Goal: Task Accomplishment & Management: Manage account settings

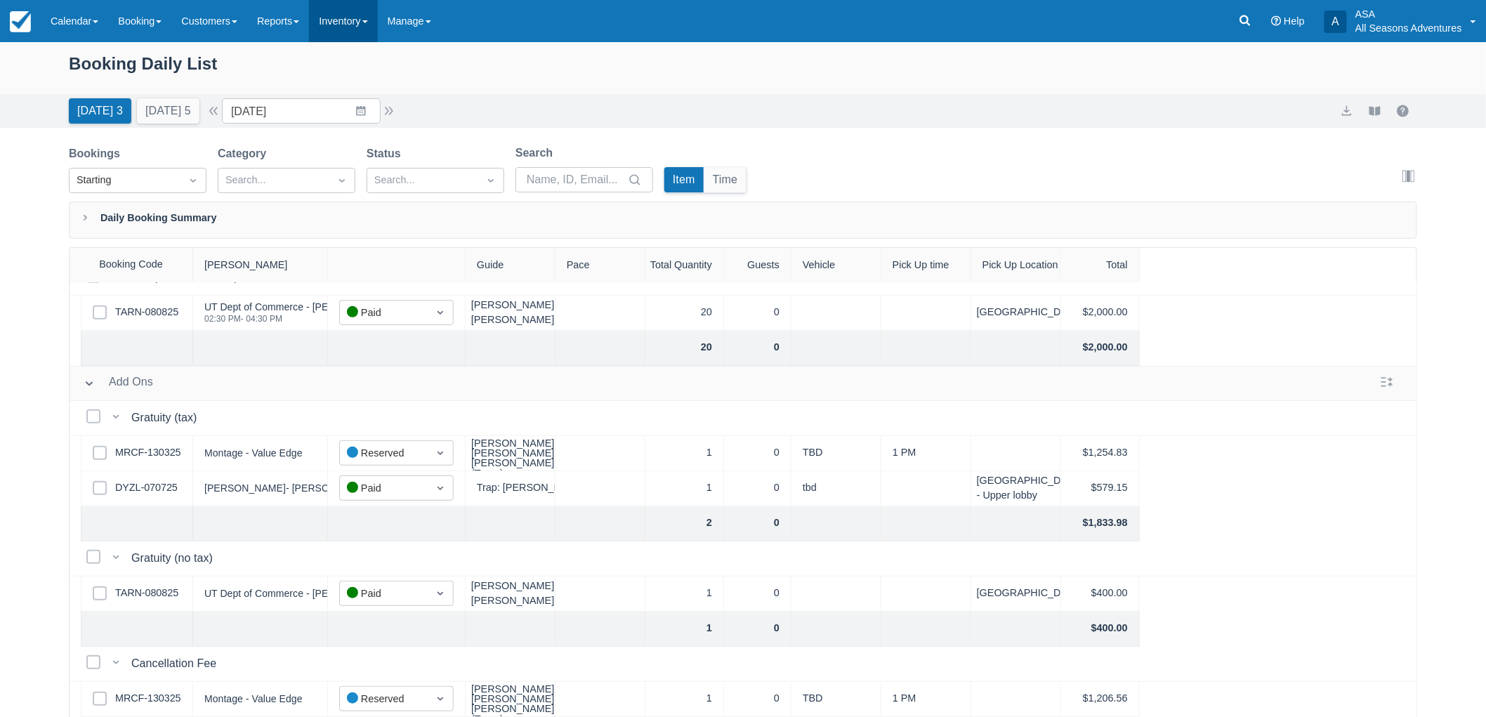
click at [320, 14] on link "Inventory" at bounding box center [343, 21] width 68 height 42
click at [405, 18] on link "Manage" at bounding box center [409, 21] width 63 height 42
click at [360, 17] on link "Inventory" at bounding box center [343, 21] width 68 height 42
click at [284, 19] on link "Reports" at bounding box center [278, 21] width 62 height 42
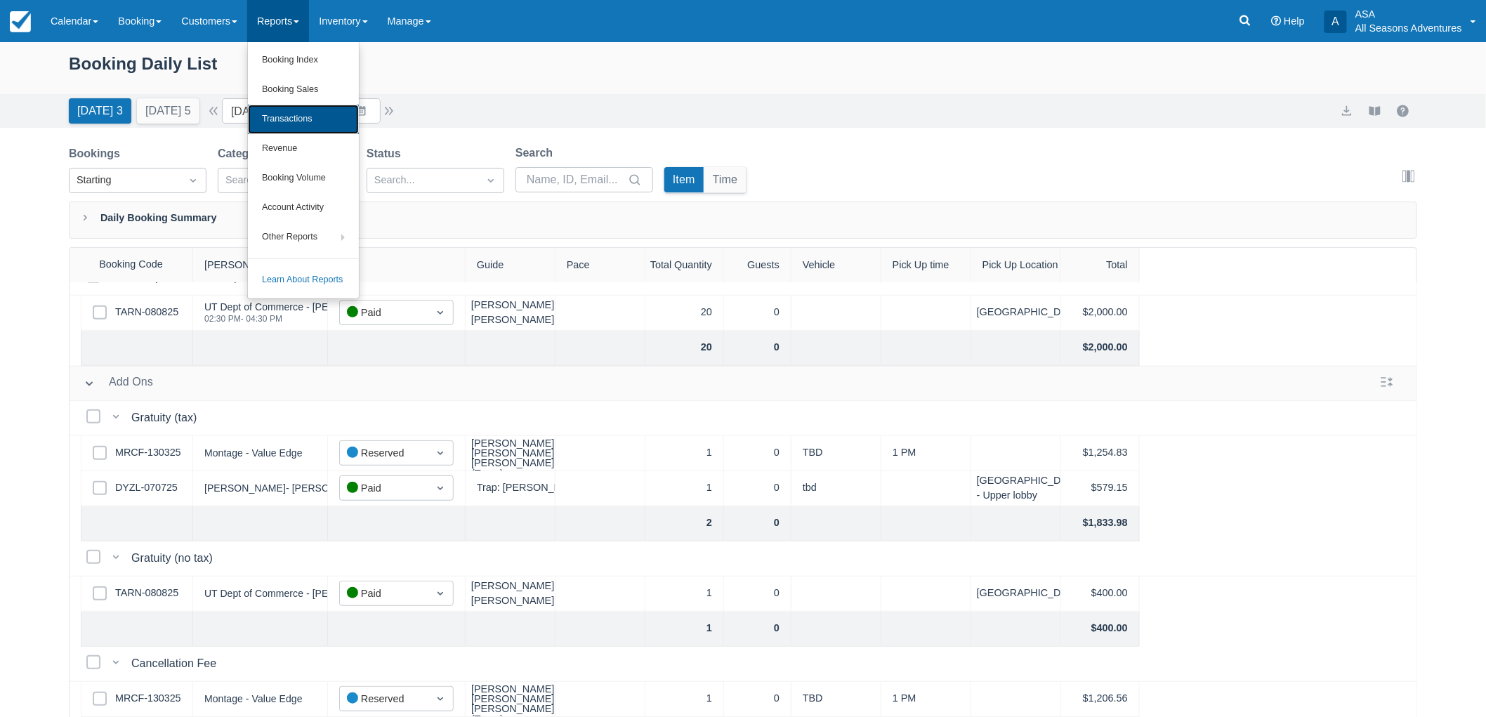
click at [289, 117] on link "Transactions" at bounding box center [303, 119] width 111 height 29
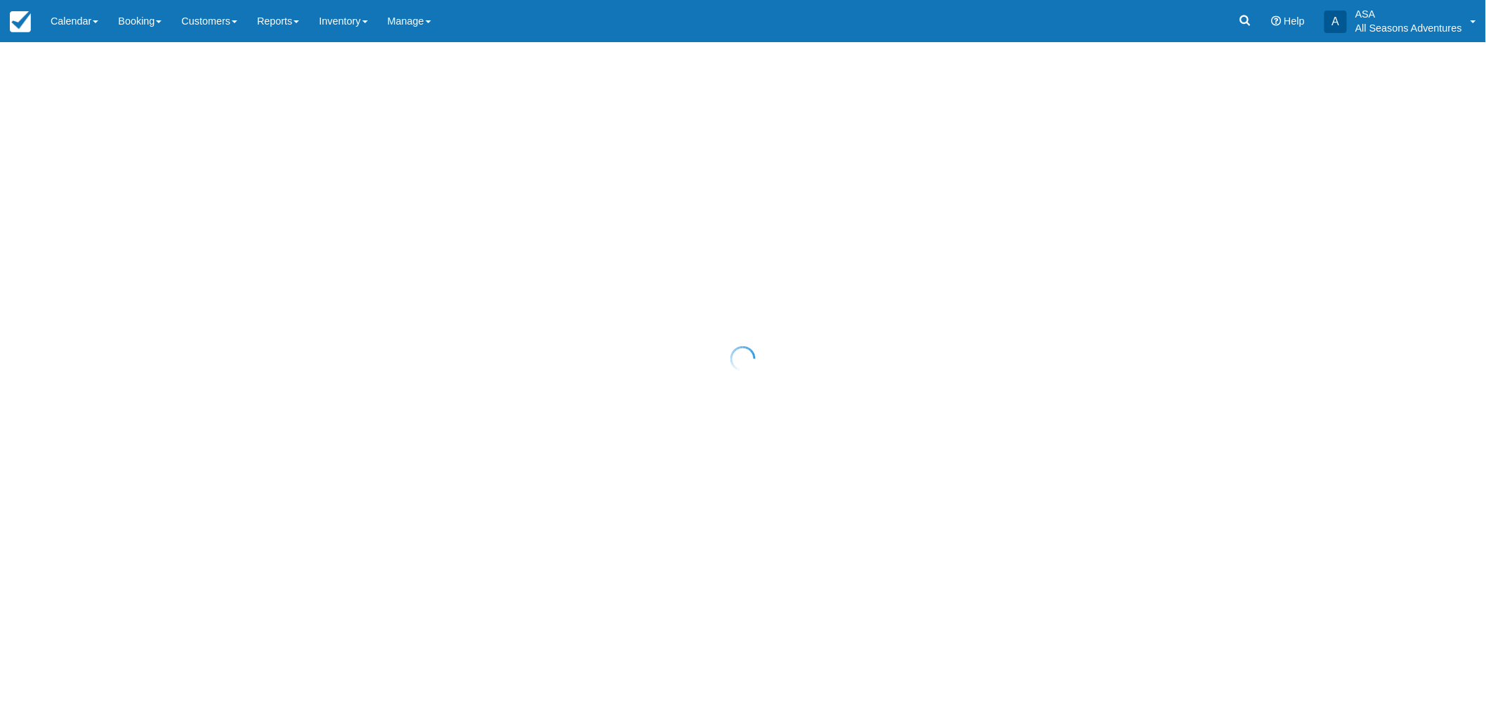
select select "10"
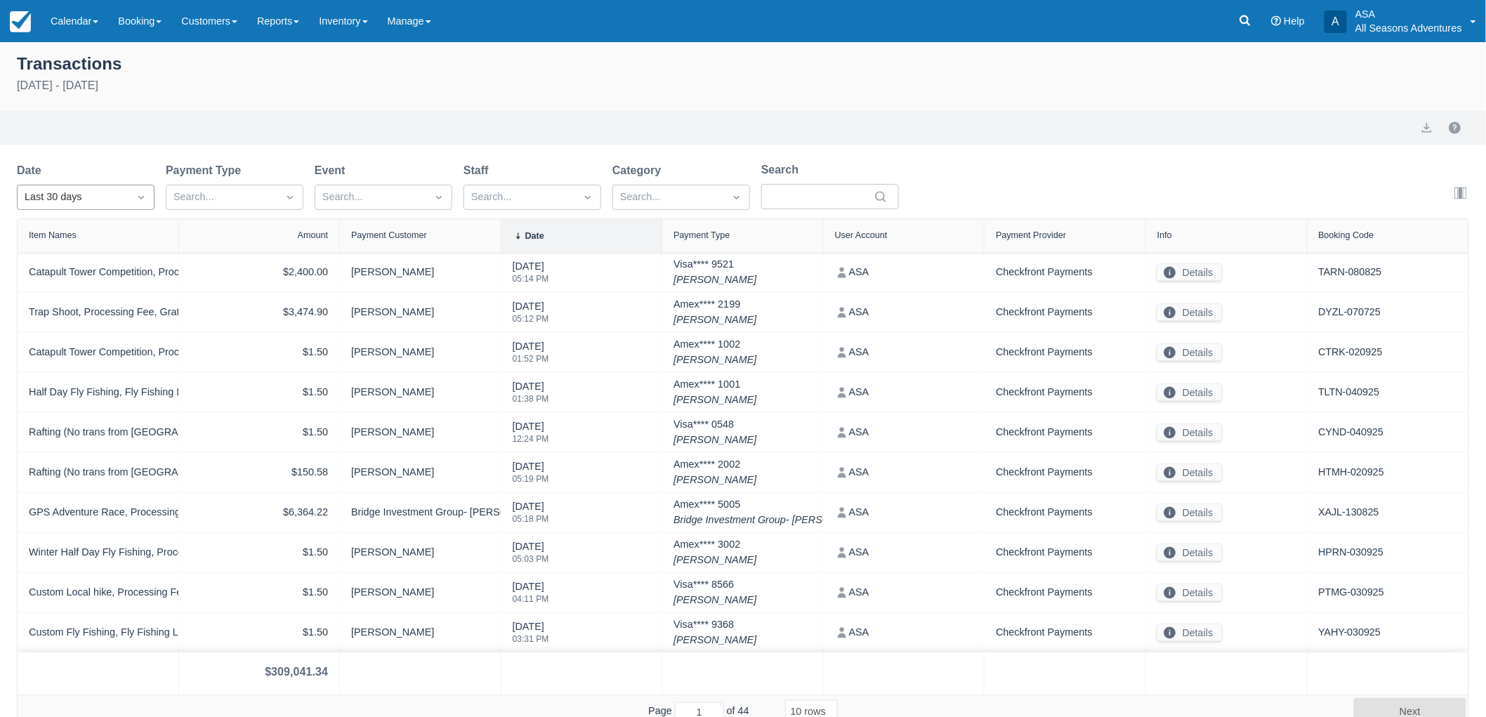
click at [103, 204] on div "Last 30 days" at bounding box center [73, 197] width 97 height 15
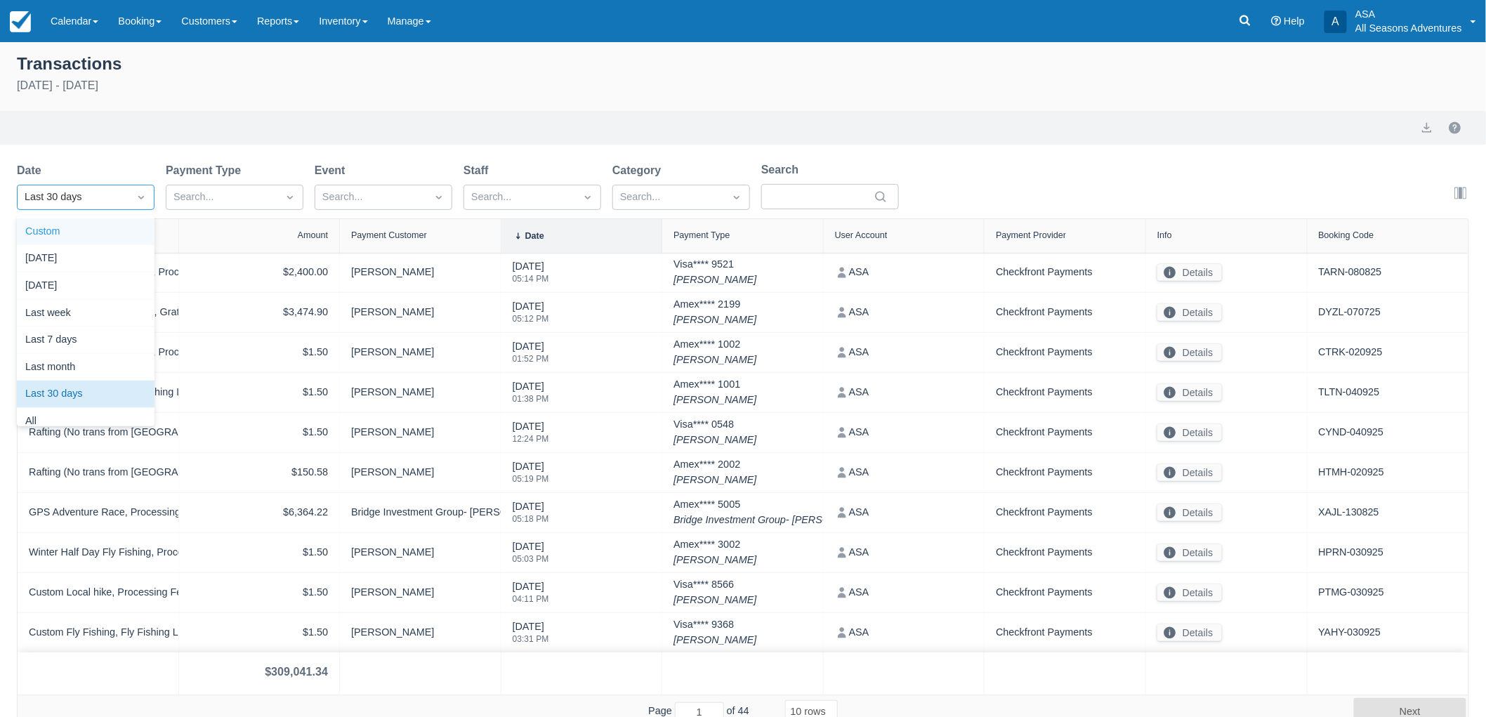
click at [103, 230] on div "Custom" at bounding box center [86, 231] width 138 height 27
select select "10"
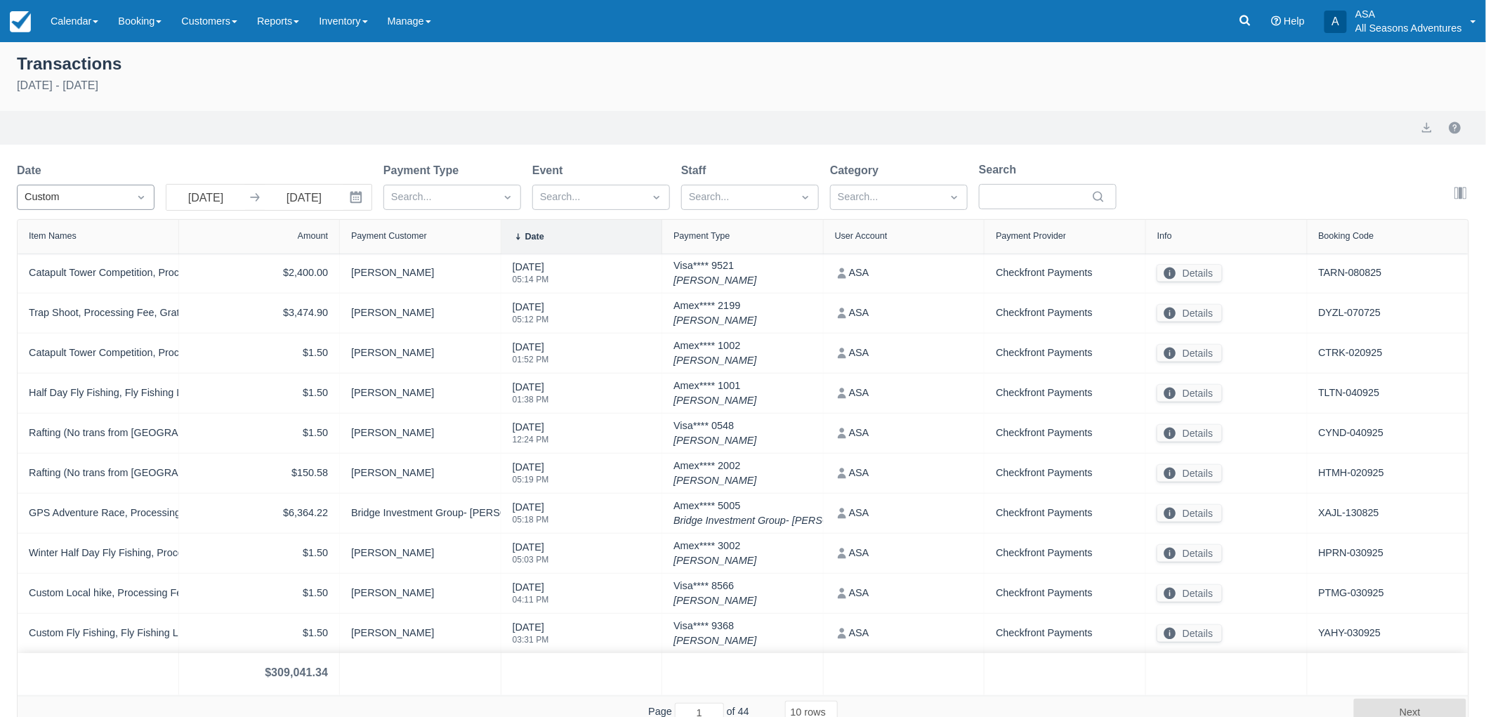
click at [86, 198] on div "Custom" at bounding box center [73, 197] width 97 height 15
click at [140, 159] on div "Transactions August 5th - September 4th 2025 Export Date Custom 08/05/25 Naviga…" at bounding box center [743, 385] width 1486 height 687
click at [68, 200] on div "Custom" at bounding box center [73, 197] width 97 height 15
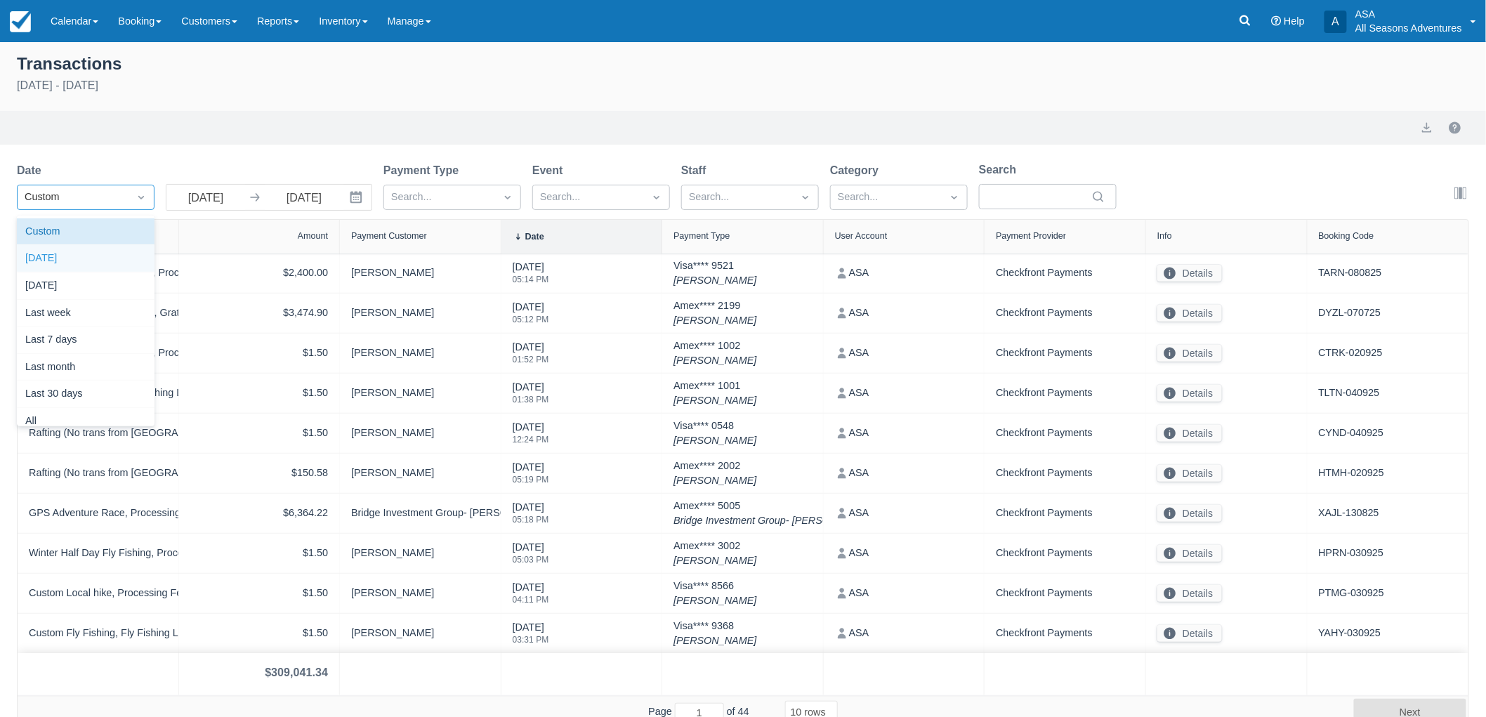
click at [73, 261] on div "[DATE]" at bounding box center [86, 258] width 138 height 27
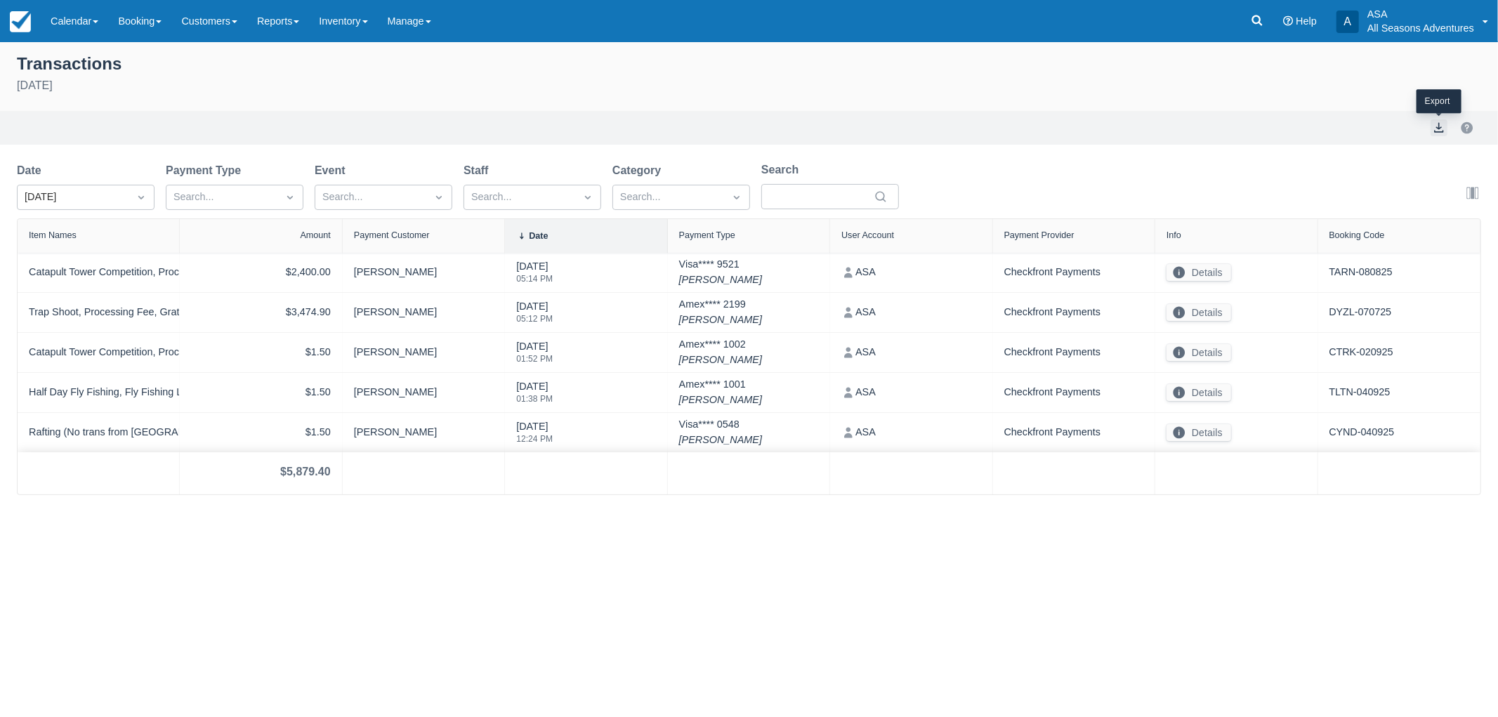
click at [1445, 128] on button "export" at bounding box center [1438, 127] width 17 height 17
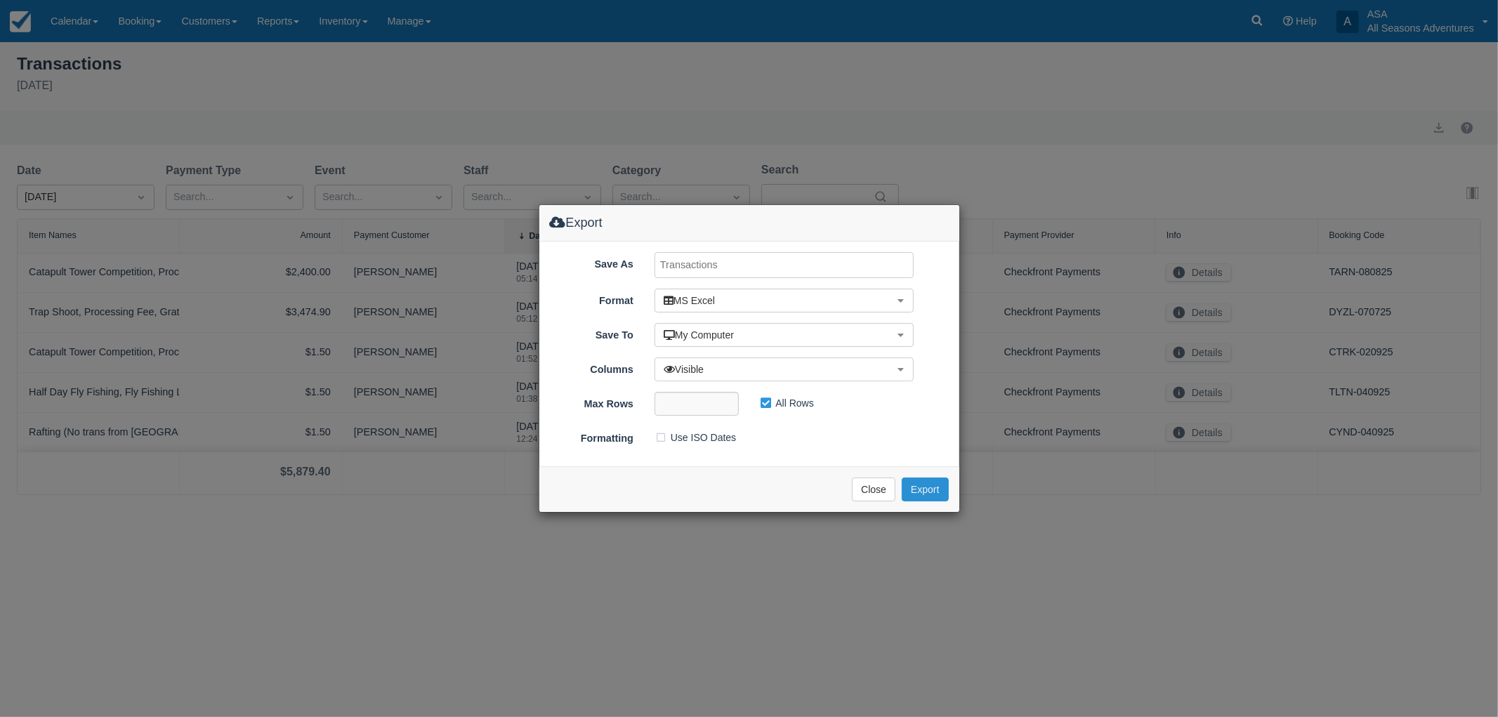
click at [925, 485] on button "Export" at bounding box center [925, 490] width 46 height 24
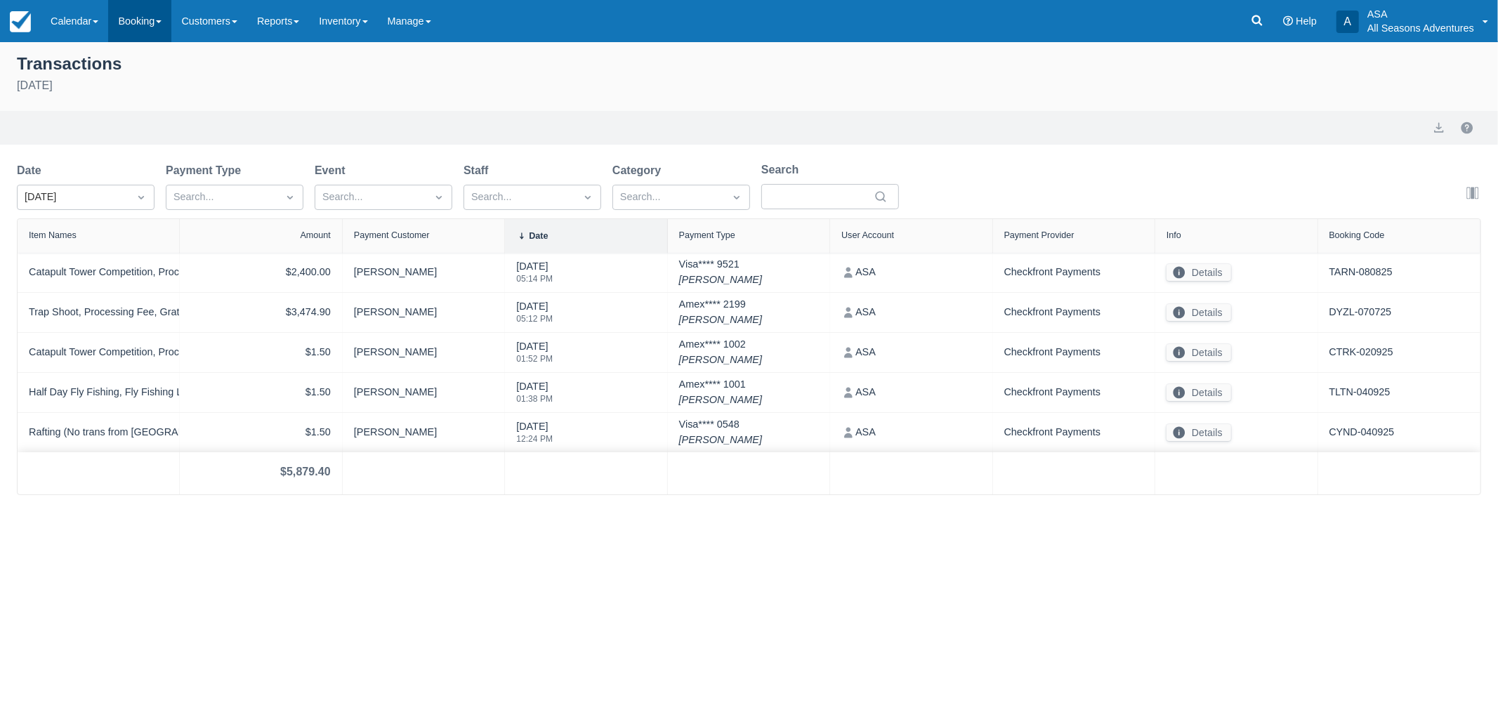
click at [139, 25] on link "Booking" at bounding box center [139, 21] width 63 height 42
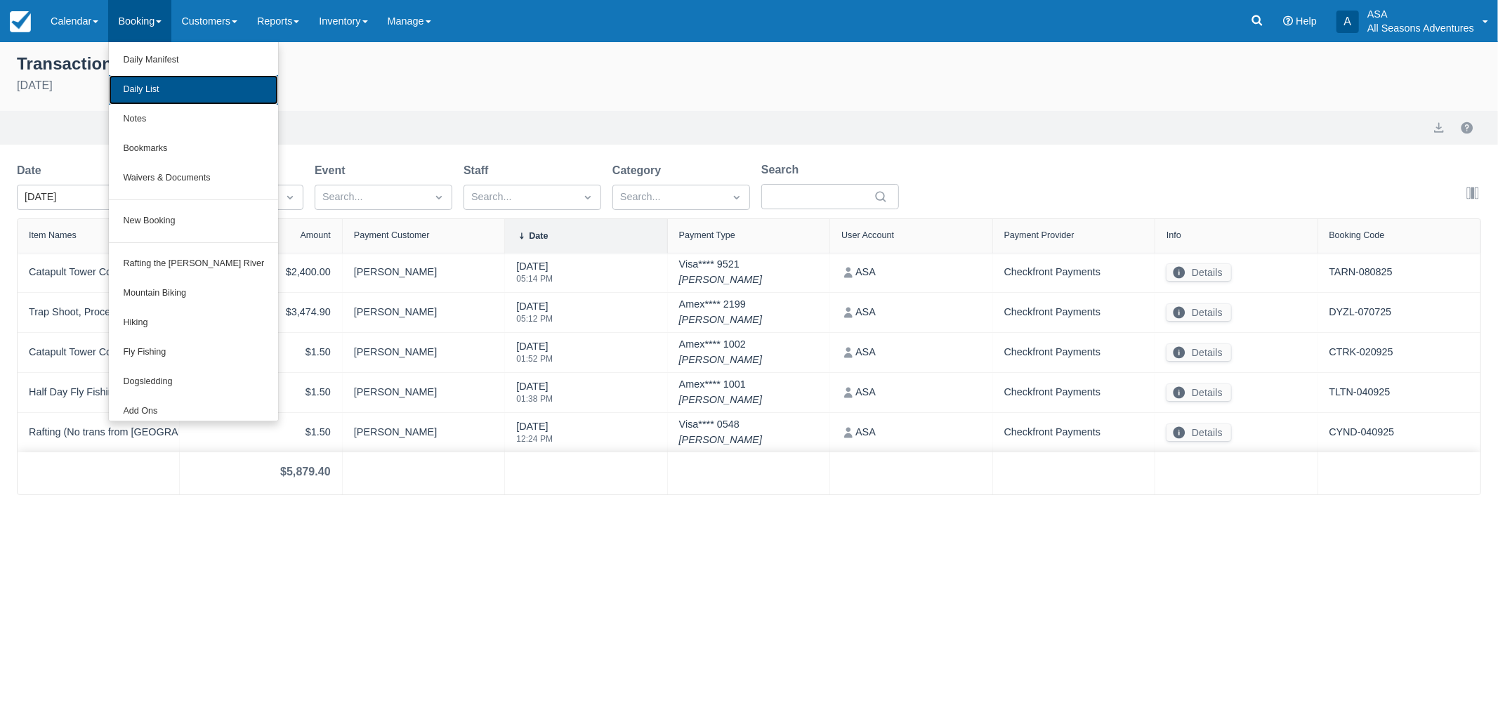
click at [153, 100] on link "Daily List" at bounding box center [193, 89] width 169 height 29
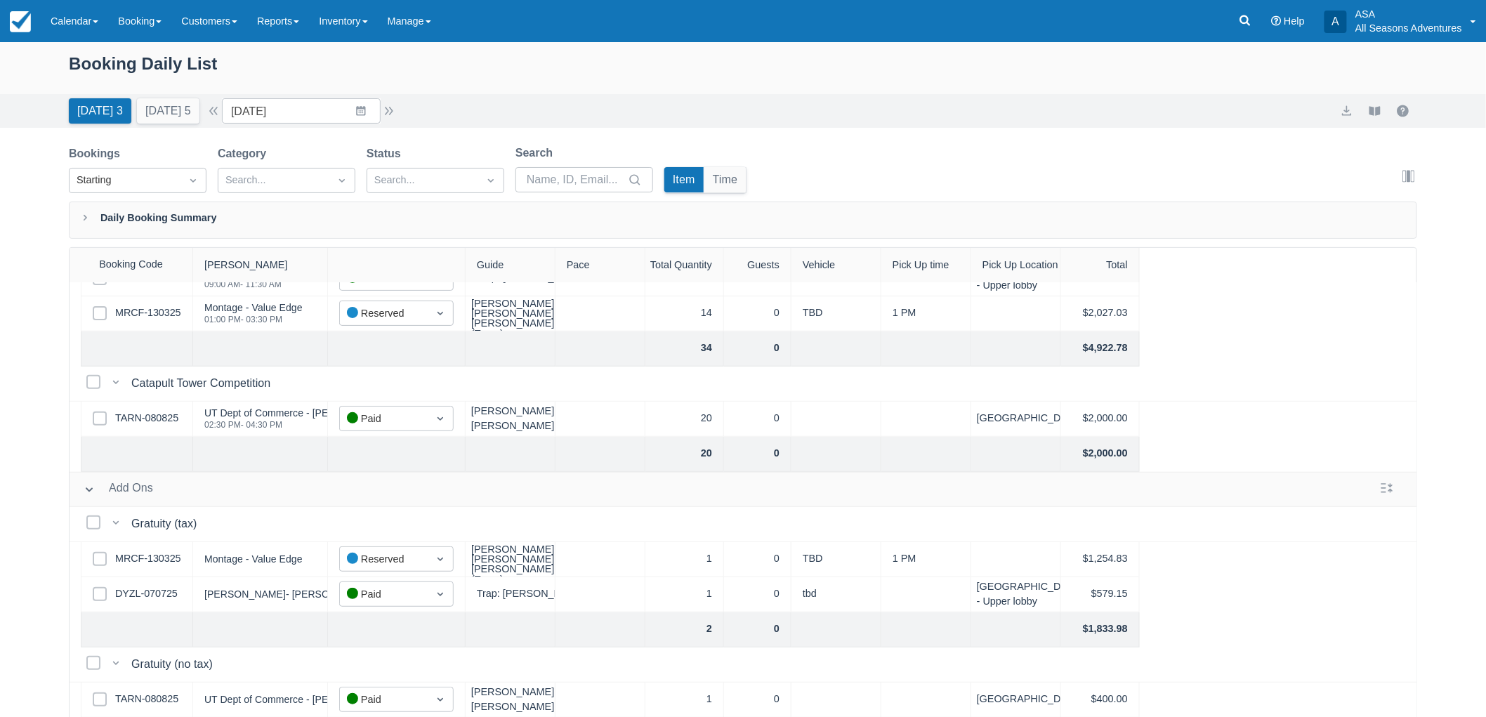
scroll to position [234, 0]
click at [165, 553] on link "MRCF-130325" at bounding box center [148, 557] width 66 height 15
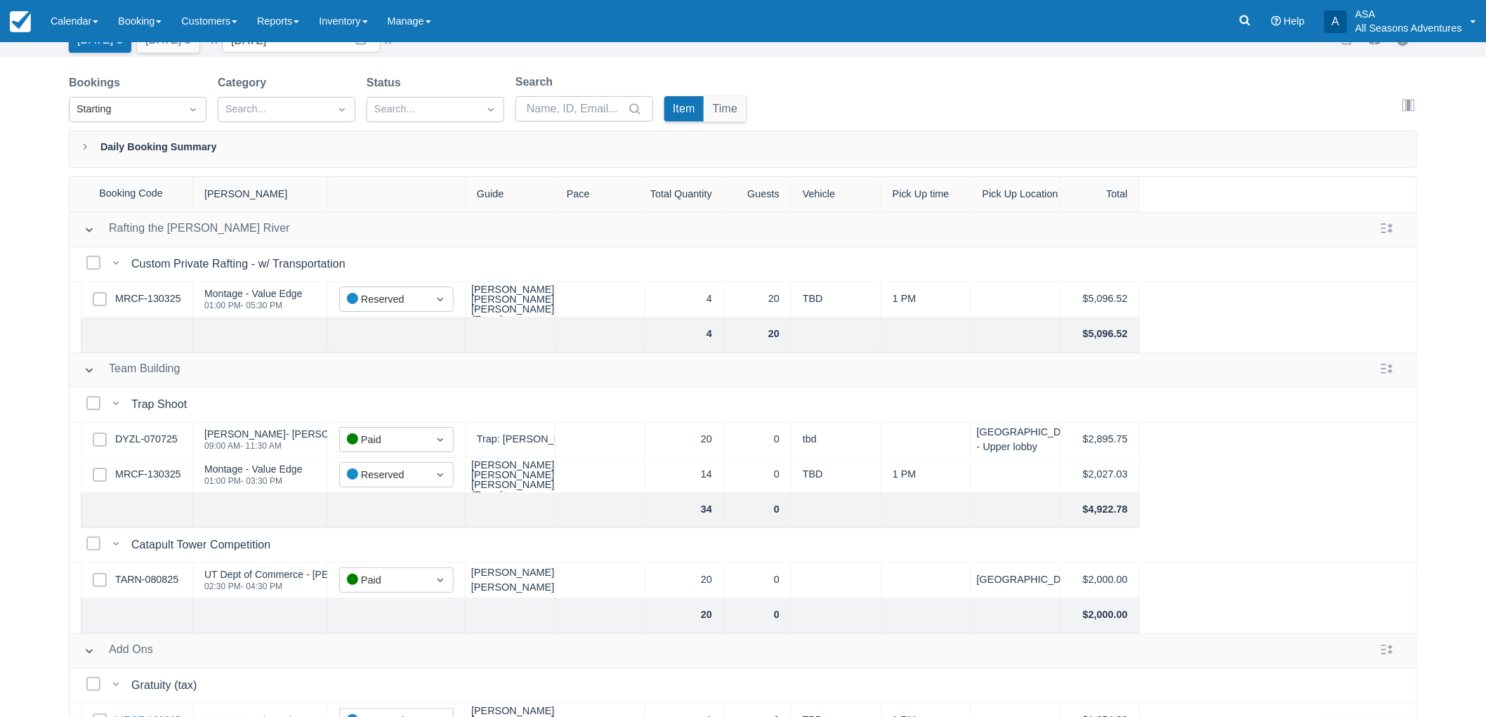
scroll to position [0, 0]
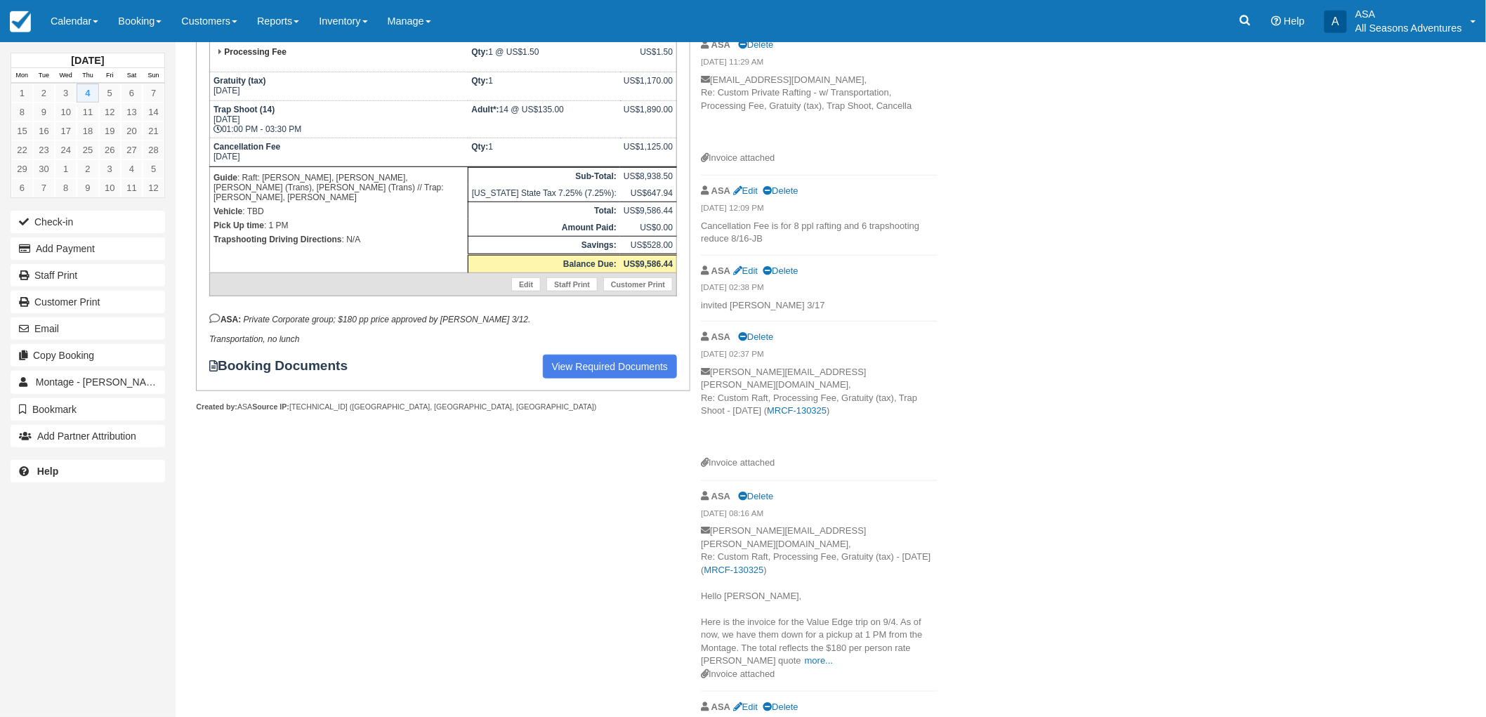
scroll to position [322, 0]
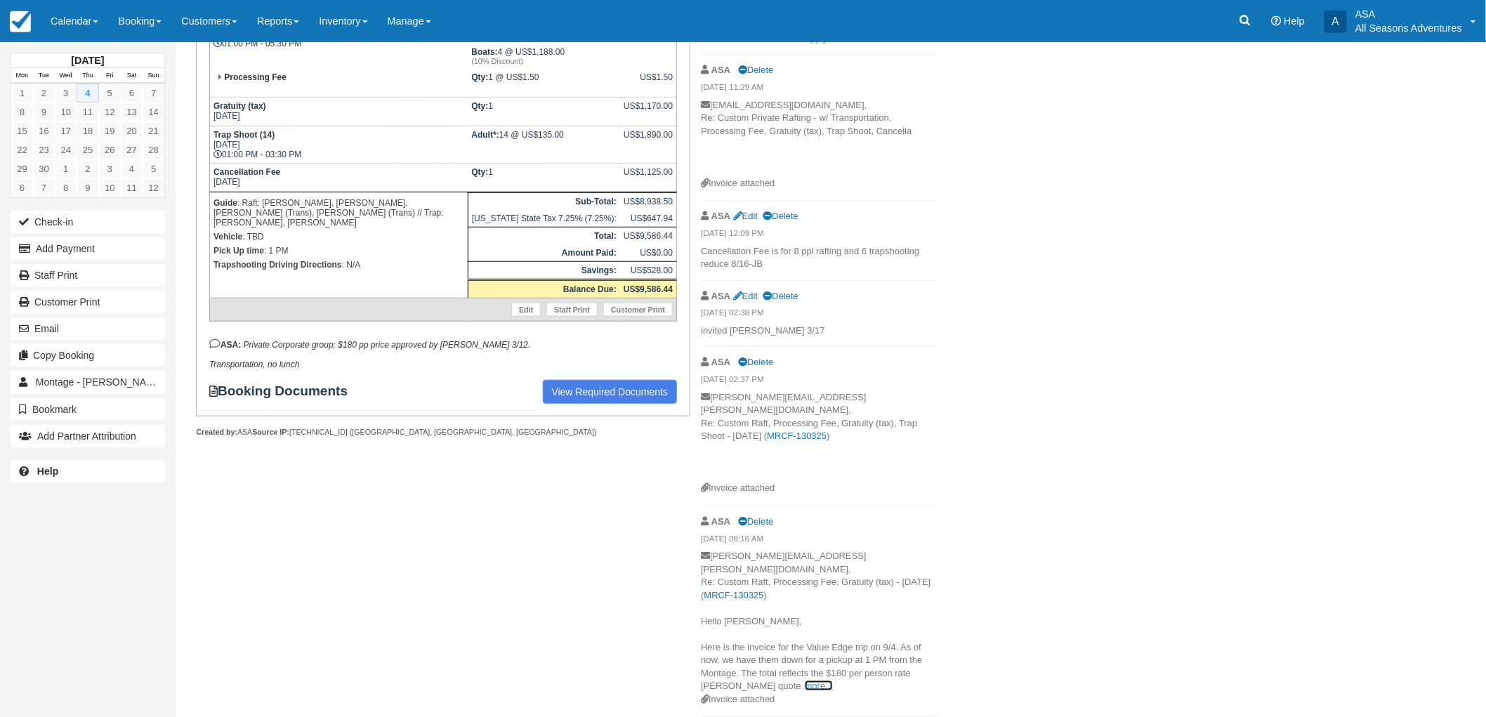
click at [805, 680] on link "more..." at bounding box center [819, 685] width 28 height 11
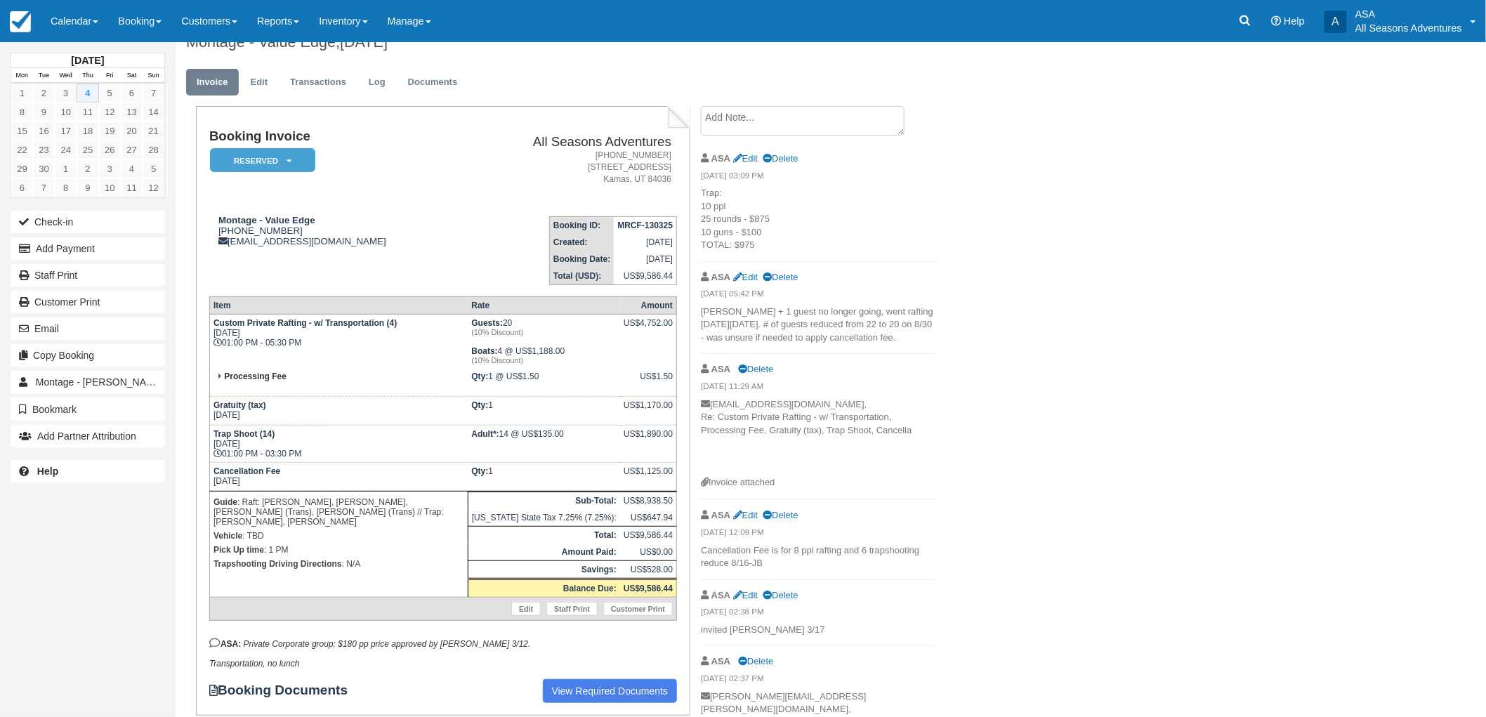
scroll to position [0, 0]
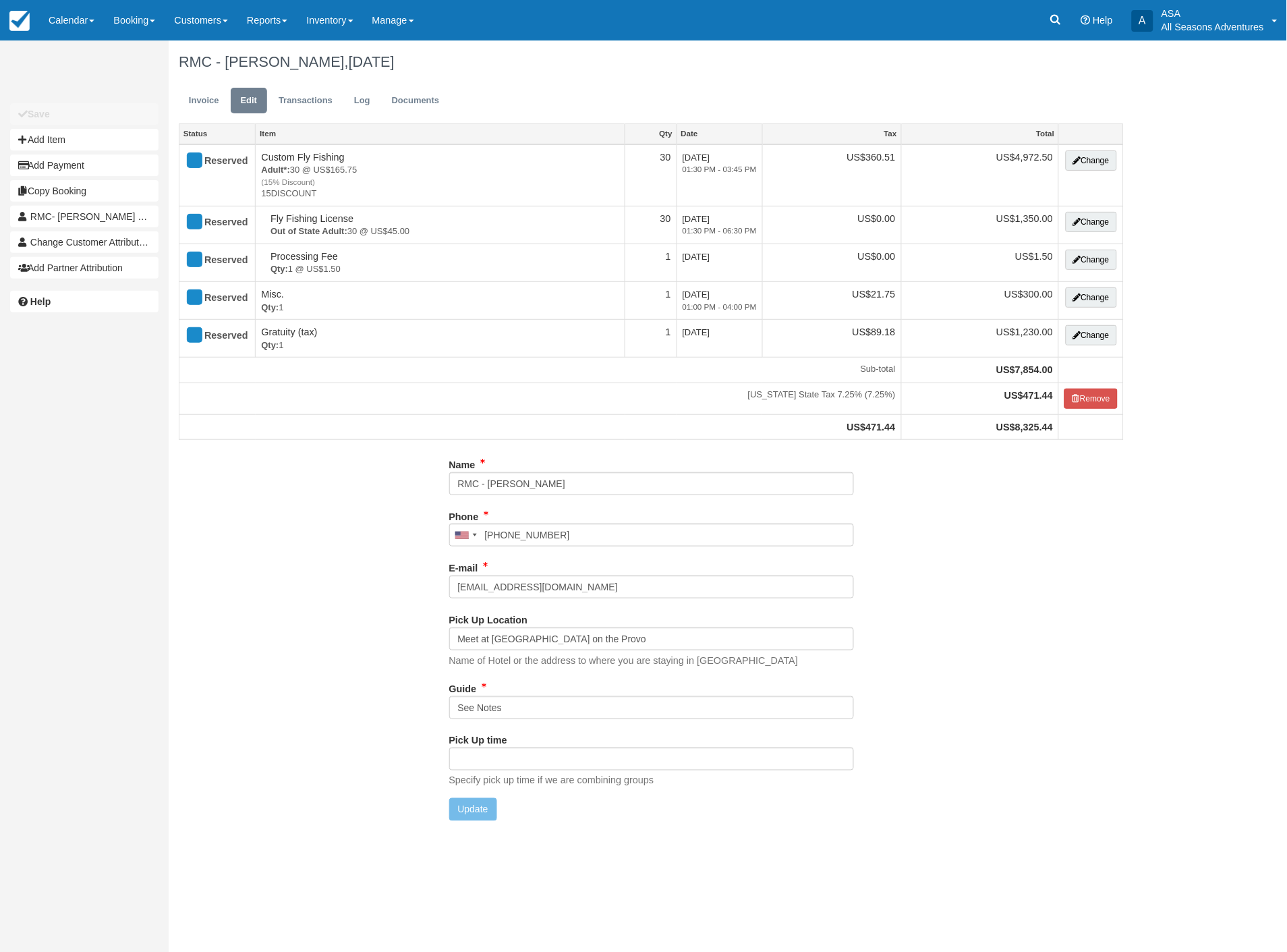
type input "[PHONE_NUMBER]"
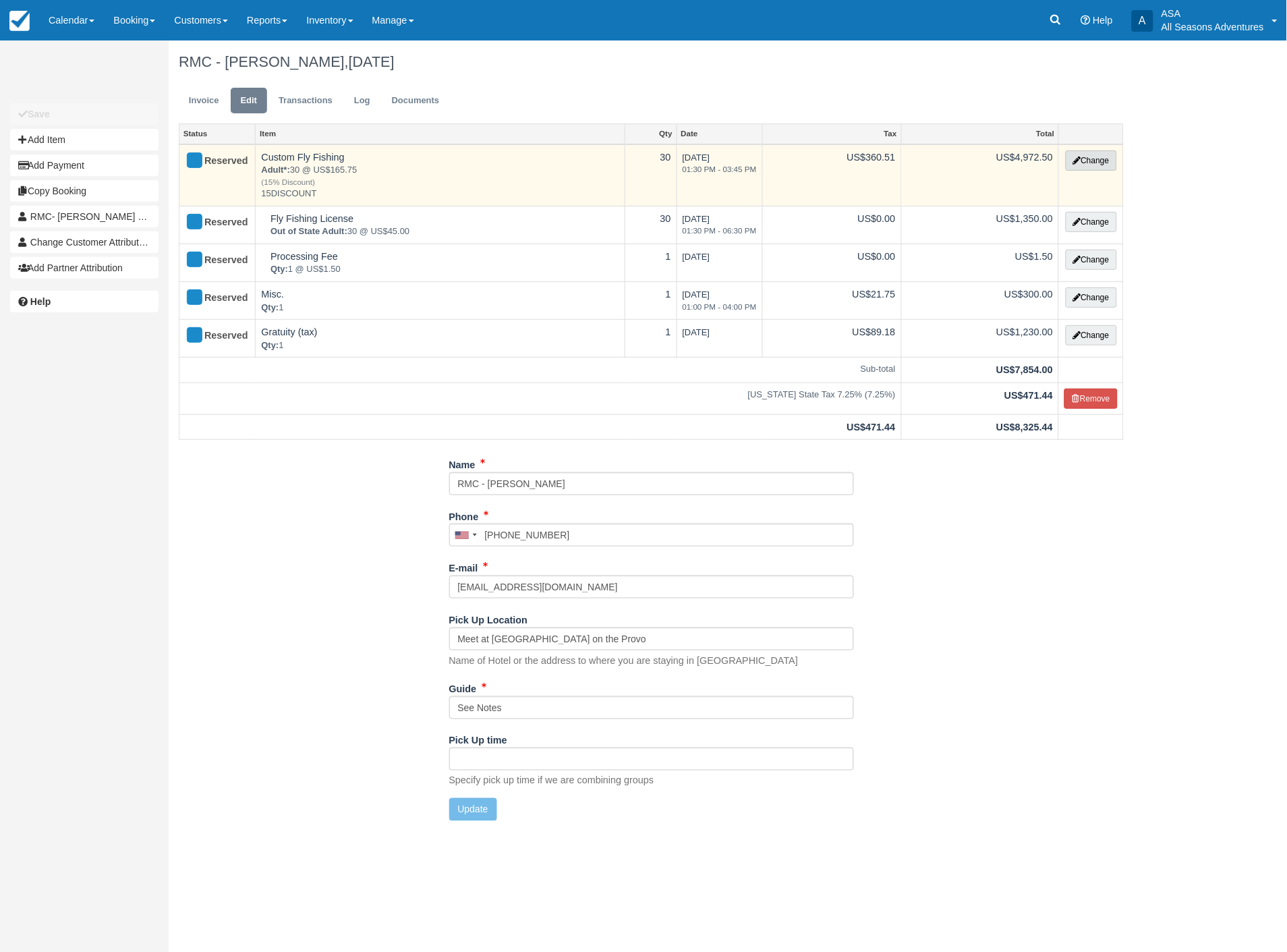
click at [1093, 166] on button "Change" at bounding box center [1091, 160] width 51 height 20
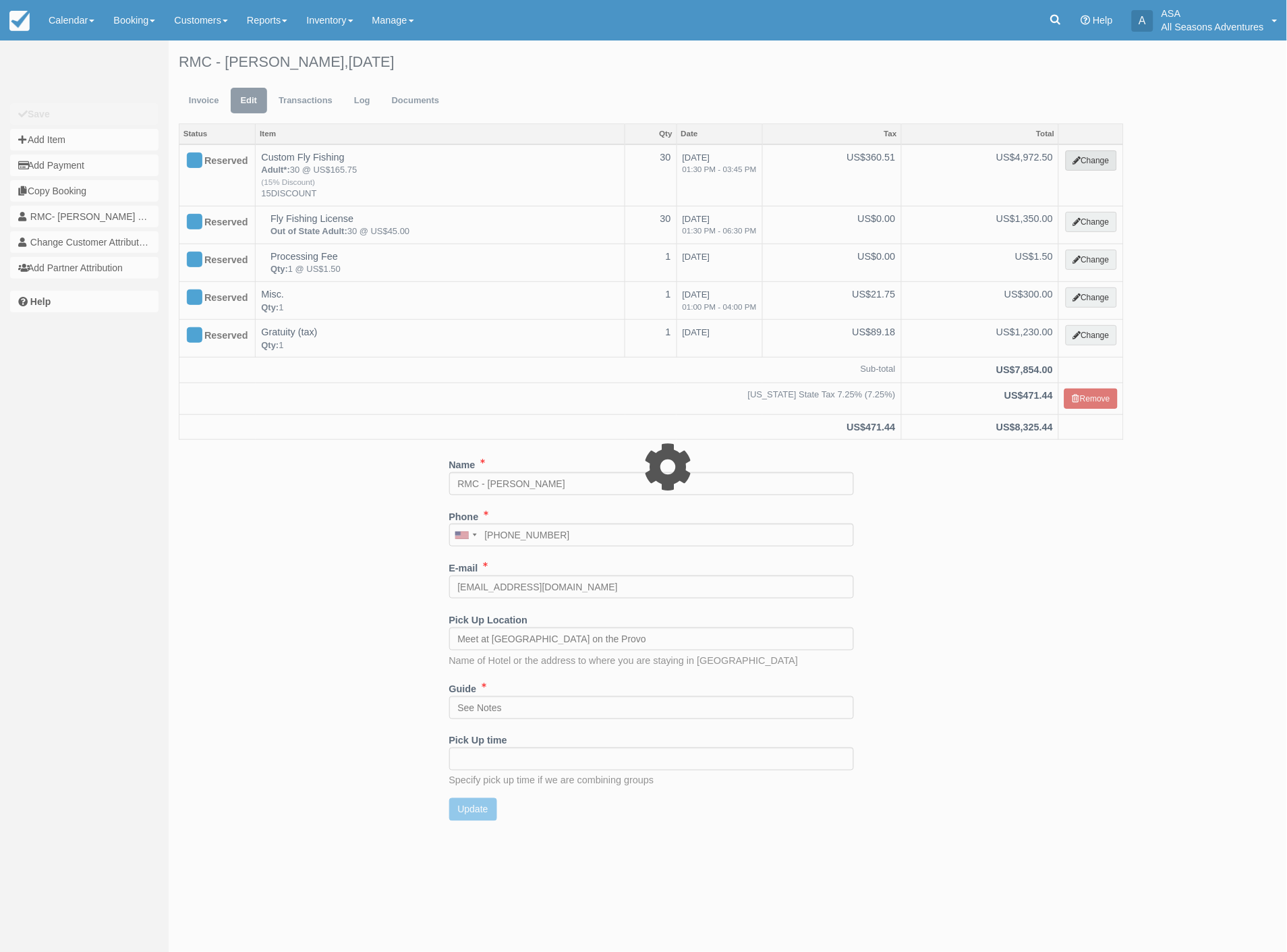
type input "4972.50"
type input "15DISCOUNT"
select select "8"
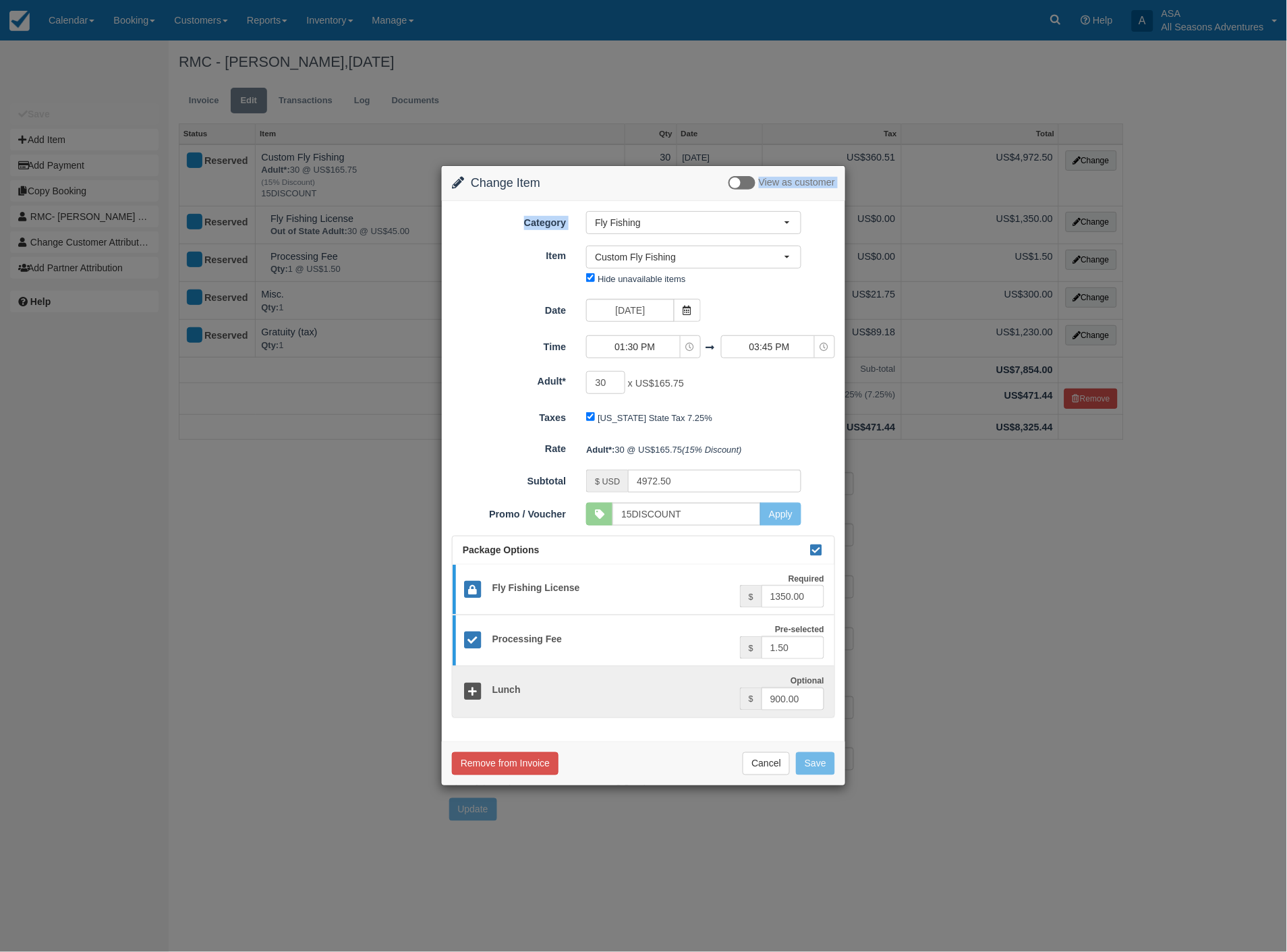
drag, startPoint x: 626, startPoint y: 179, endPoint x: 236, endPoint y: 232, distance: 393.6
click at [236, 232] on div "Change Item Add Item View as customer Category Fly Fishing Rafting the Weber Ri…" at bounding box center [644, 476] width 1287 height 952
click at [765, 765] on button "Cancel" at bounding box center [765, 764] width 47 height 23
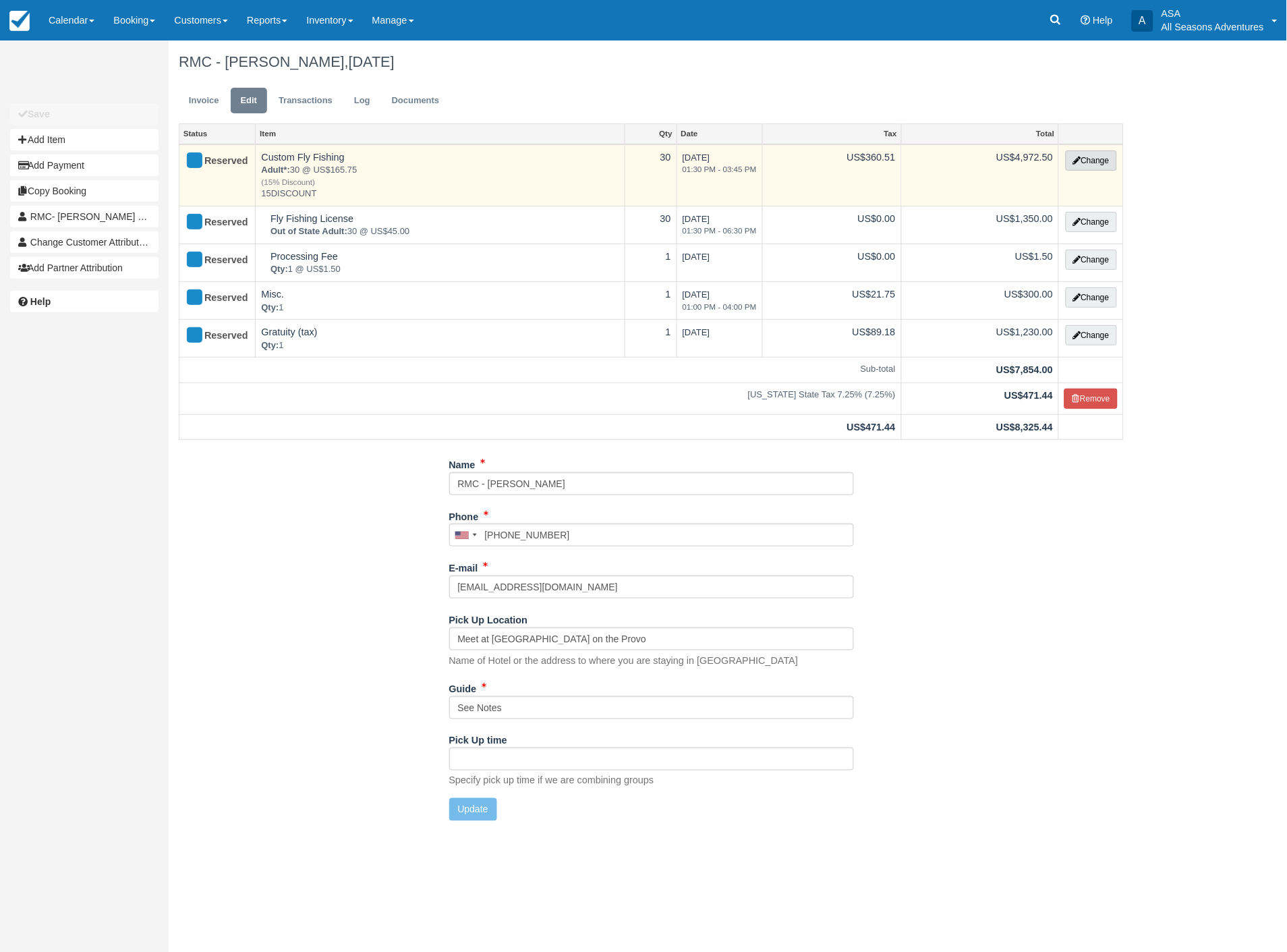
click at [1086, 158] on button "Change" at bounding box center [1091, 160] width 51 height 20
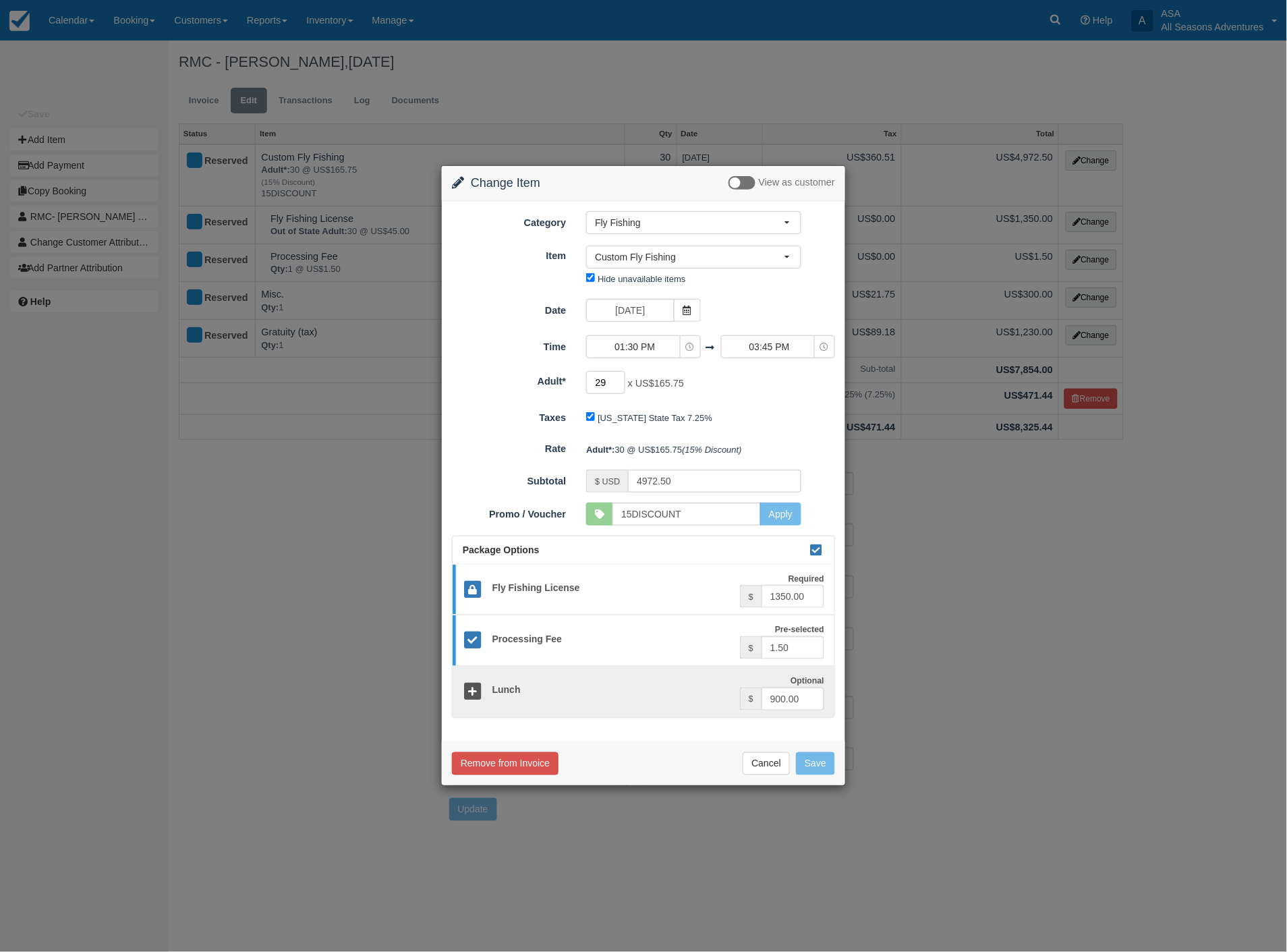
click at [620, 386] on input "29" at bounding box center [605, 382] width 39 height 23
click at [620, 386] on input "28" at bounding box center [605, 382] width 39 height 23
click at [620, 386] on input "27" at bounding box center [605, 382] width 39 height 23
type input "26"
click at [620, 386] on input "26" at bounding box center [605, 382] width 39 height 23
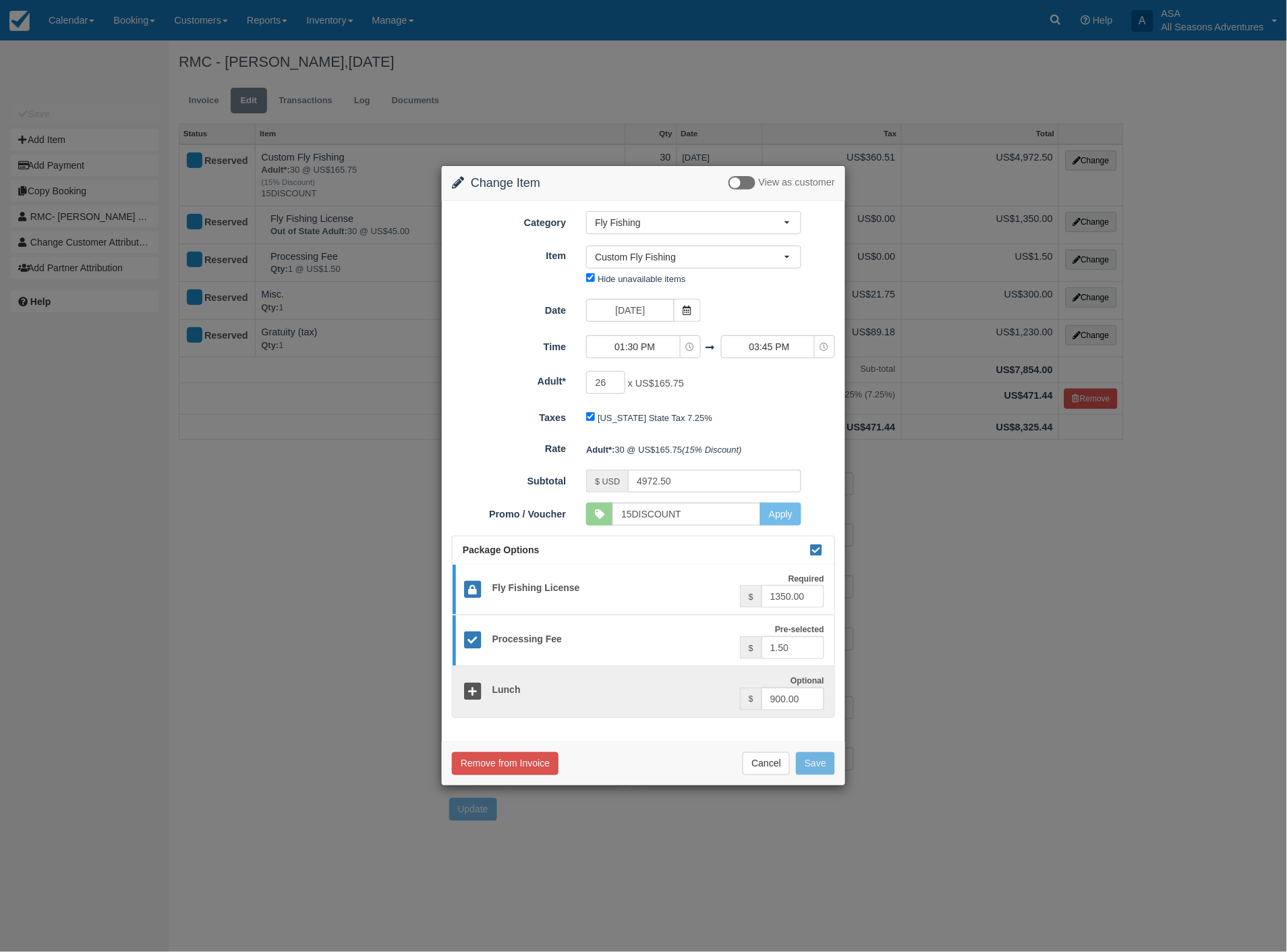
type input "4309.50"
click at [819, 767] on button "Save" at bounding box center [815, 764] width 39 height 23
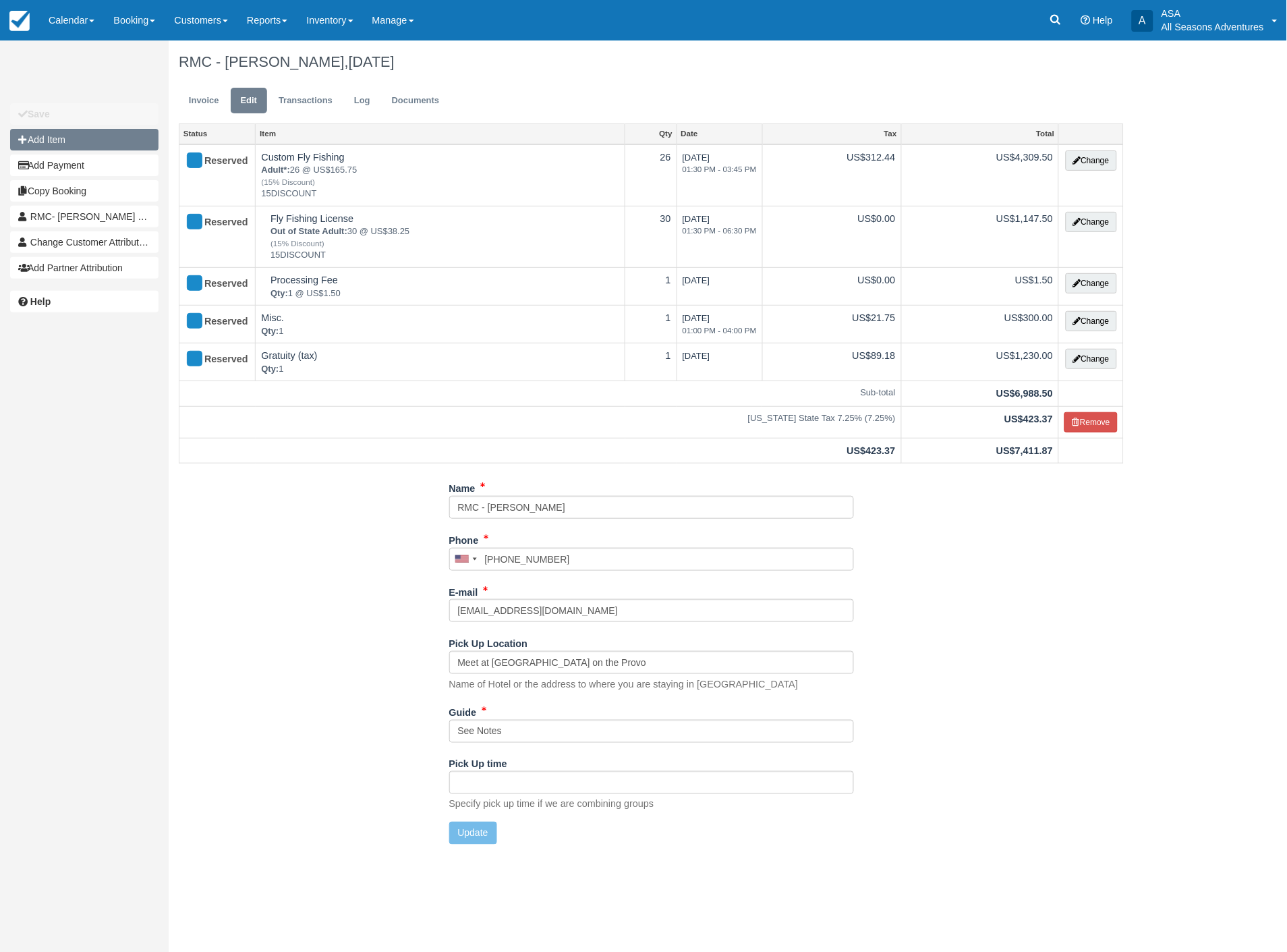
click at [67, 137] on button "Add Item" at bounding box center [85, 139] width 148 height 21
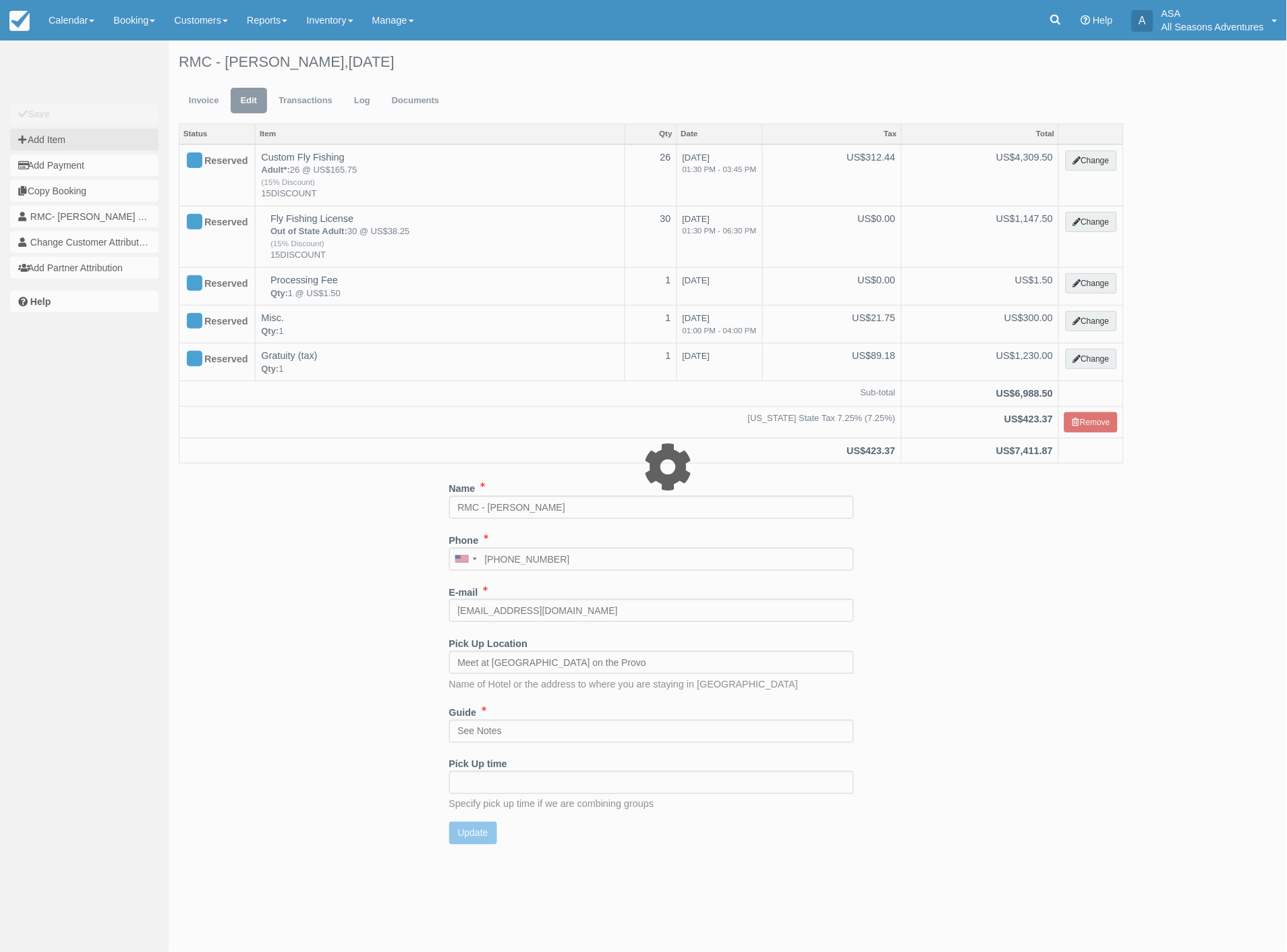
type input "0.00"
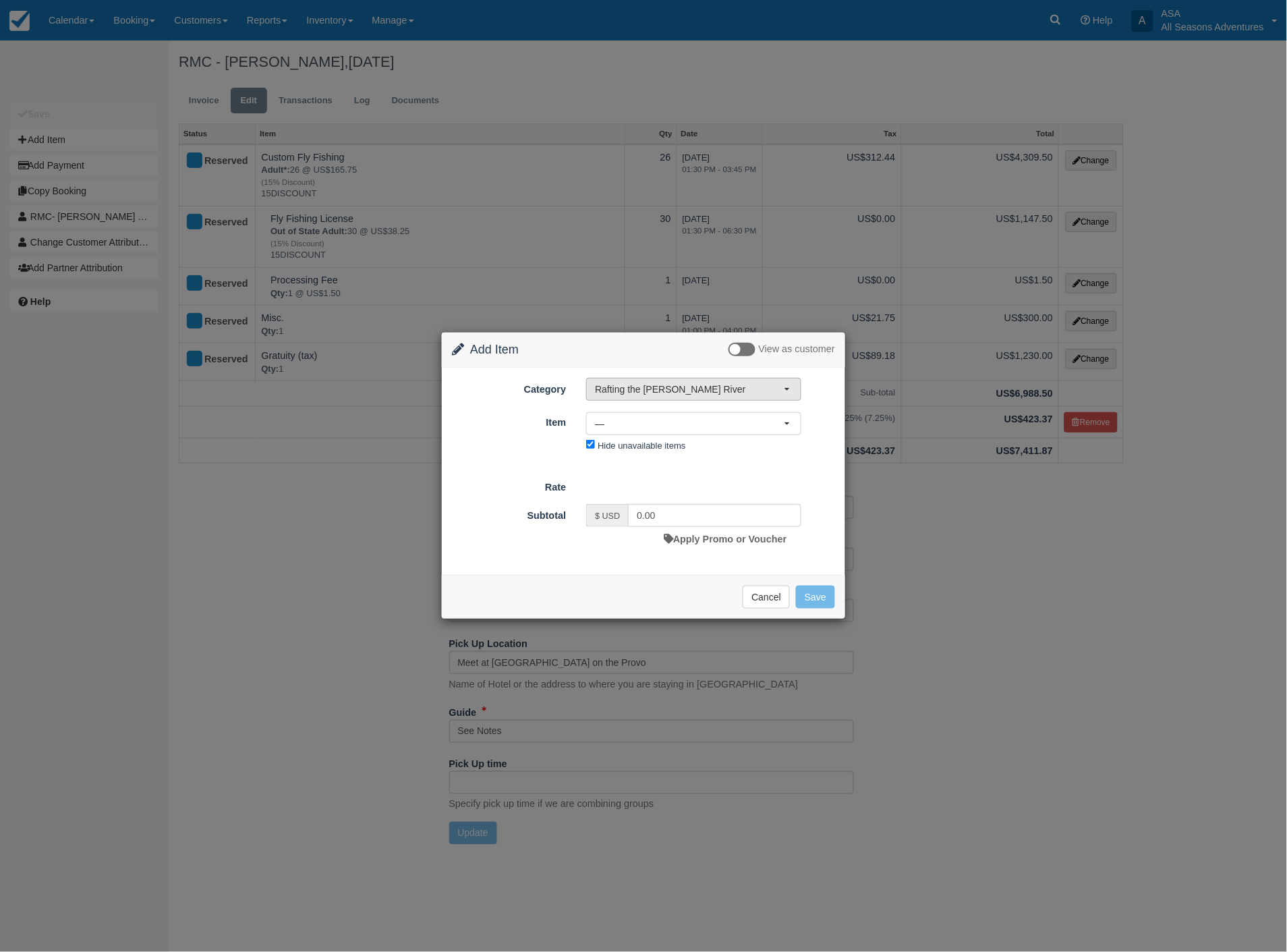
click at [651, 389] on span "Rafting the [PERSON_NAME] River" at bounding box center [689, 389] width 189 height 13
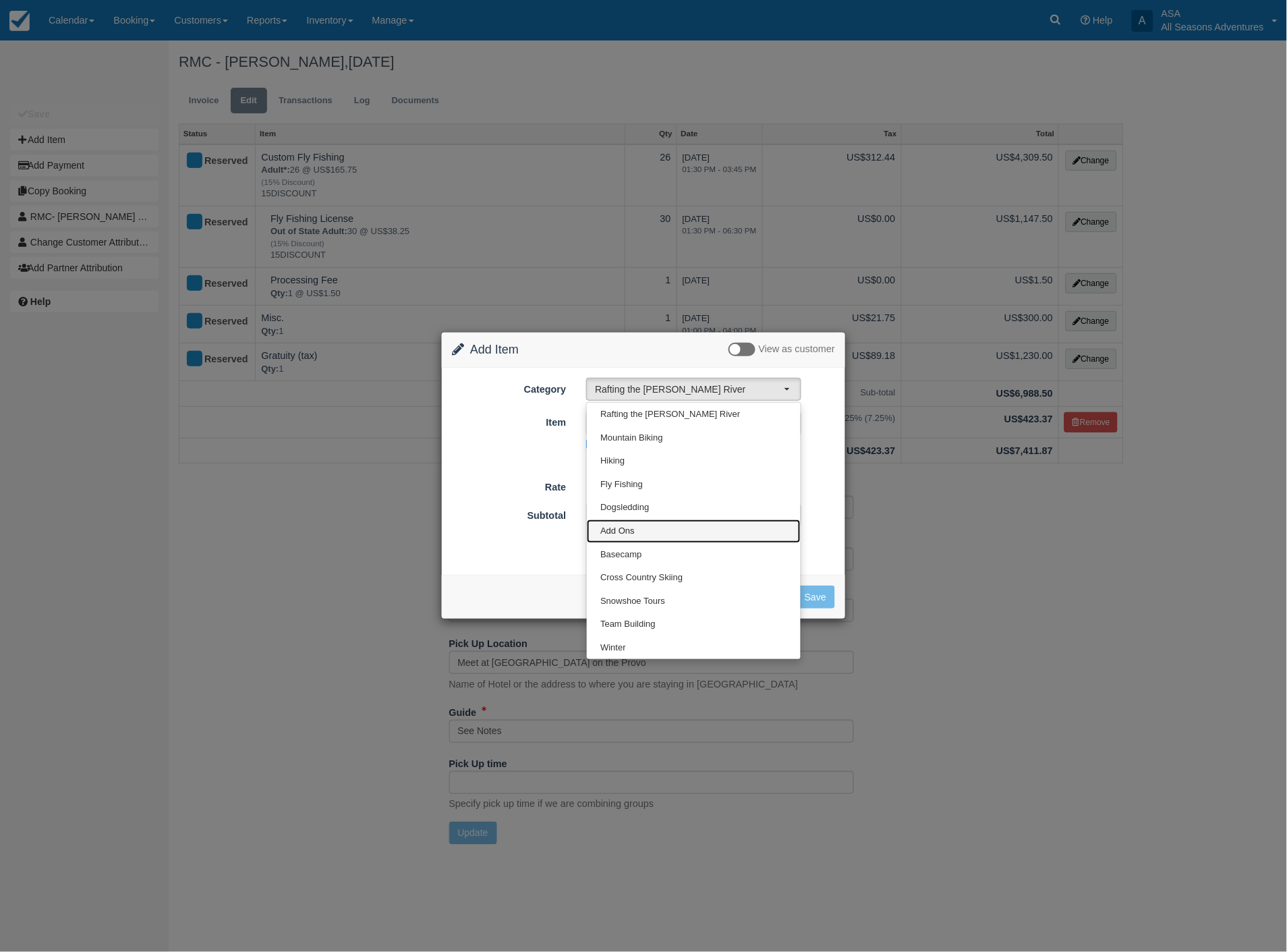
click at [618, 534] on span "Add Ons" at bounding box center [618, 530] width 35 height 12
select select "13"
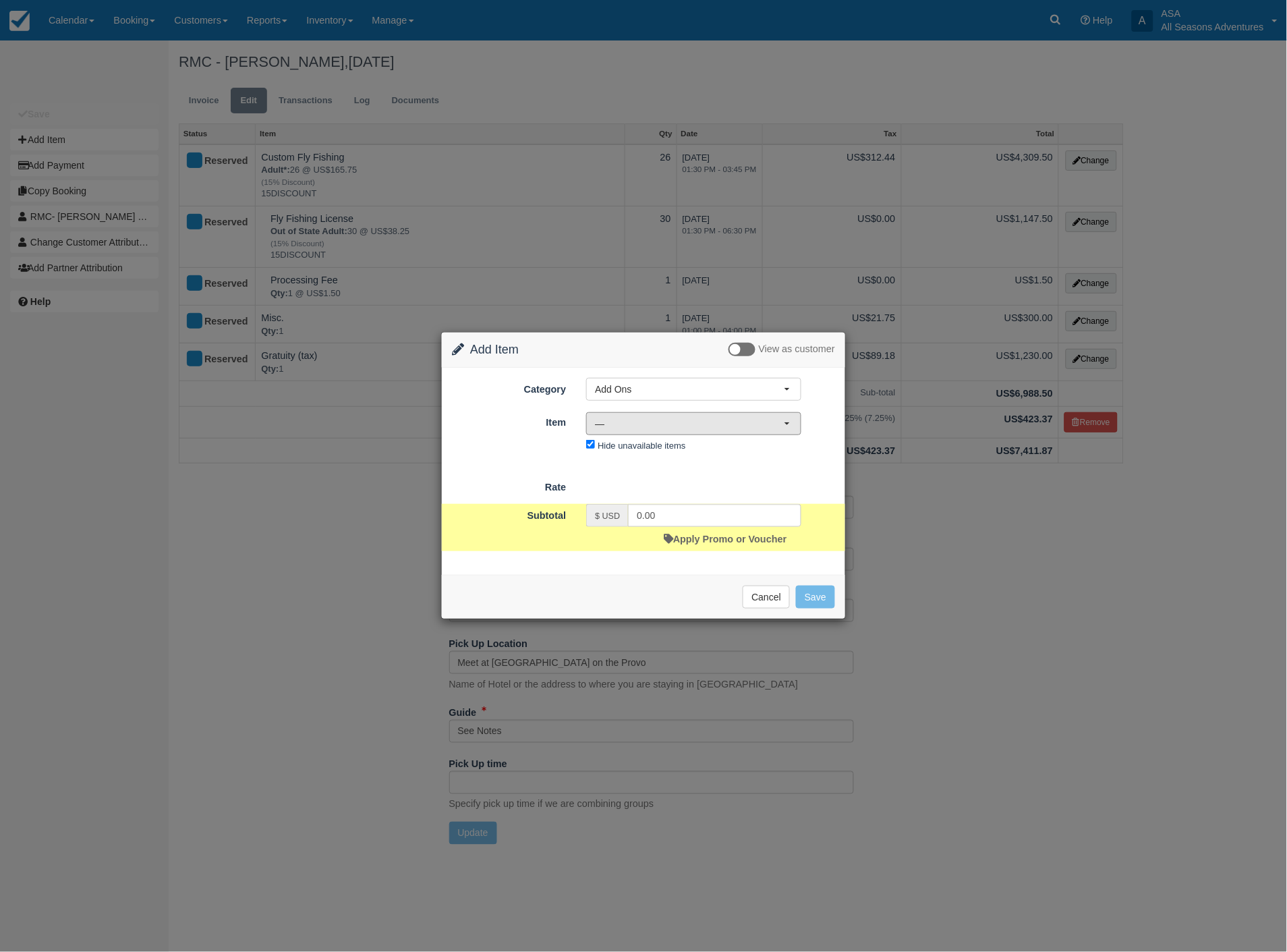
click at [633, 422] on span "—" at bounding box center [689, 424] width 189 height 13
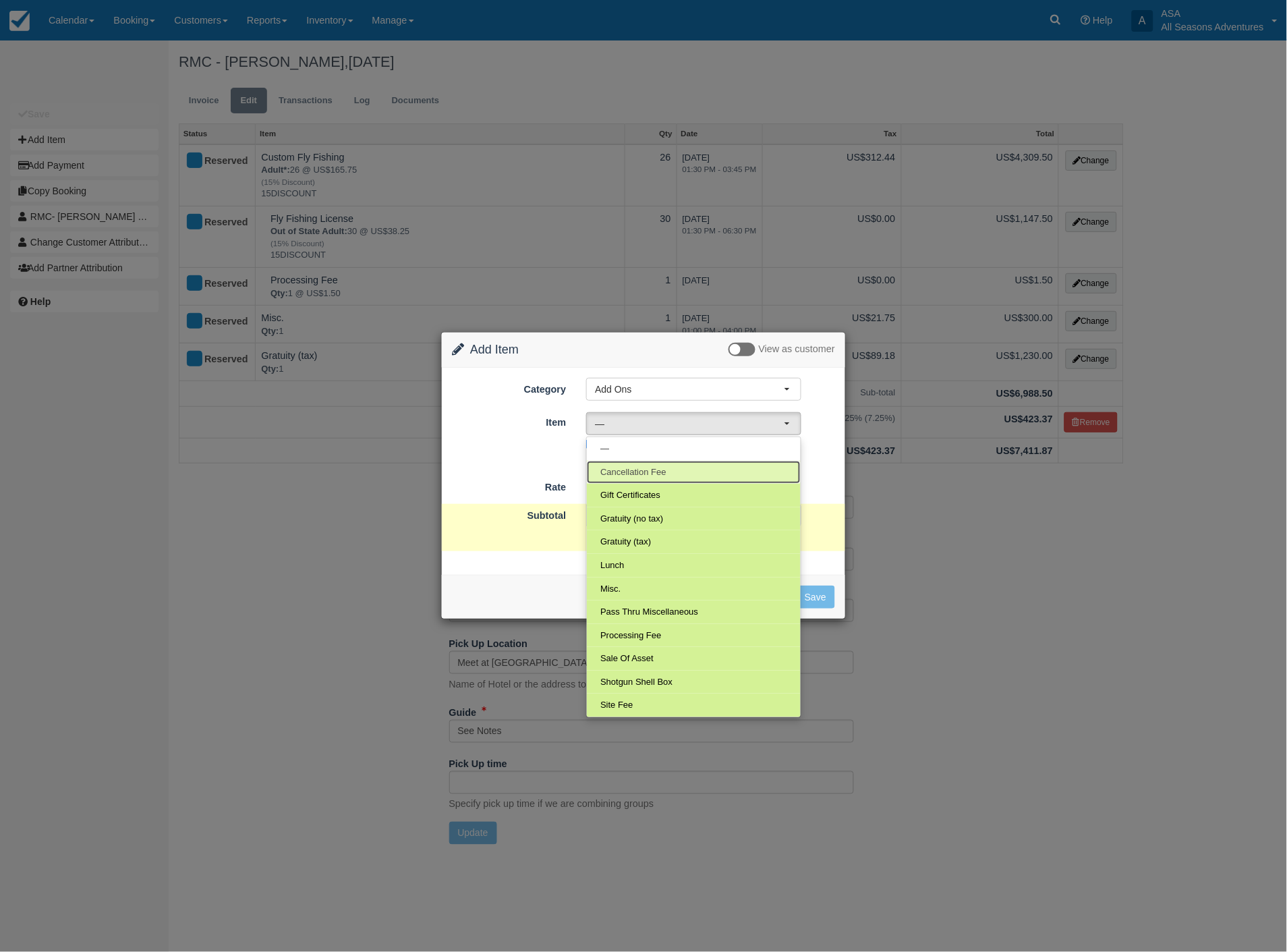
click at [638, 470] on span "Cancellation Fee" at bounding box center [633, 472] width 66 height 12
select select "117"
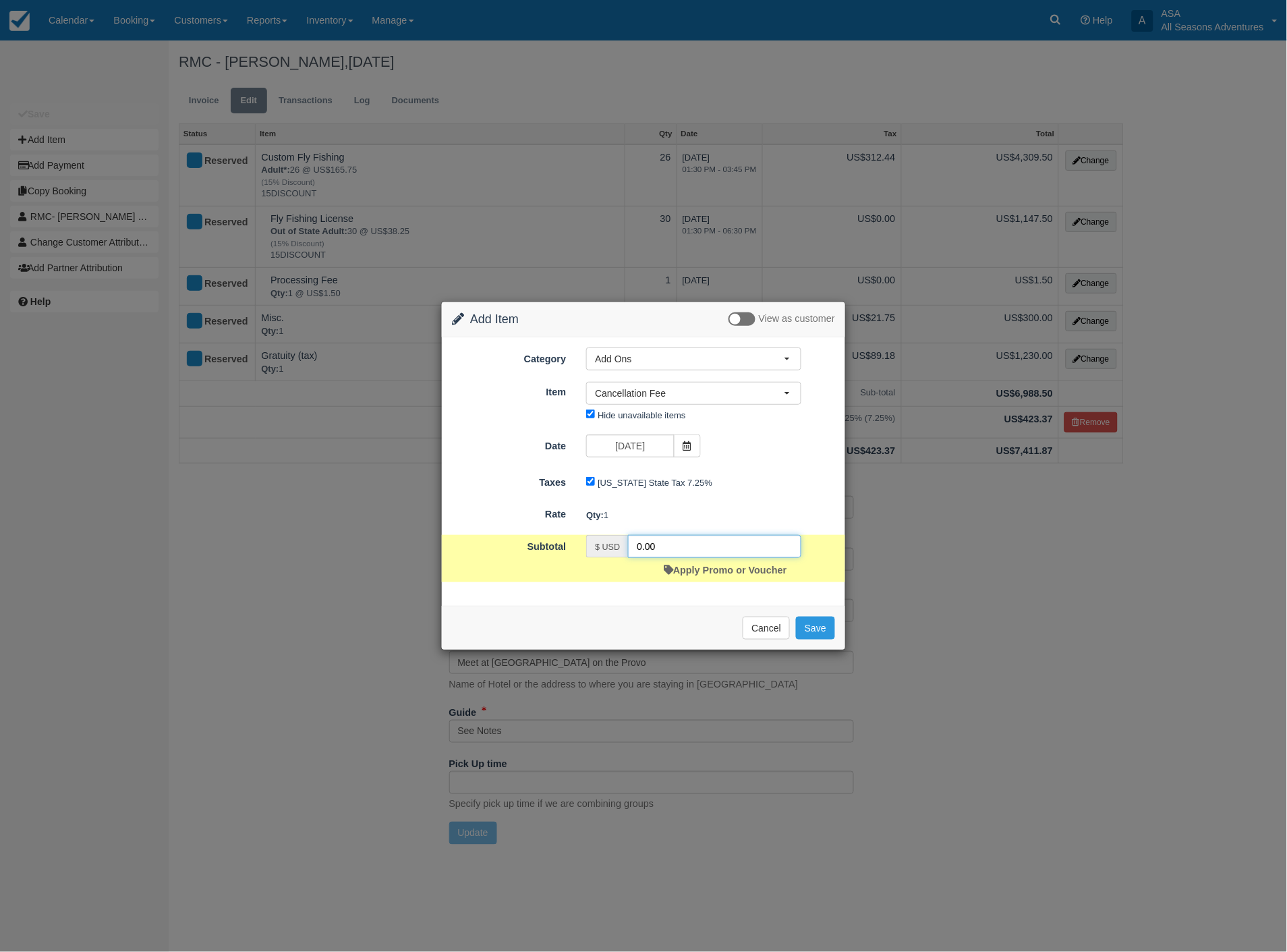
drag, startPoint x: 699, startPoint y: 548, endPoint x: 594, endPoint y: 545, distance: 105.0
click at [594, 548] on div "$ USD 0.00" at bounding box center [693, 547] width 215 height 23
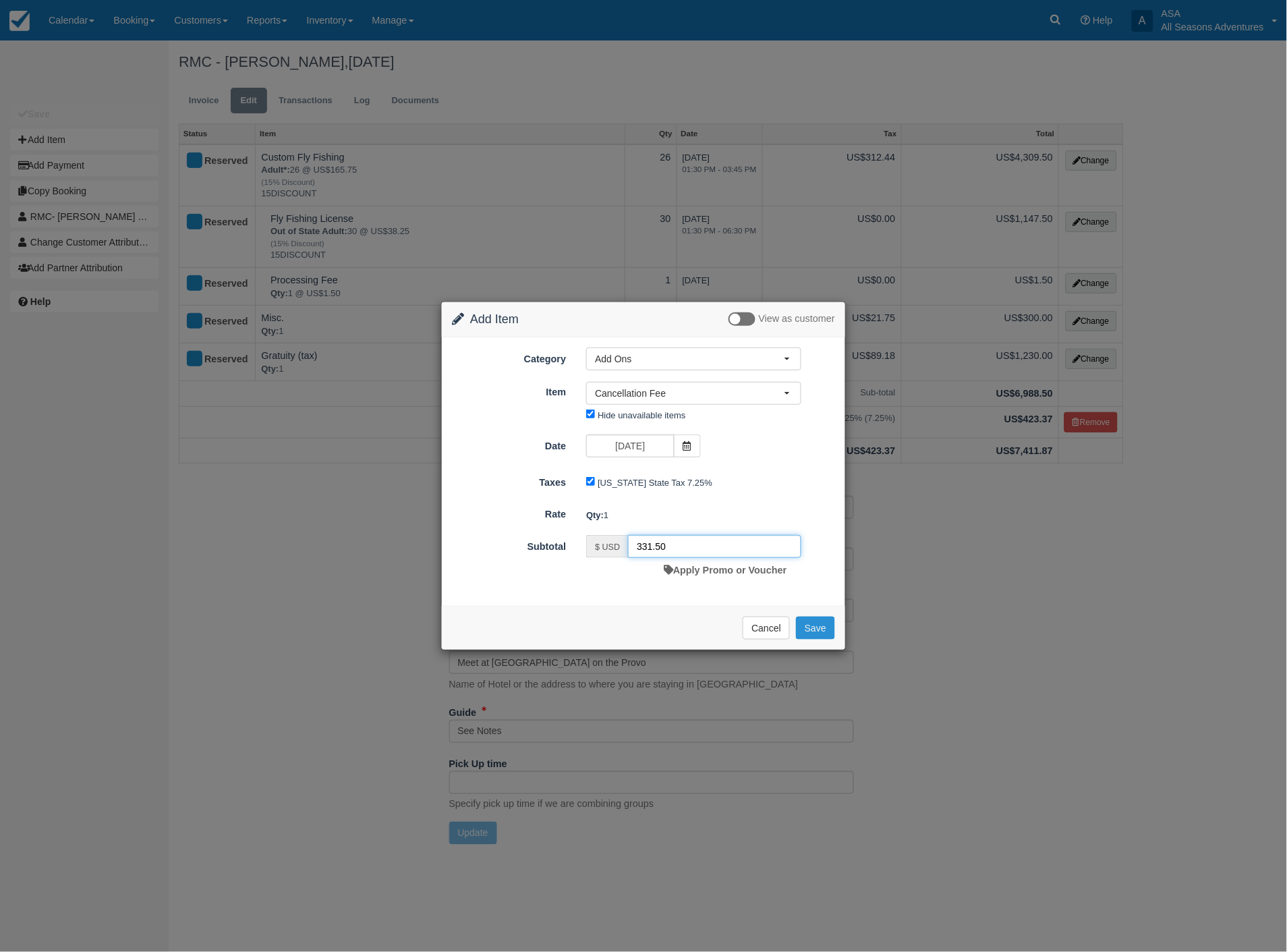
type input "331.50"
click at [817, 625] on button "Save" at bounding box center [815, 628] width 39 height 23
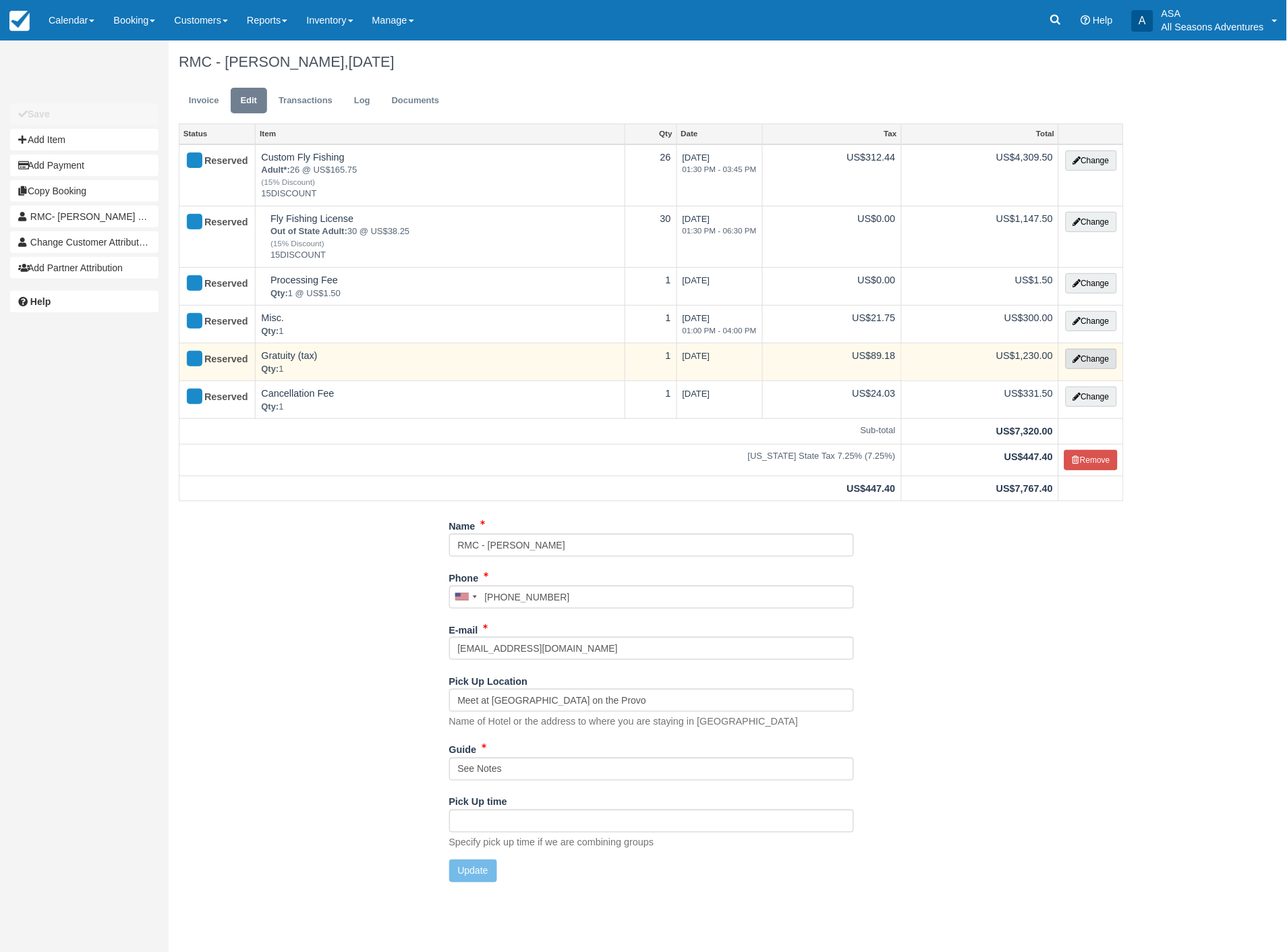
click at [1098, 353] on button "Change" at bounding box center [1091, 358] width 51 height 20
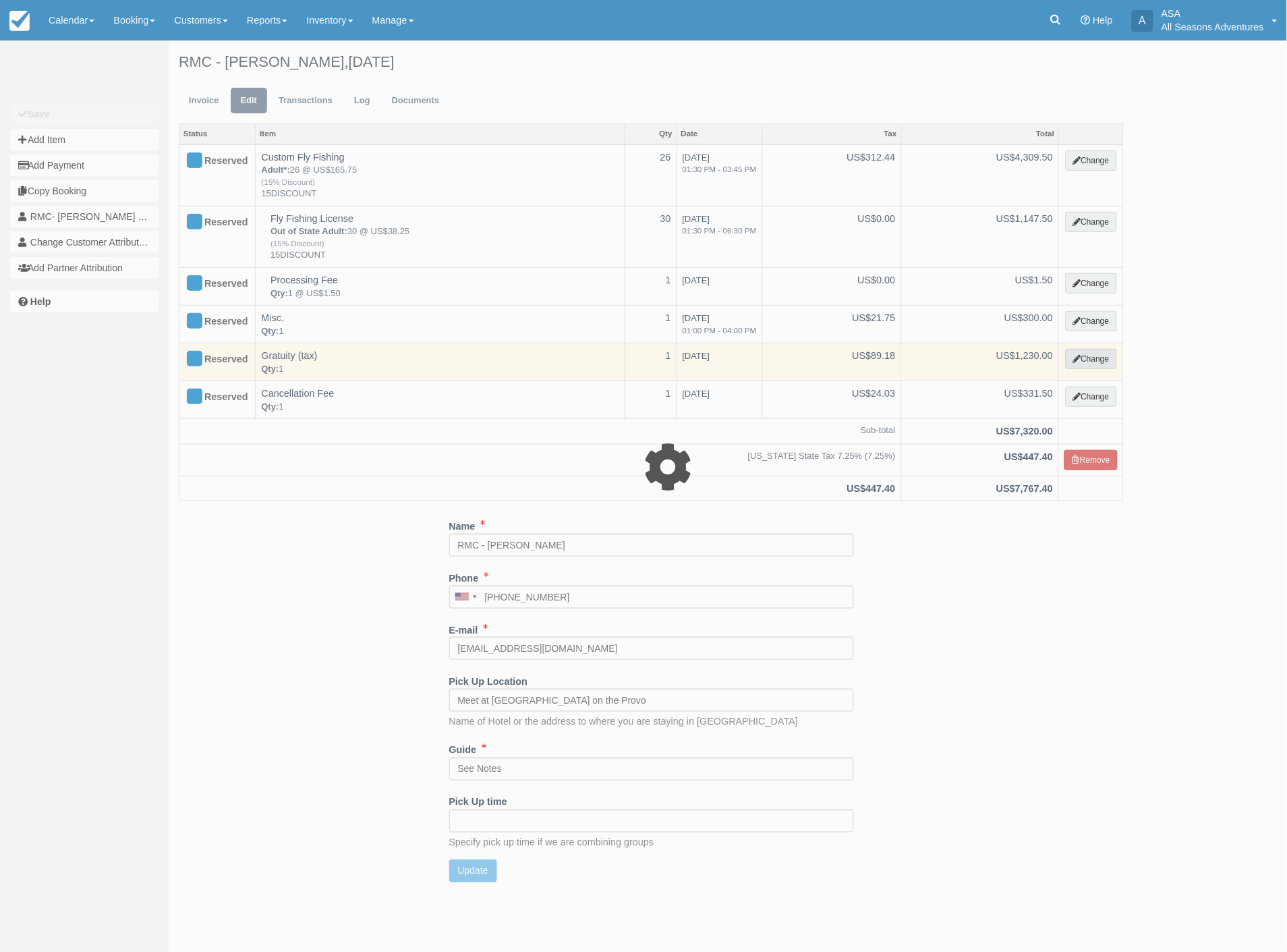
select select "13"
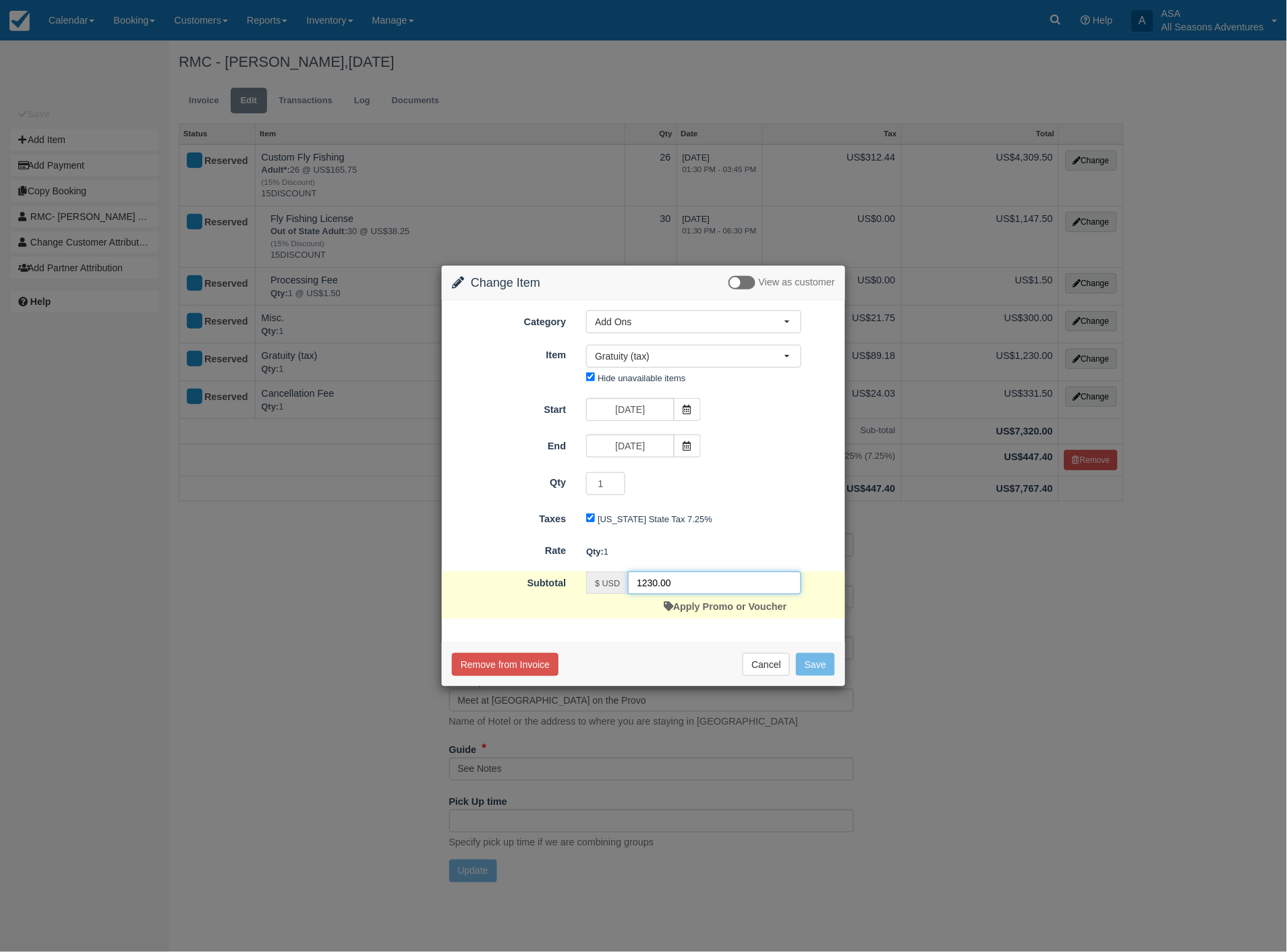
drag, startPoint x: 705, startPoint y: 583, endPoint x: 604, endPoint y: 580, distance: 101.0
click at [604, 581] on div "$ USD 1230.00" at bounding box center [693, 583] width 215 height 23
type input "1074"
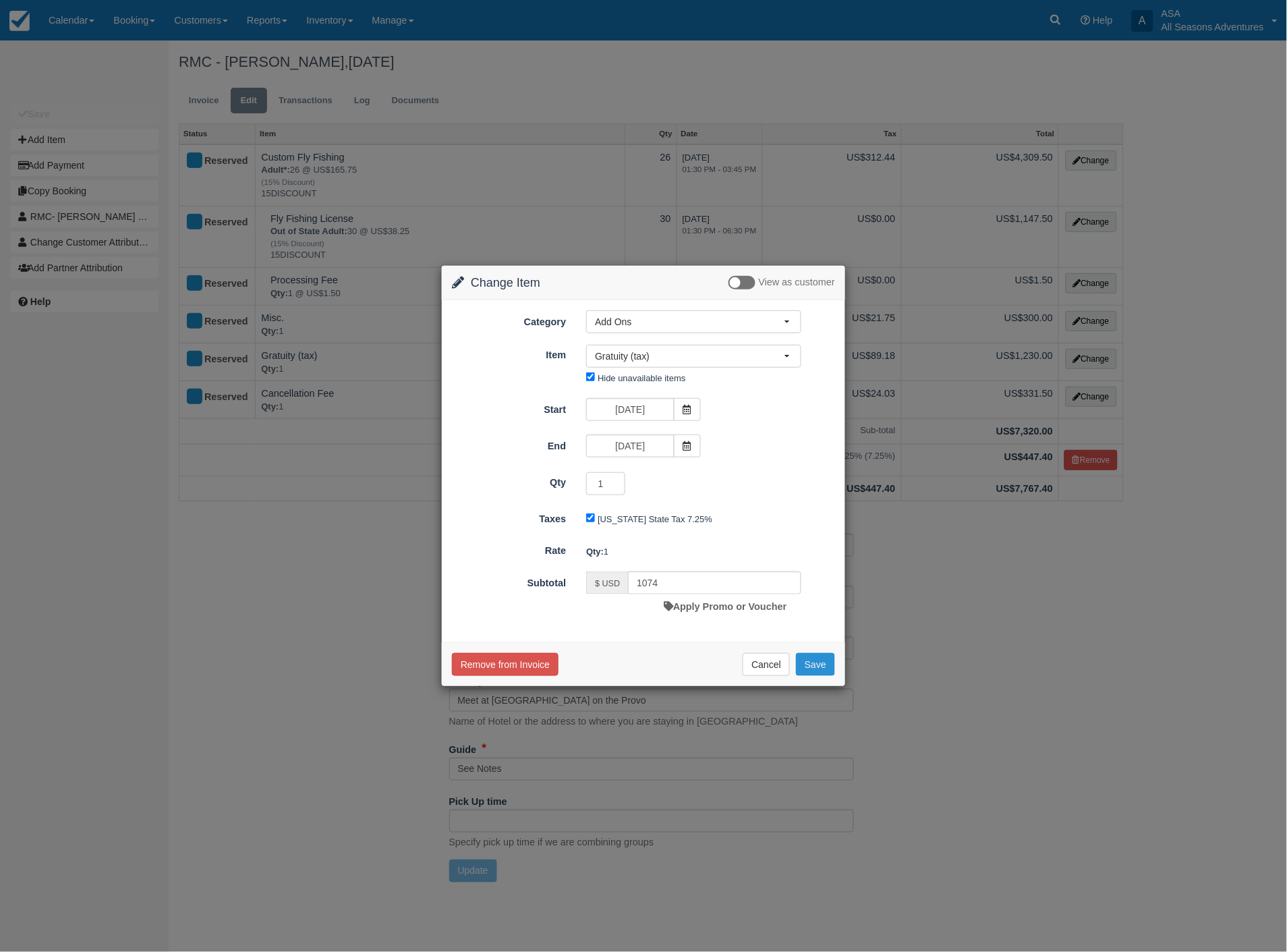
click at [823, 663] on button "Save" at bounding box center [815, 665] width 39 height 23
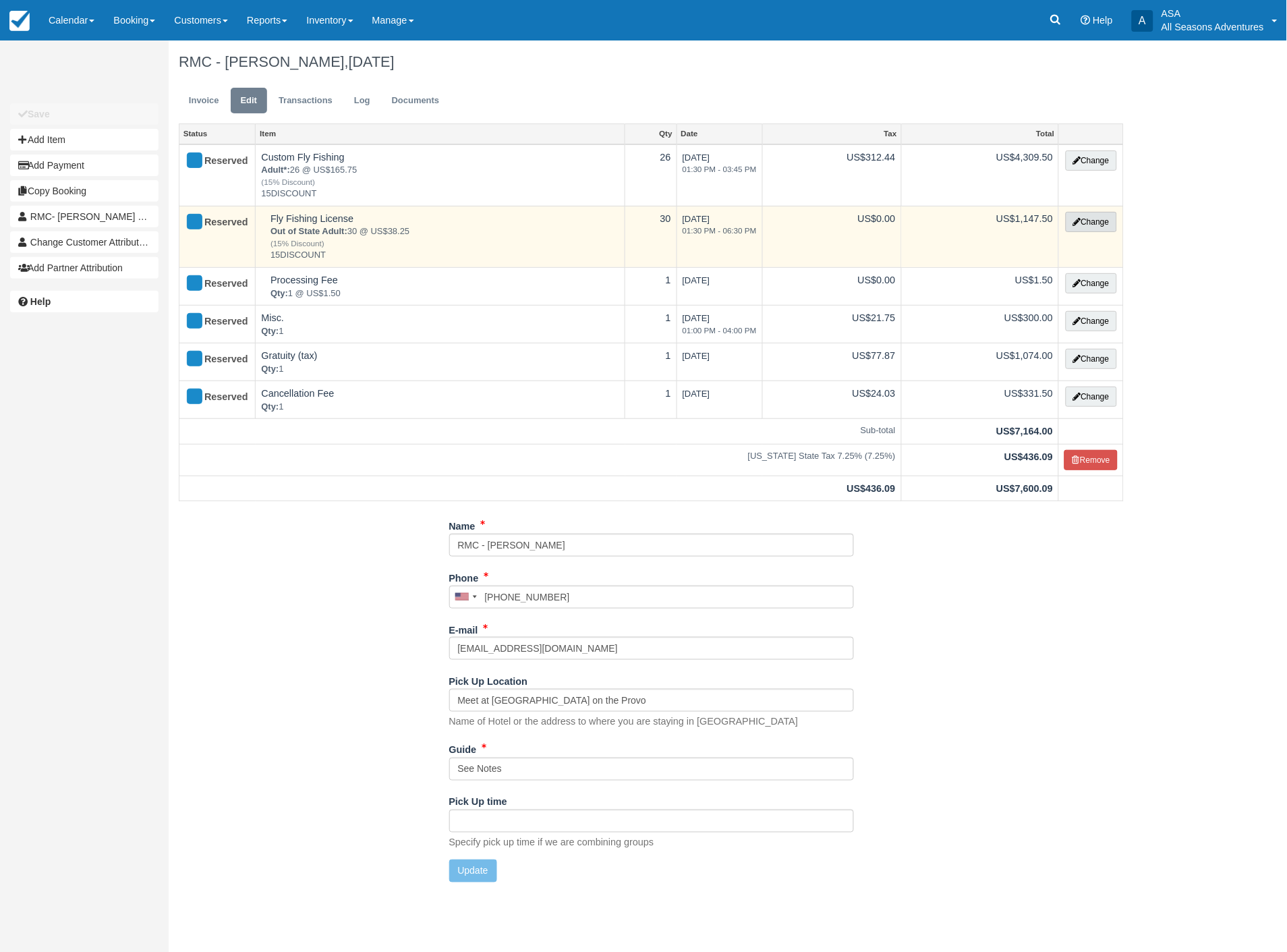
click at [1084, 219] on button "Change" at bounding box center [1091, 222] width 51 height 20
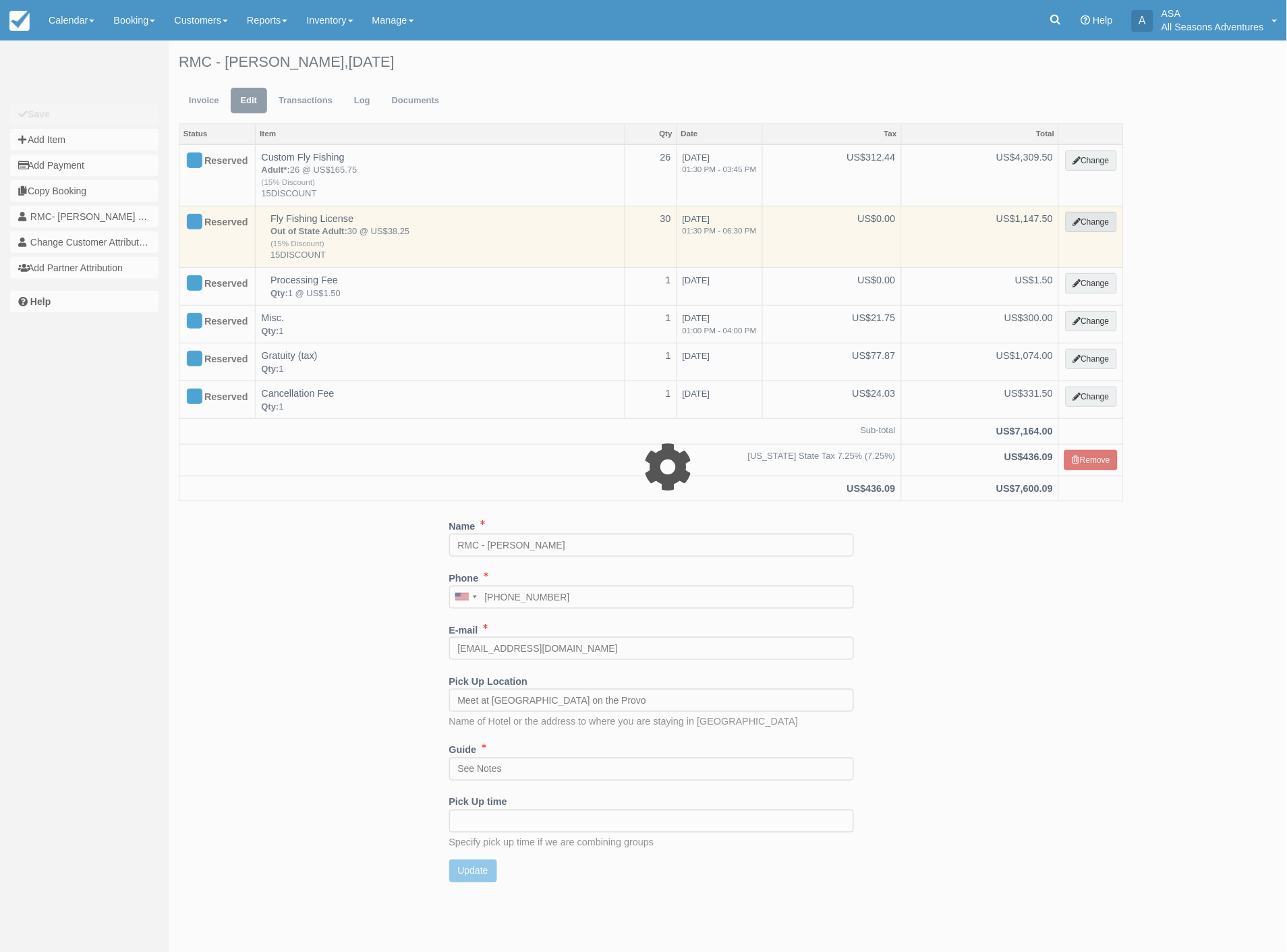
select select "8"
type input "1147.50"
type input "15DISCOUNT"
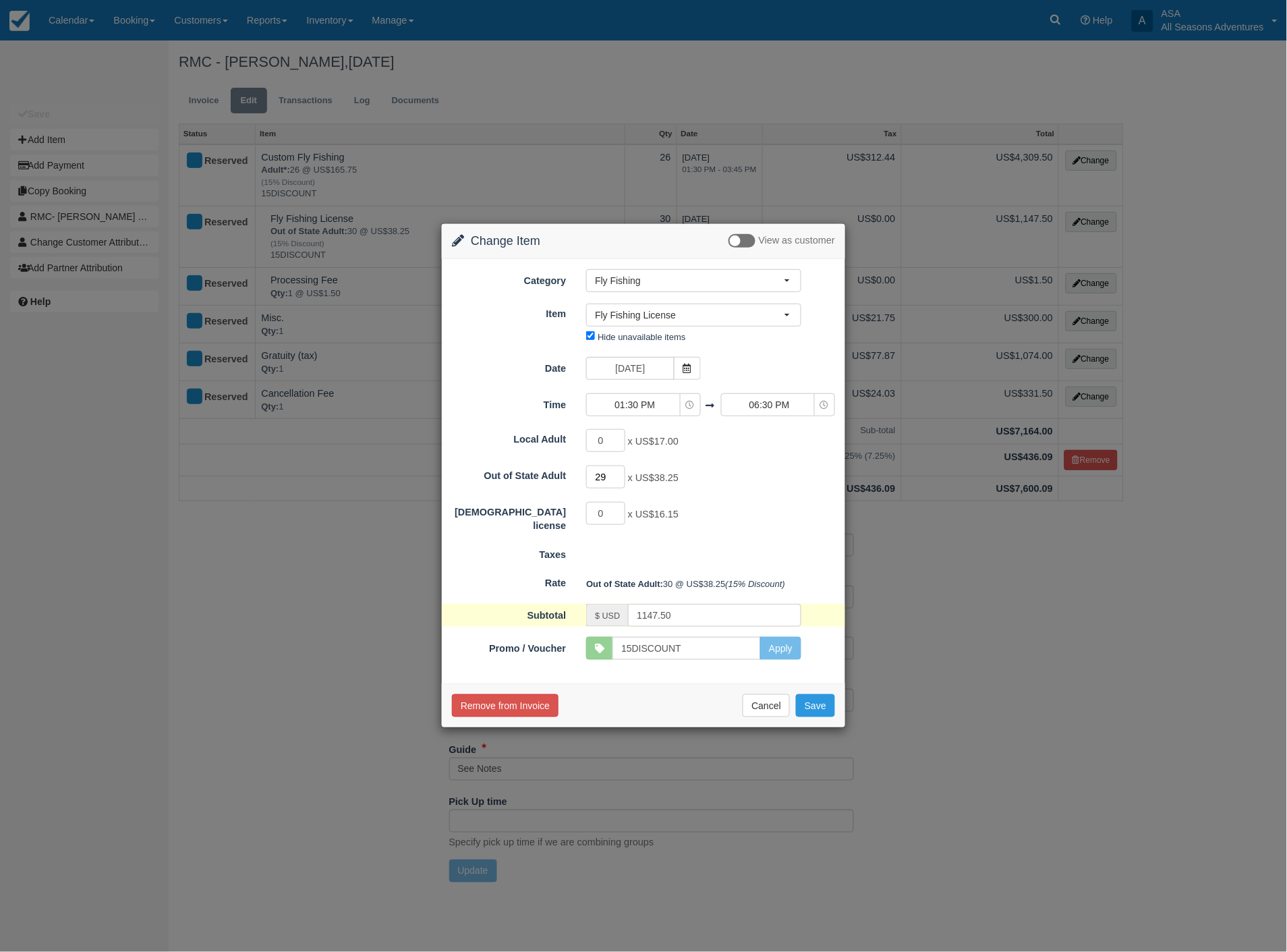
click at [618, 476] on input "29" at bounding box center [605, 477] width 39 height 23
click at [618, 476] on input "28" at bounding box center [605, 477] width 39 height 23
click at [618, 476] on input "27" at bounding box center [605, 477] width 39 height 23
click at [618, 476] on input "26" at bounding box center [605, 477] width 39 height 23
type input "25"
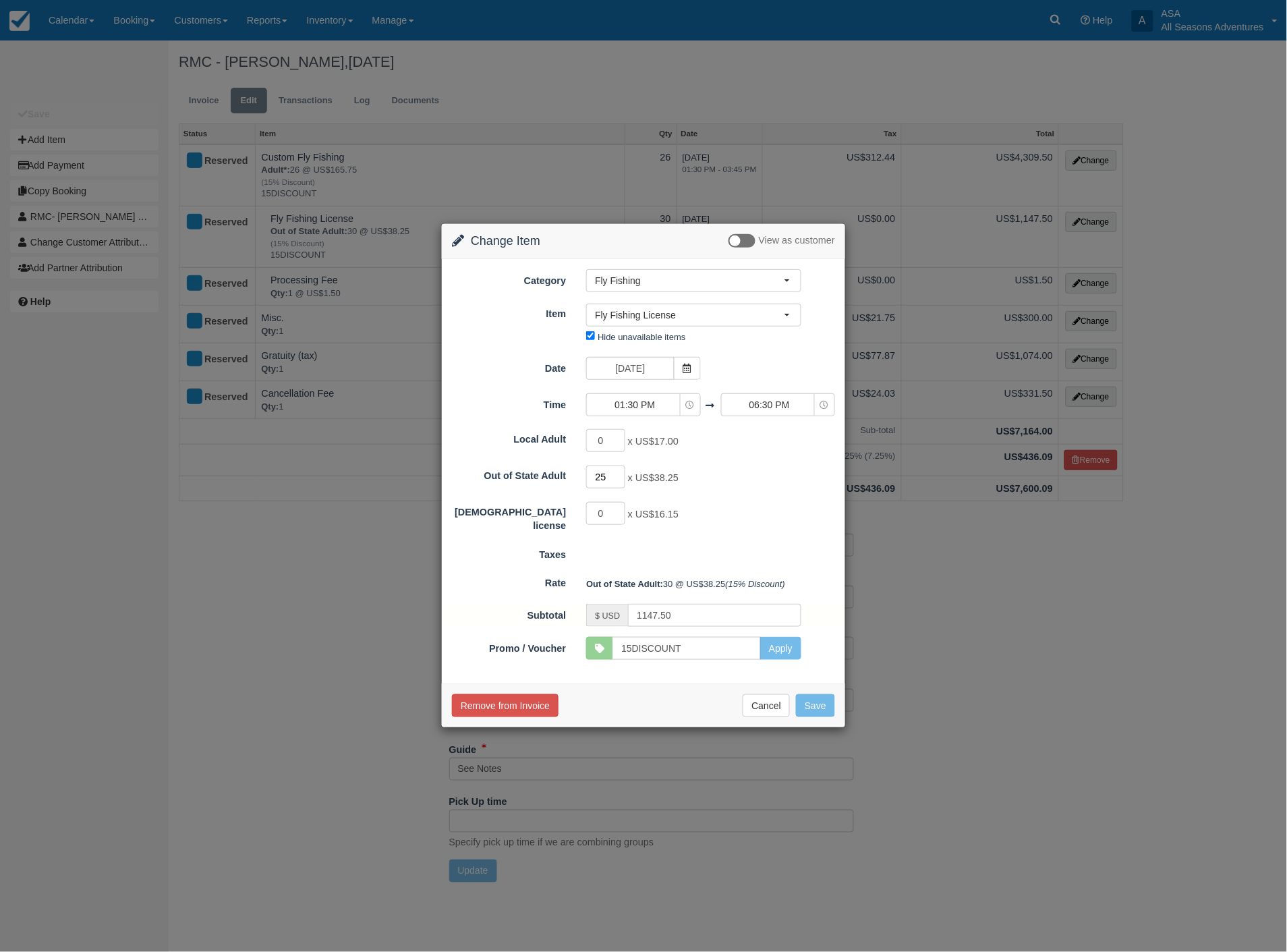
click at [618, 476] on input "25" at bounding box center [605, 477] width 39 height 23
type input "956.25"
type input "26"
click at [621, 473] on input "26" at bounding box center [605, 477] width 39 height 23
type input "994.50"
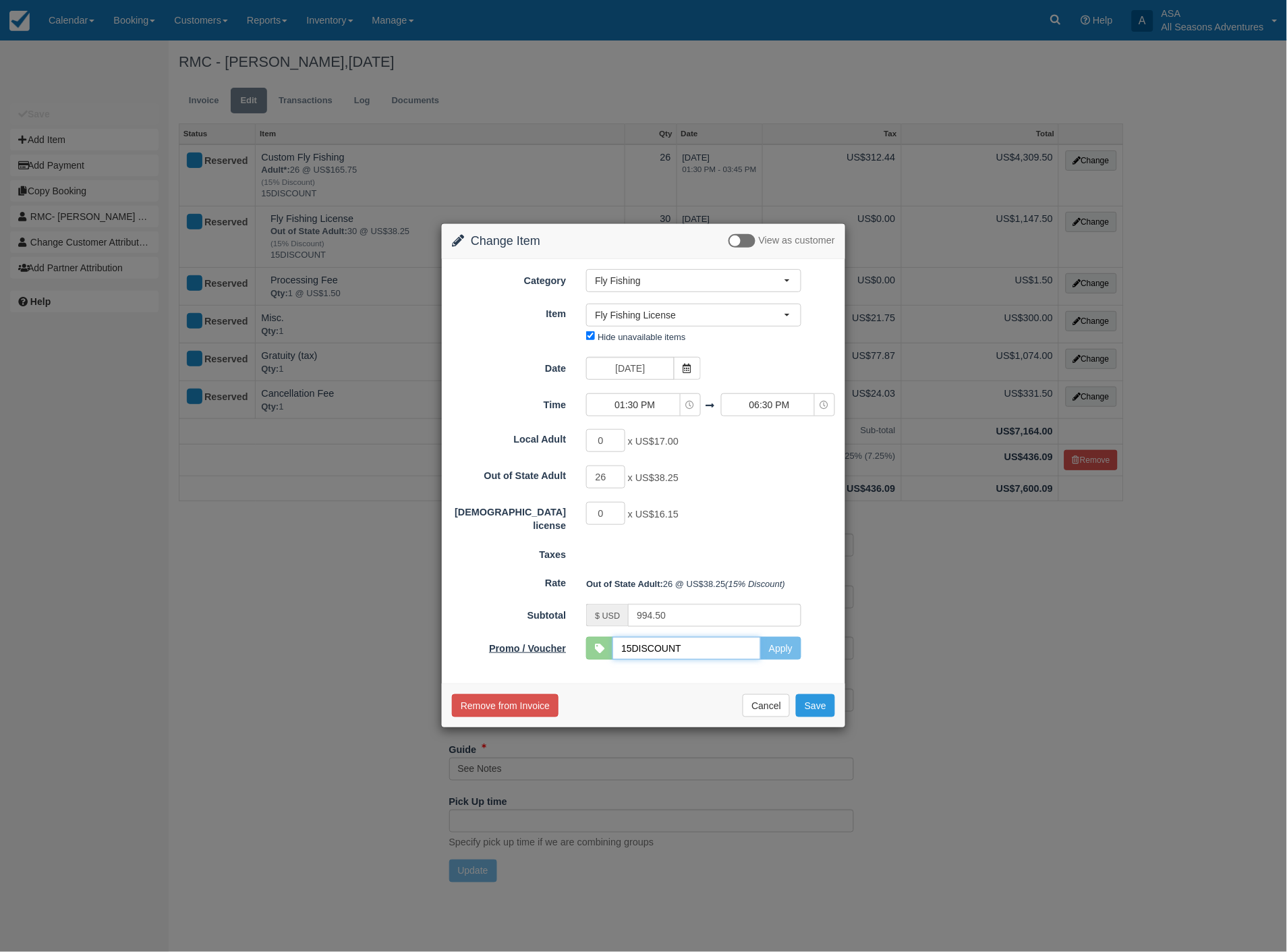
drag, startPoint x: 717, startPoint y: 649, endPoint x: 537, endPoint y: 643, distance: 180.1
click at [540, 644] on div "Promo / Voucher 15DISCOUNT Apply SKYRUN10 ABODE10 PCLODGINGSUMMER2024 COOPERWYN…" at bounding box center [644, 648] width 403 height 23
click at [766, 655] on button "Apply" at bounding box center [780, 648] width 41 height 23
type input "1170.00"
click at [813, 710] on button "Save" at bounding box center [815, 706] width 39 height 23
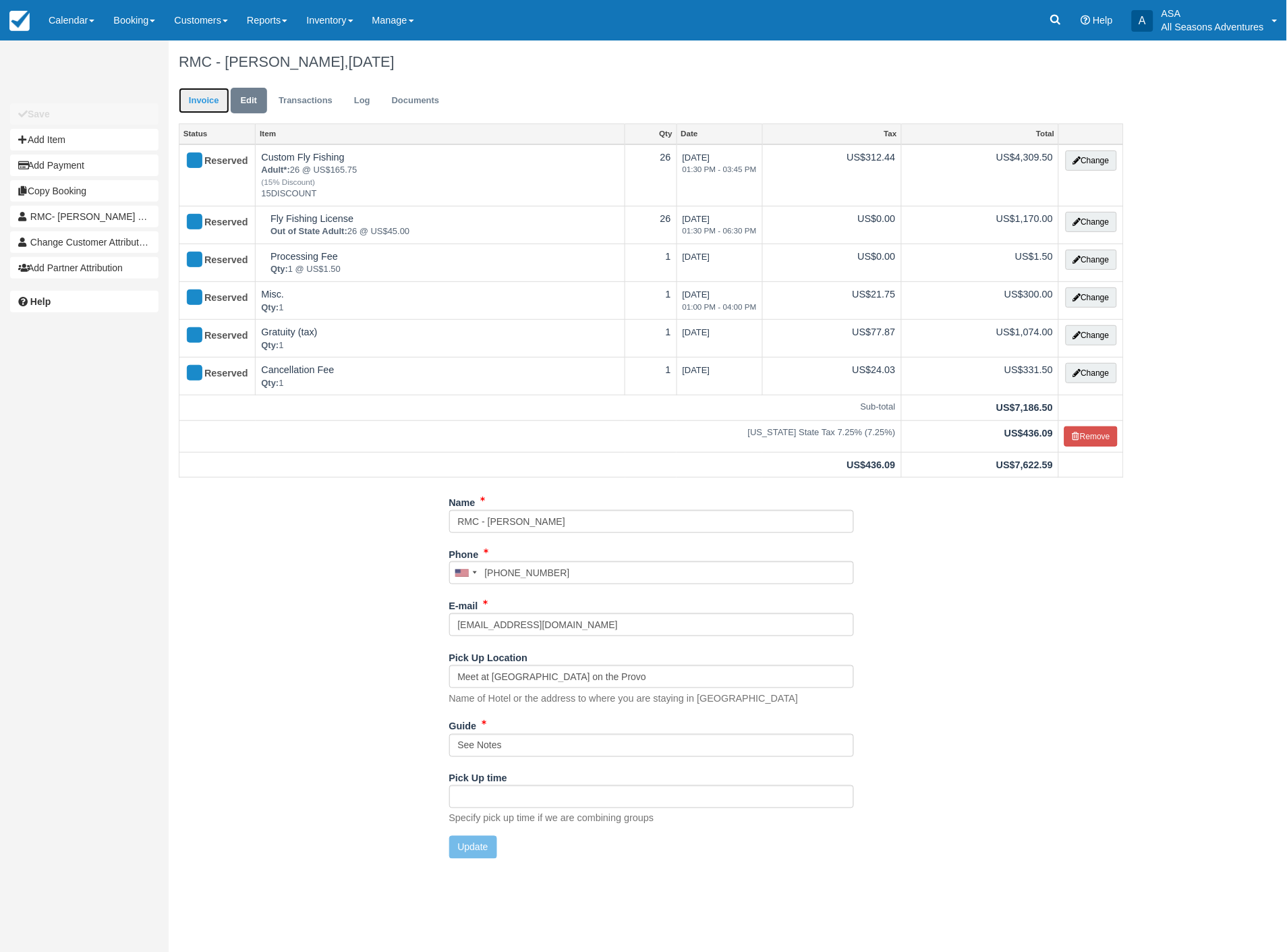
click at [219, 105] on link "Invoice" at bounding box center [204, 100] width 51 height 26
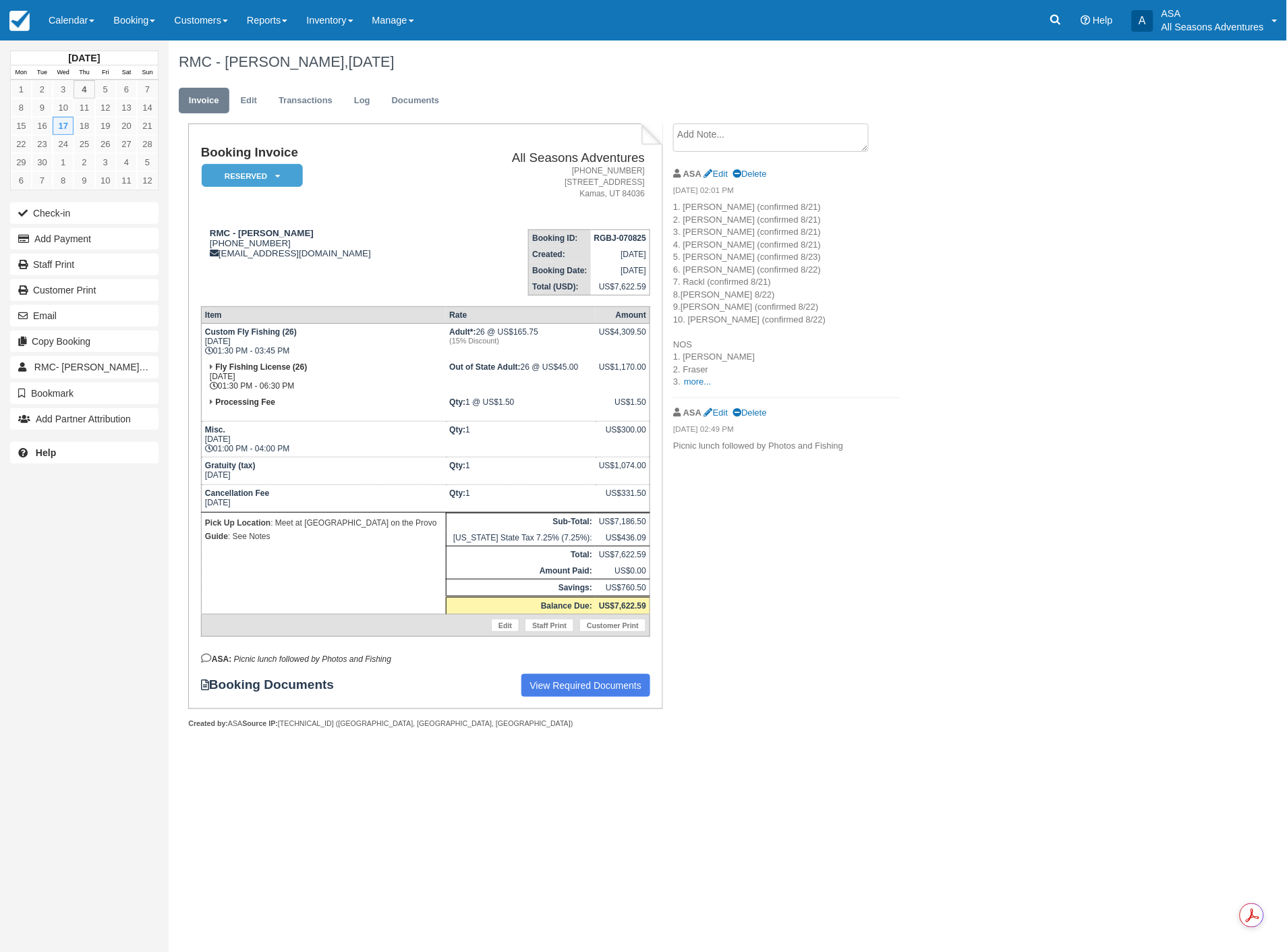
click at [734, 142] on textarea at bounding box center [771, 137] width 196 height 28
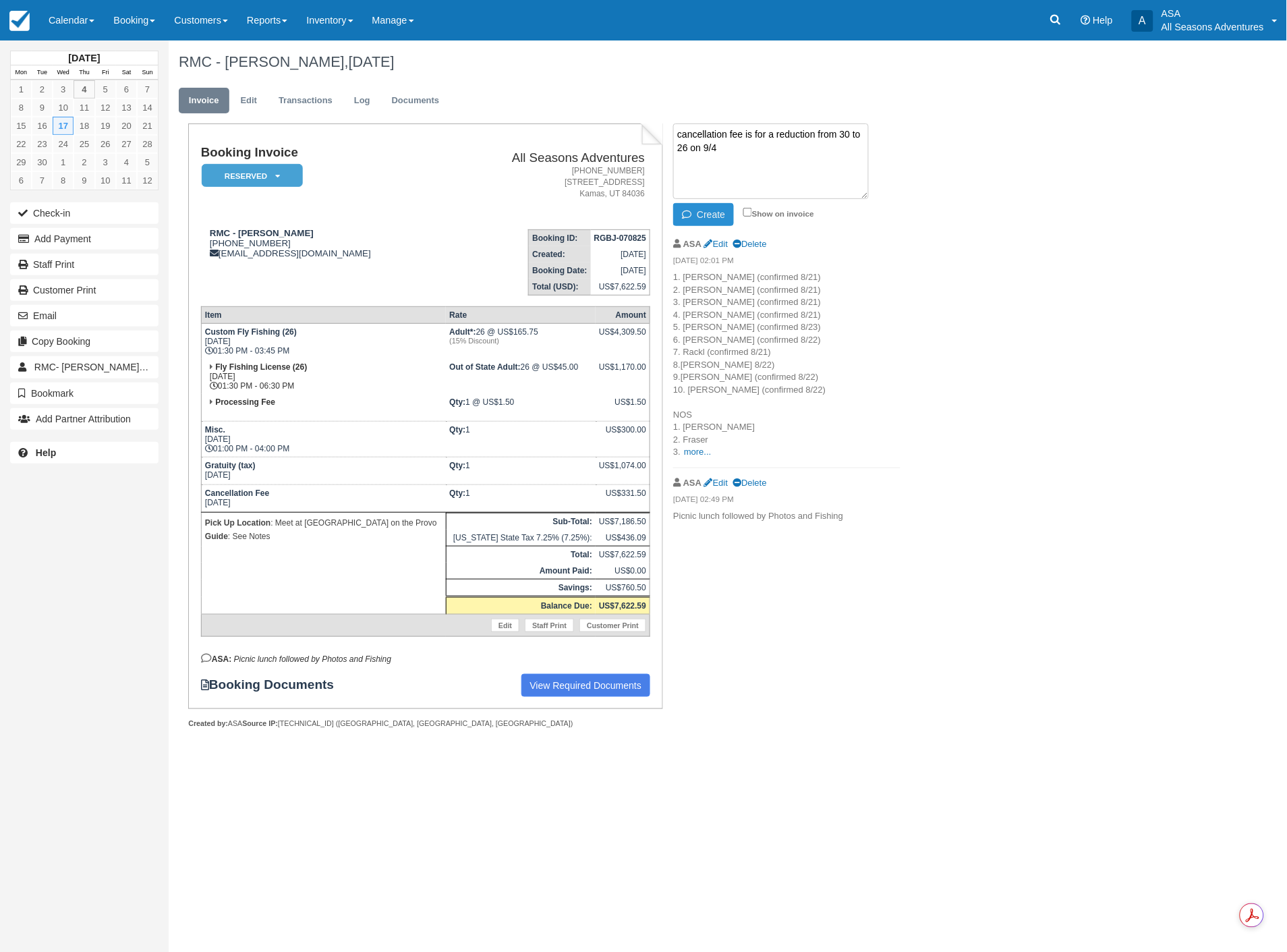
type textarea "cancellation fee is for a reduction from 30 to 26 on 9/4"
click at [704, 212] on button "Create" at bounding box center [703, 214] width 61 height 23
click at [251, 97] on link "Edit" at bounding box center [249, 100] width 36 height 26
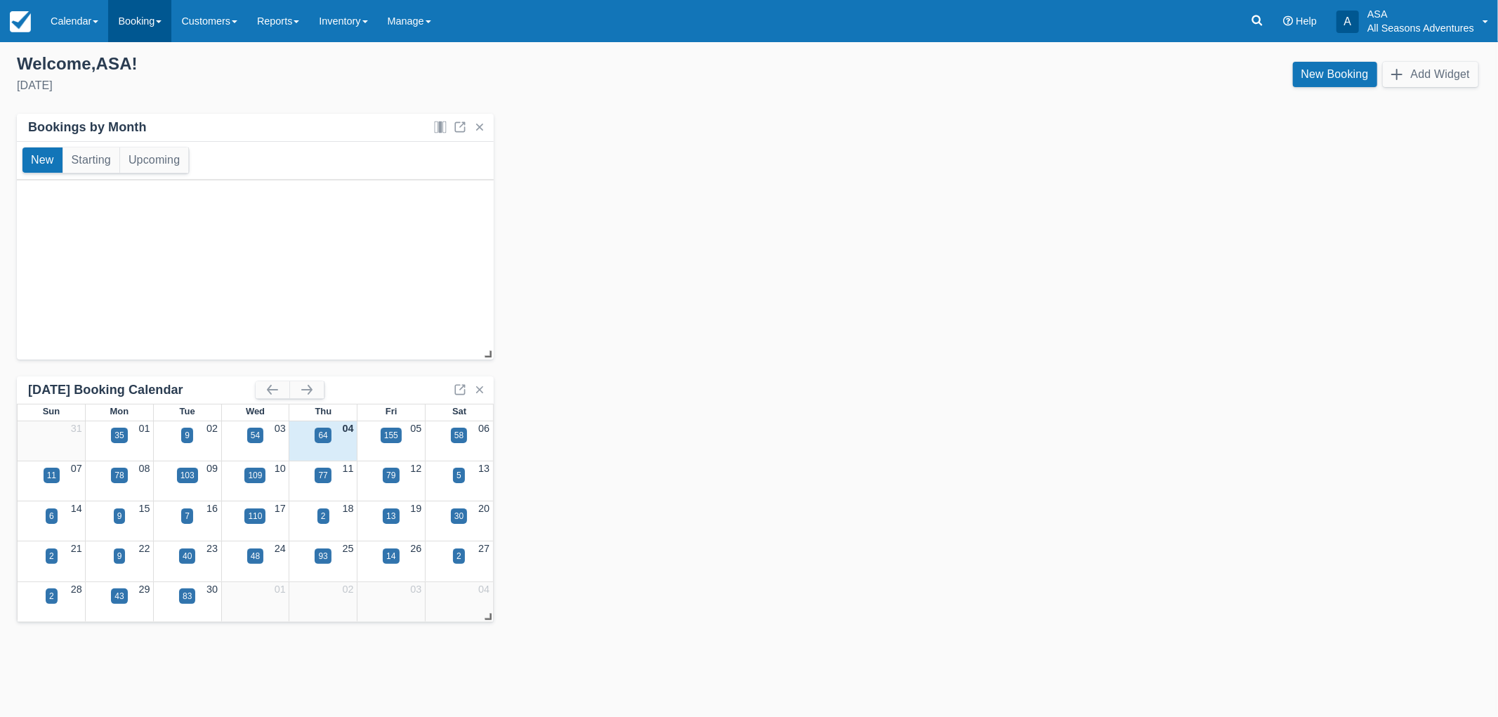
click at [138, 22] on link "Booking" at bounding box center [139, 21] width 63 height 42
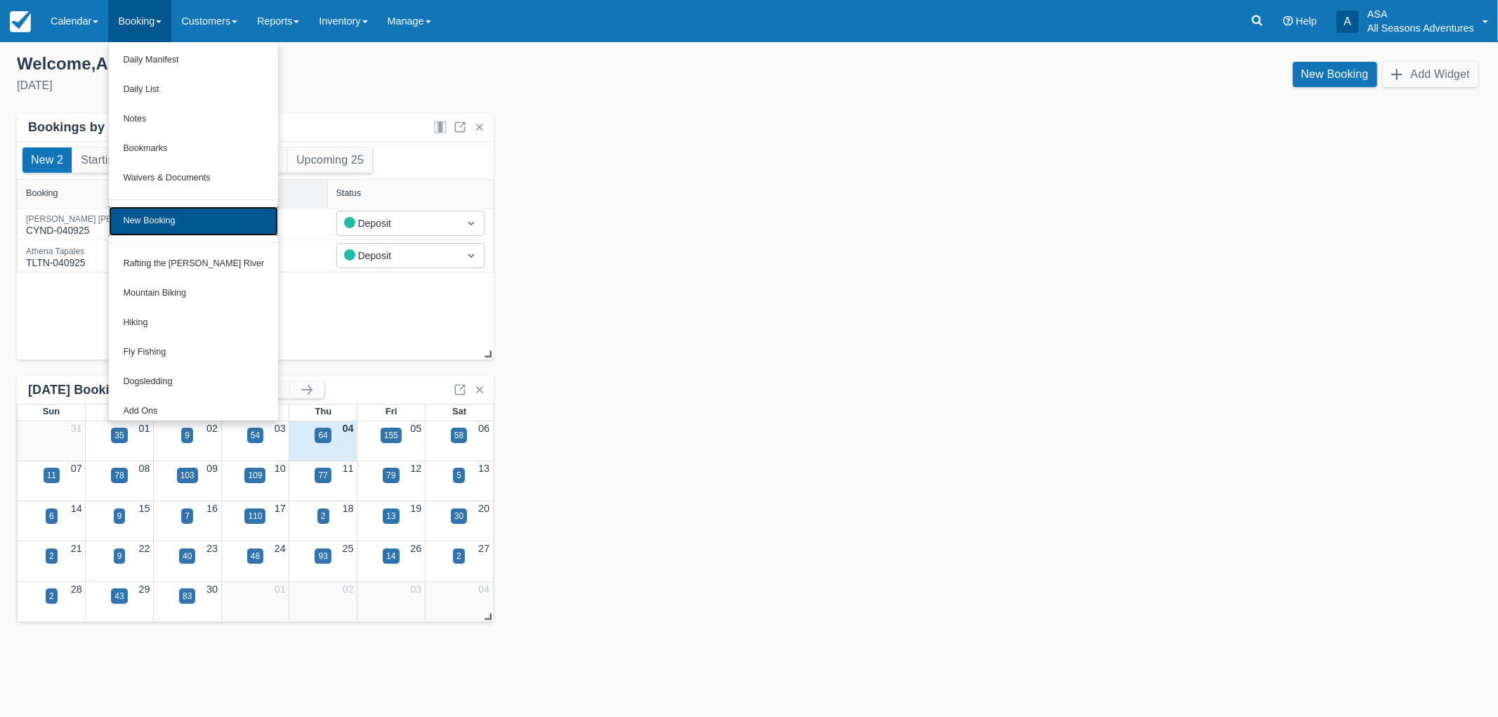
click at [172, 232] on link "New Booking" at bounding box center [193, 220] width 169 height 29
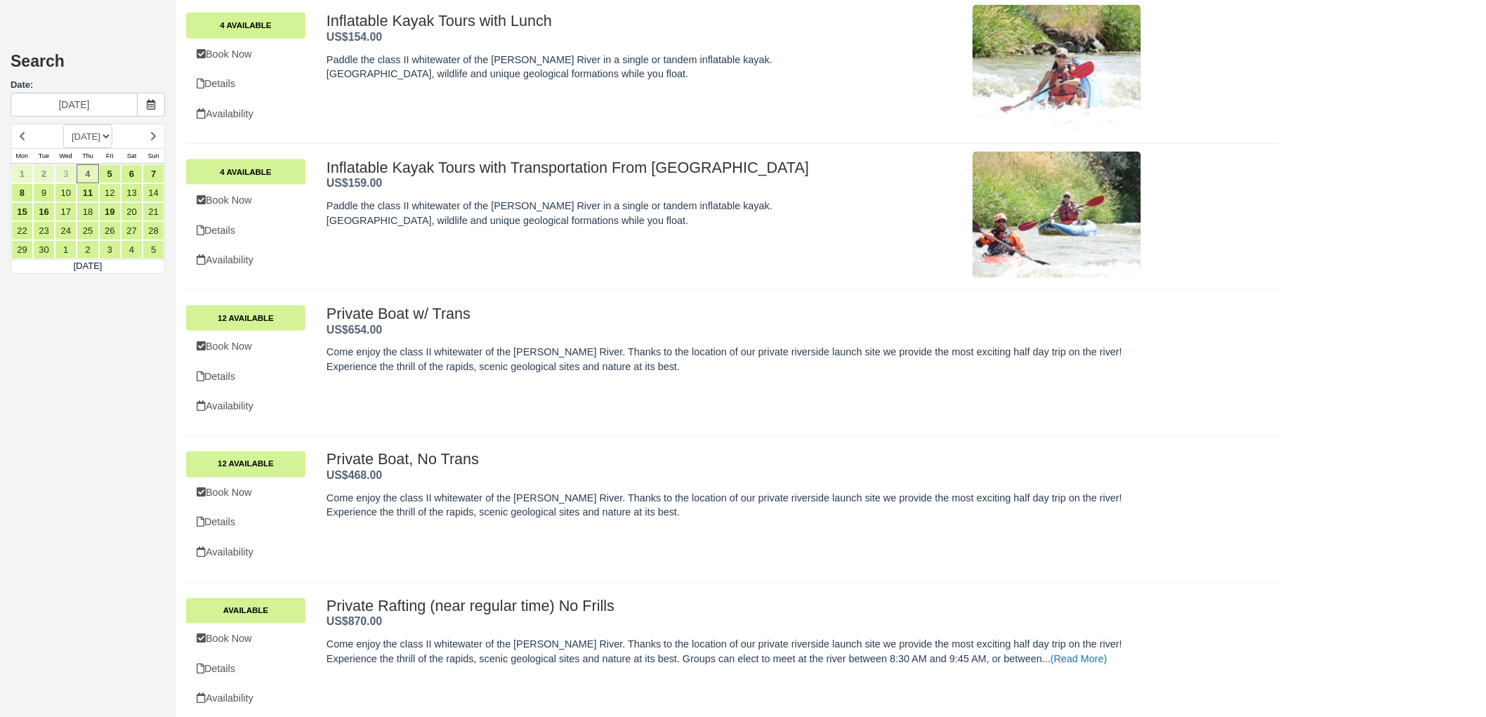
scroll to position [780, 0]
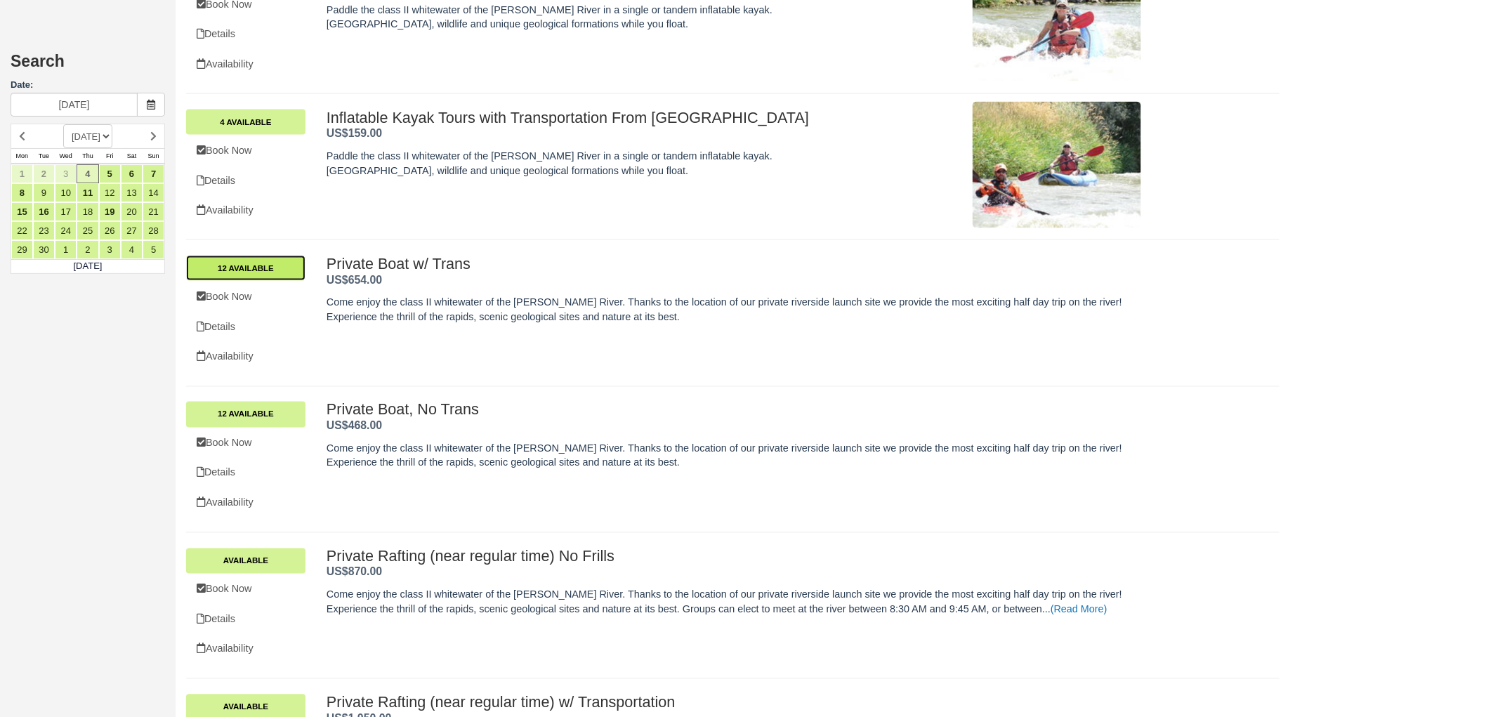
click at [279, 262] on link "12 Available" at bounding box center [245, 268] width 119 height 25
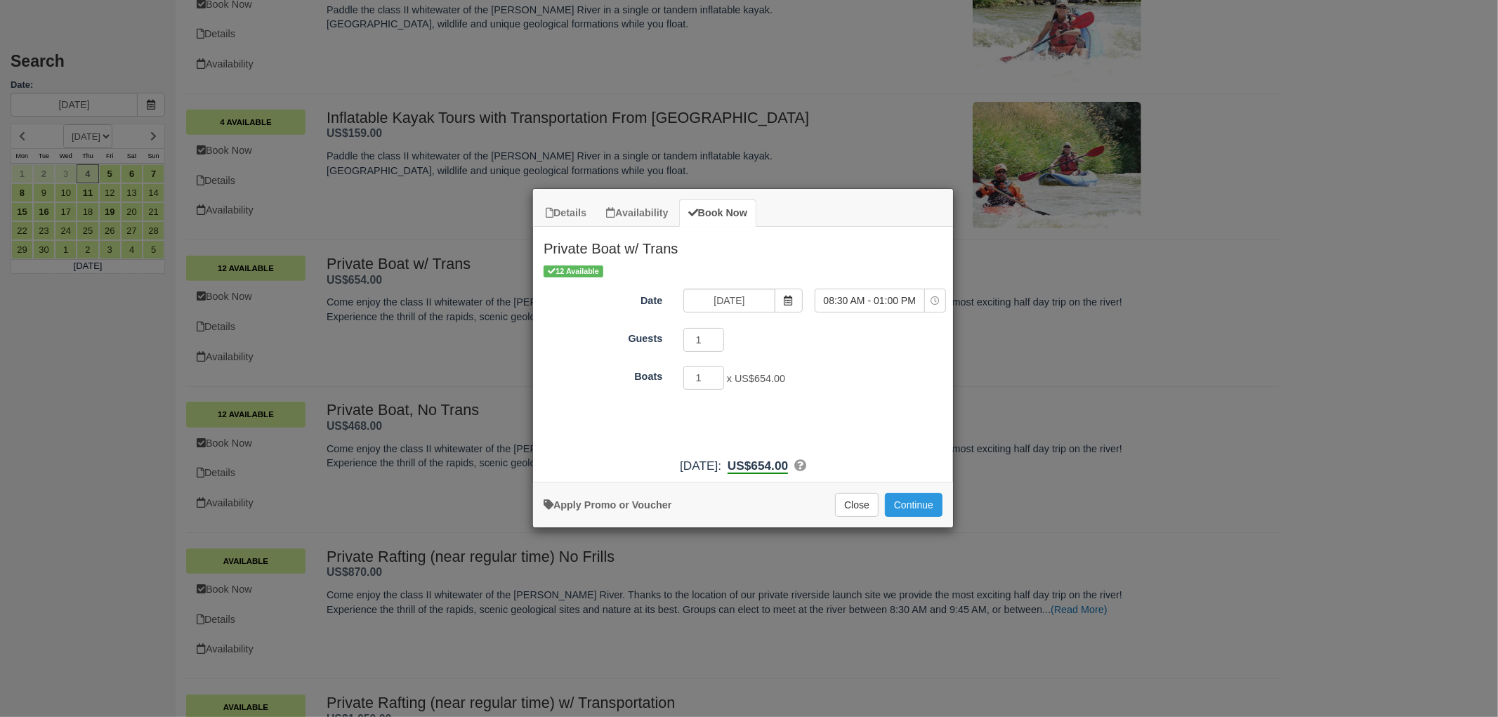
click at [888, 166] on div "Details Availability Book Now Private Boat w/ Trans Come enjoy the class II whi…" at bounding box center [749, 358] width 1498 height 717
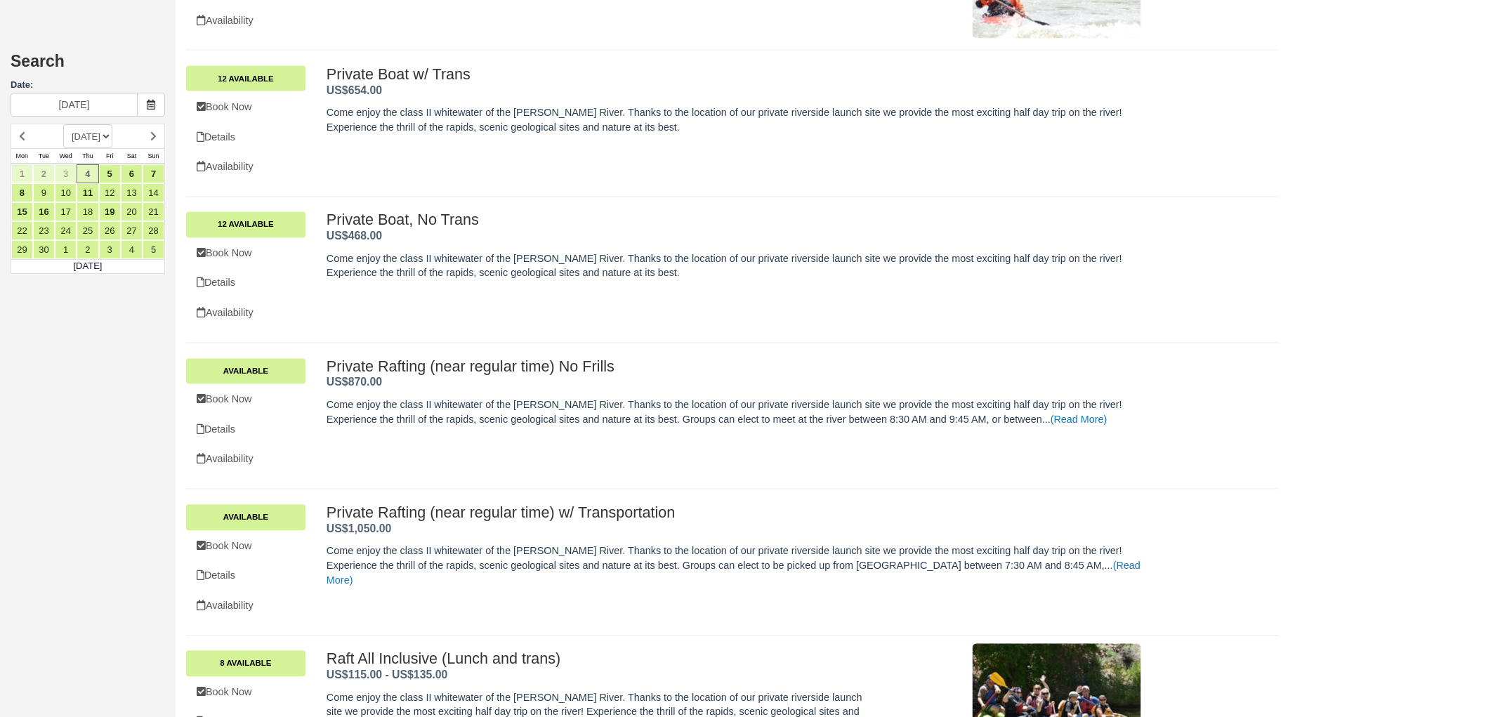
scroll to position [928, 0]
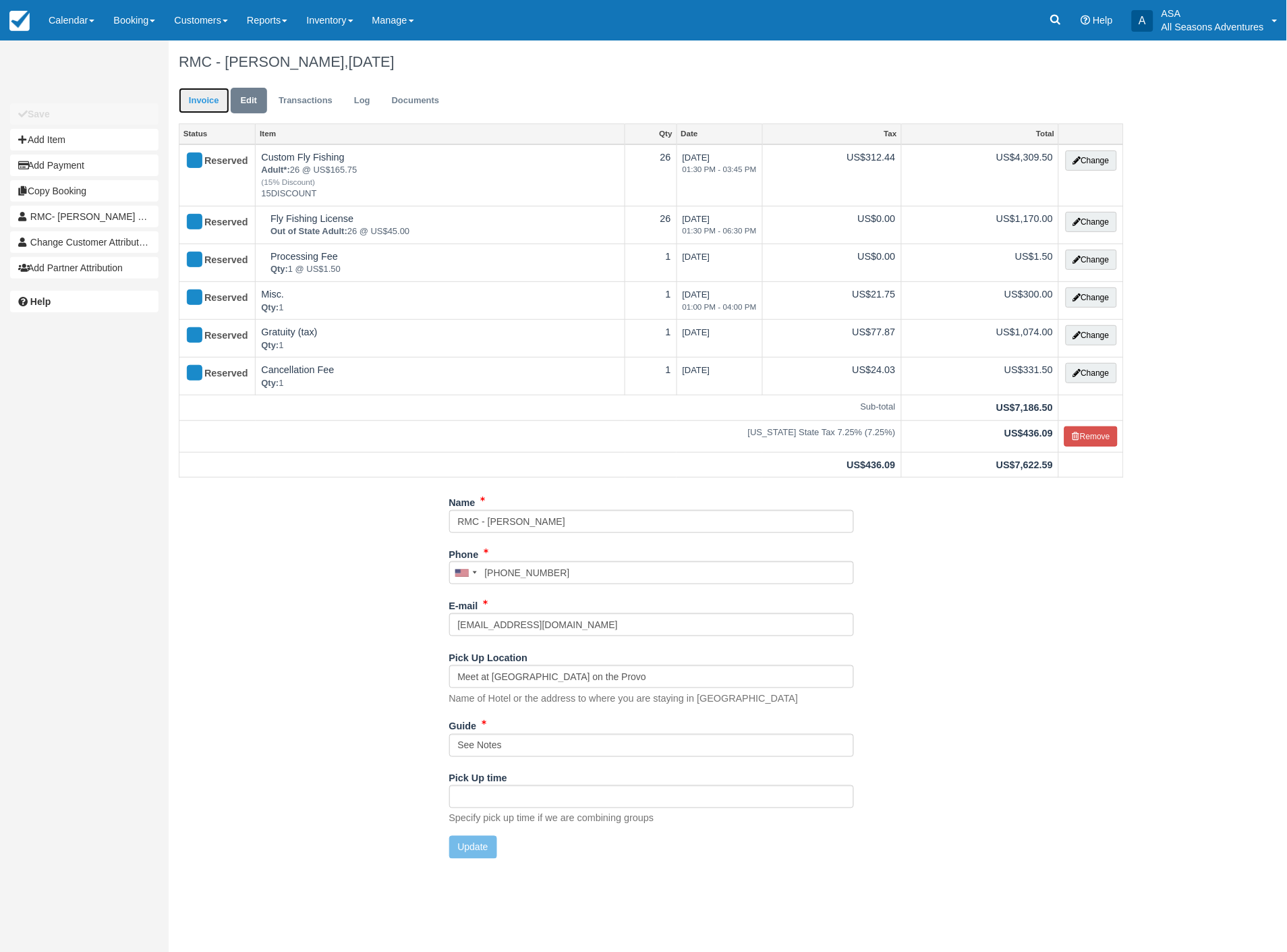
click at [197, 96] on link "Invoice" at bounding box center [204, 100] width 51 height 26
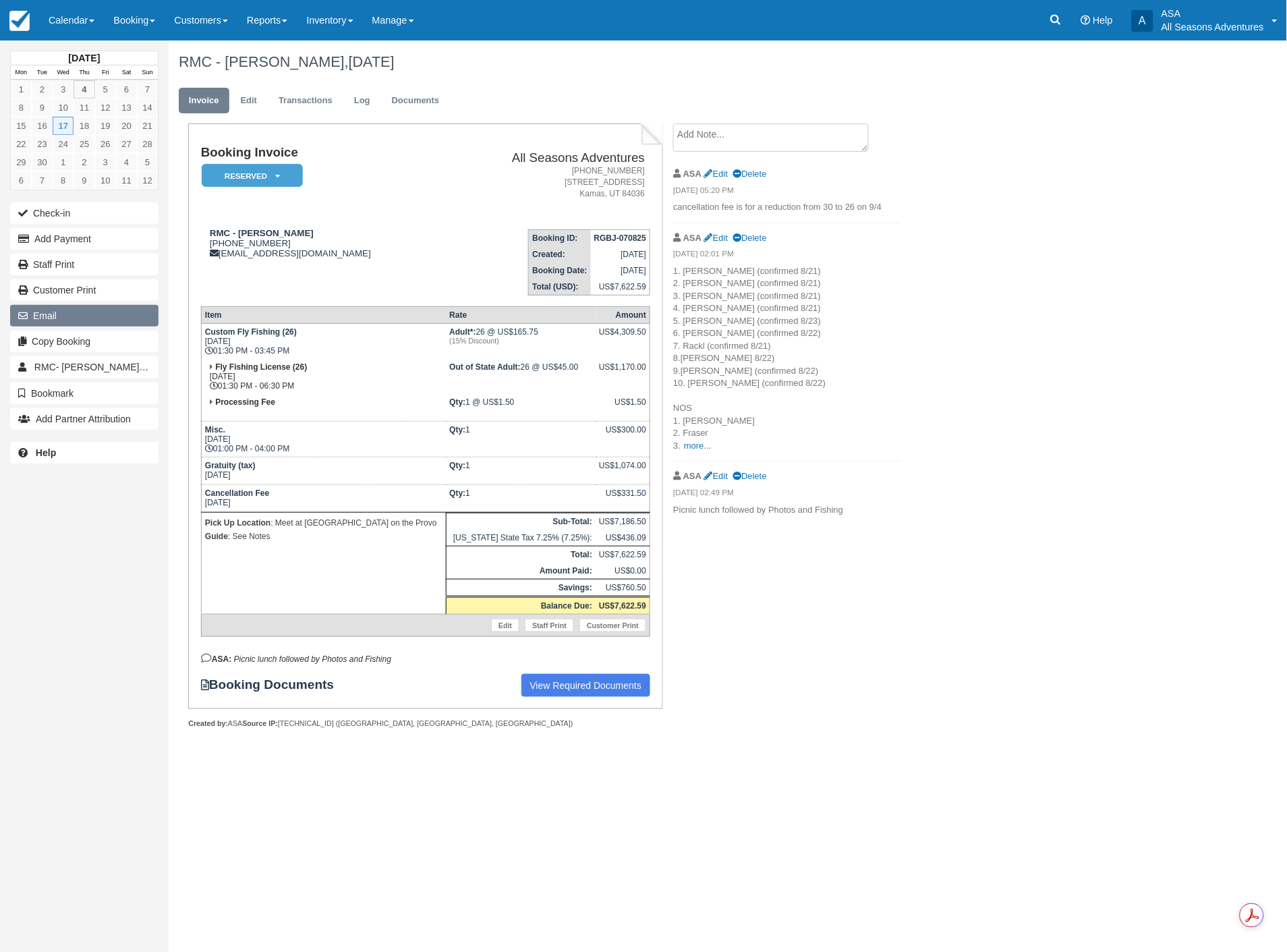
click at [64, 314] on button "Email" at bounding box center [85, 315] width 148 height 21
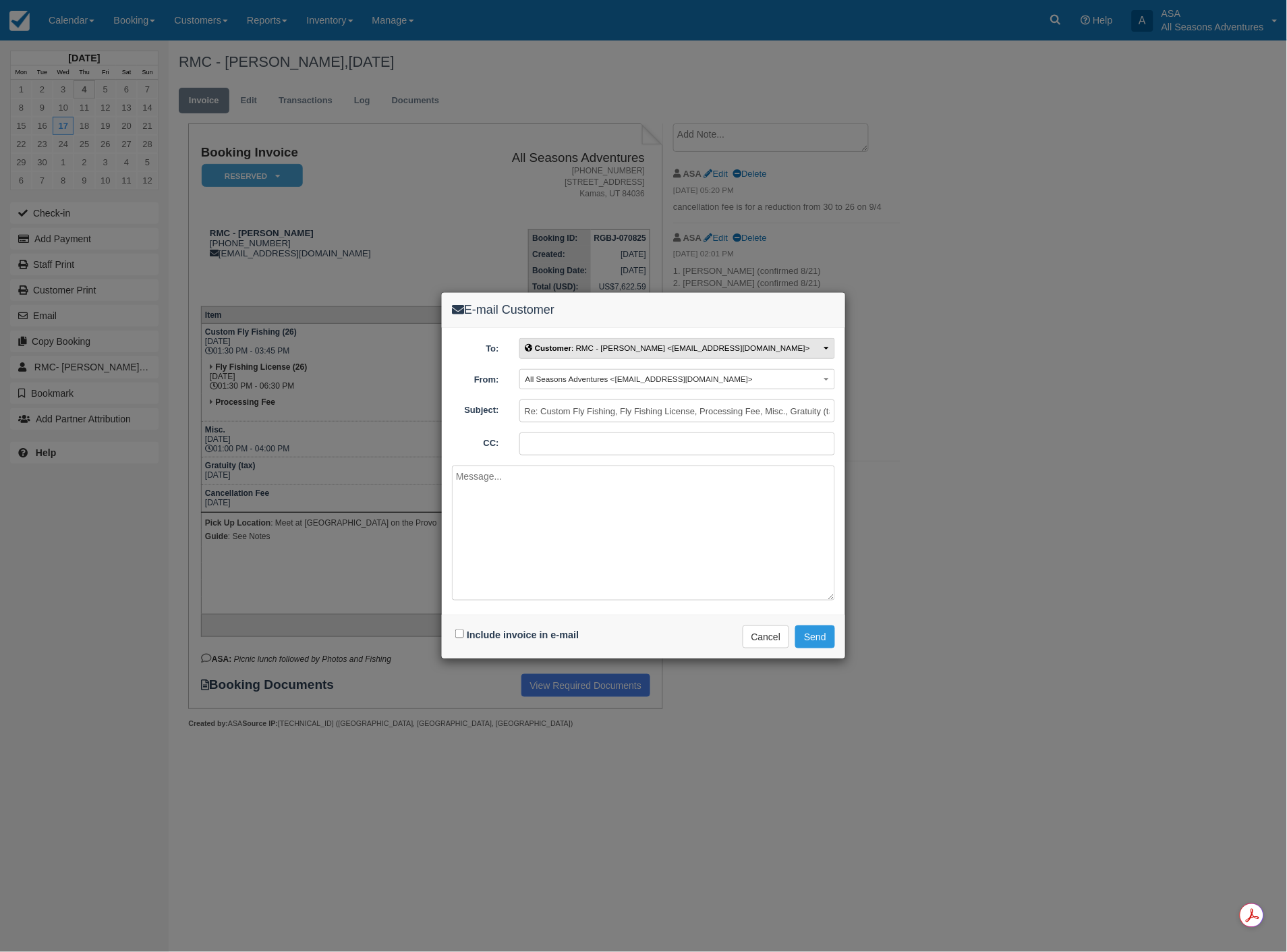
click at [692, 347] on span "Customer : RMC - Jillian Burnham <jburnham@rmcdmc.com>" at bounding box center [668, 347] width 284 height 9
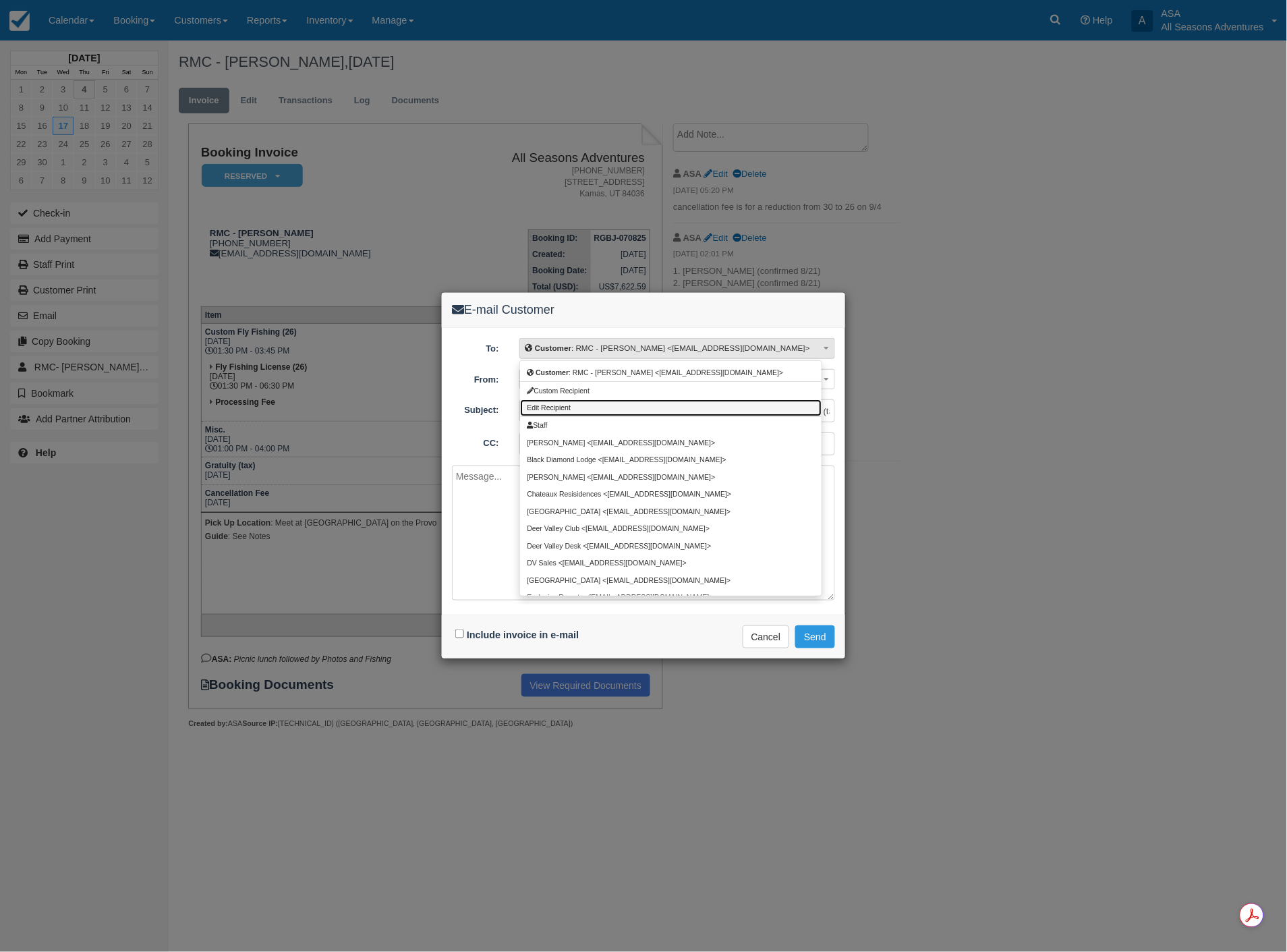
click at [573, 404] on link "Edit Recipient" at bounding box center [670, 408] width 302 height 17
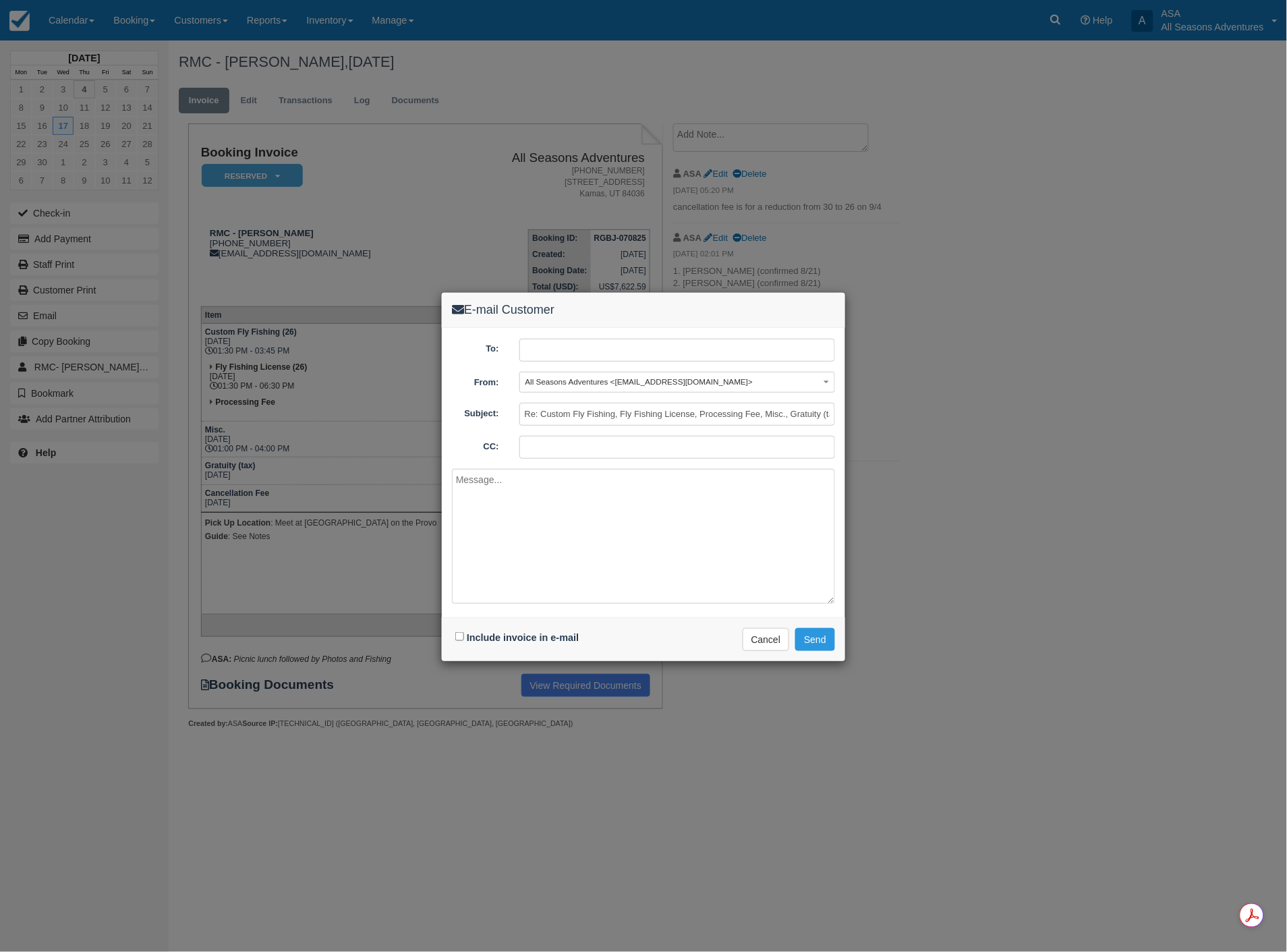
click at [551, 346] on input "text" at bounding box center [677, 351] width 316 height 23
type input "sanderson@rmcdmc.com"
click at [520, 479] on textarea at bounding box center [644, 536] width 383 height 134
click at [484, 493] on textarea "Here is the updated reservation with the 50% cancellation fee for the 4 people …" at bounding box center [644, 536] width 383 height 134
drag, startPoint x: 693, startPoint y: 494, endPoint x: 622, endPoint y: 493, distance: 71.0
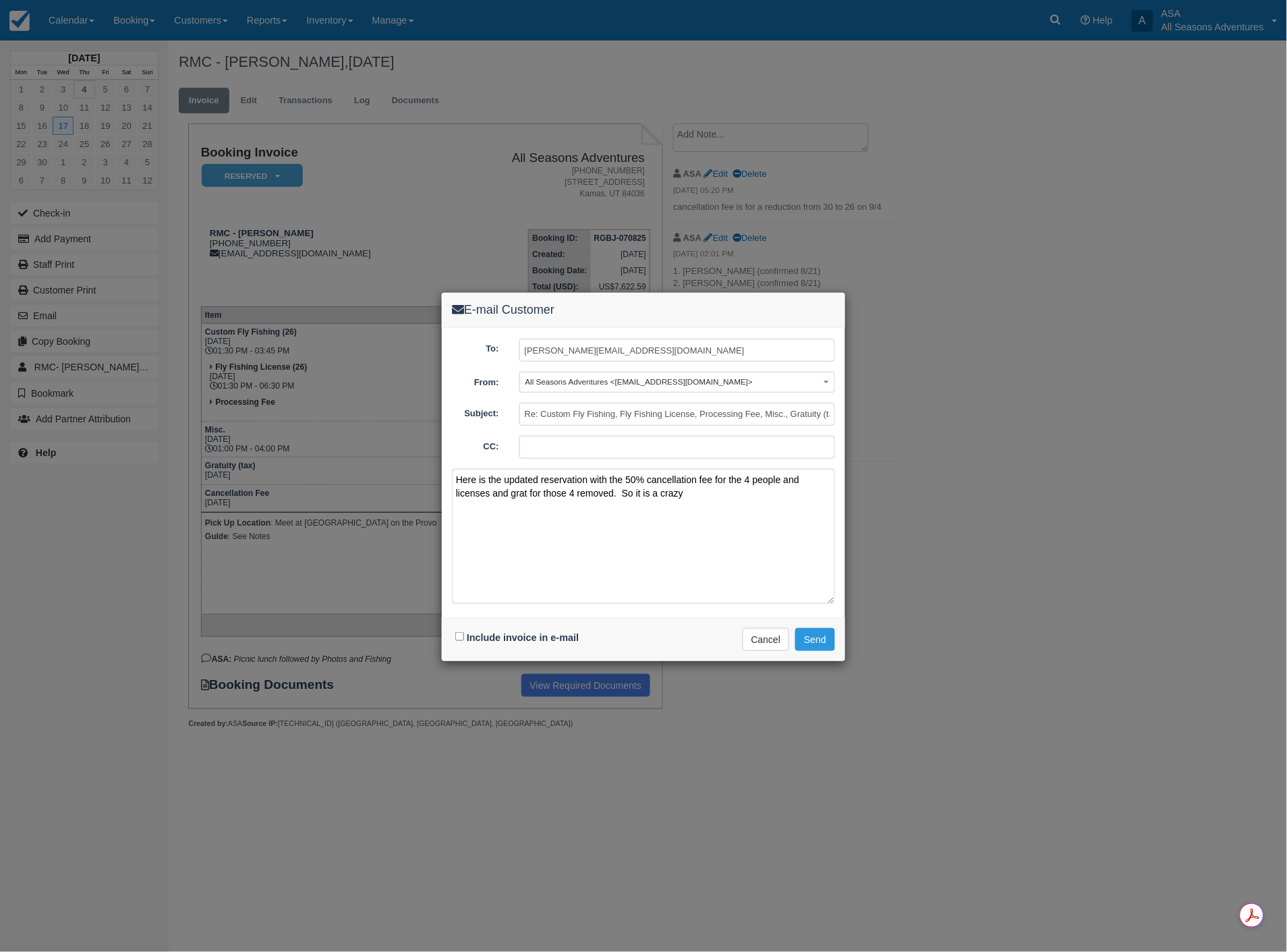
click at [622, 493] on textarea "Here is the updated reservation with the 50% cancellation fee for the 4 people …" at bounding box center [644, 536] width 383 height 134
click at [699, 493] on textarea "Here is the updated reservation with the 50% cancellation fee for the 4 people …" at bounding box center [644, 536] width 383 height 134
click at [660, 490] on textarea "Here is the updated reservation with the 50% cancellation fee for the 4 people …" at bounding box center [644, 536] width 383 height 134
click at [685, 491] on textarea "Here is the updated reservation with the 50% cancellation fee for the 4 people …" at bounding box center [644, 536] width 383 height 134
click at [683, 488] on textarea "Here is the updated reservation with the 50% cancellation fee for the 4 people …" at bounding box center [644, 536] width 383 height 134
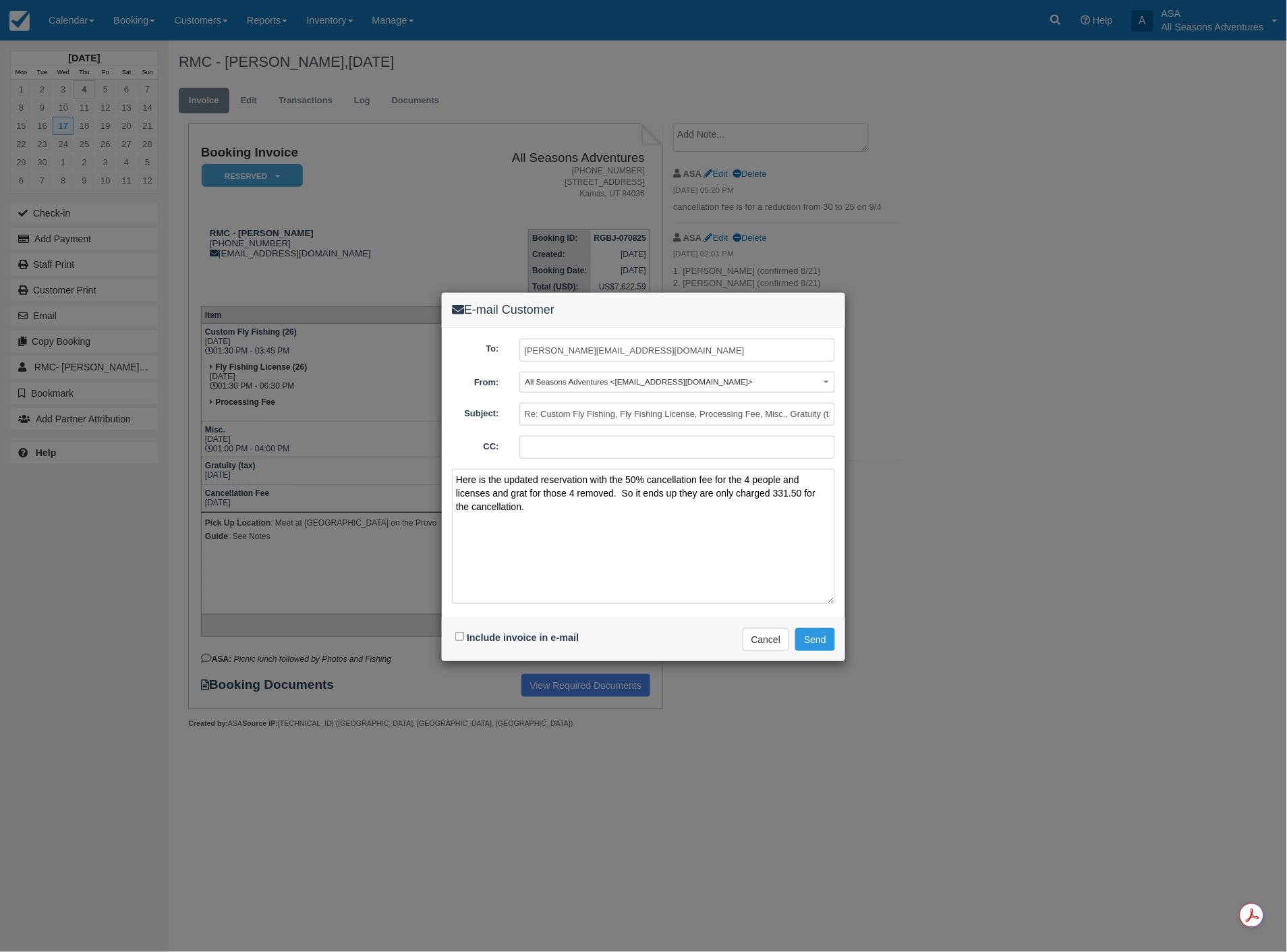
click at [773, 490] on textarea "Here is the updated reservation with the 50% cancellation fee for the 4 people …" at bounding box center [644, 536] width 383 height 134
click at [527, 488] on textarea "Here is the updated reservation with the 50% cancellation fee for the 4 people …" at bounding box center [644, 536] width 383 height 134
click at [602, 507] on textarea "Here is the updated reservation with the 50% cancellation fee for the 4 people …" at bounding box center [644, 536] width 383 height 134
type textarea "Here is the updated reservation with the 50% cancellation fee for the 4 people …"
click at [459, 638] on input "Include invoice in e-mail" at bounding box center [459, 636] width 9 height 9
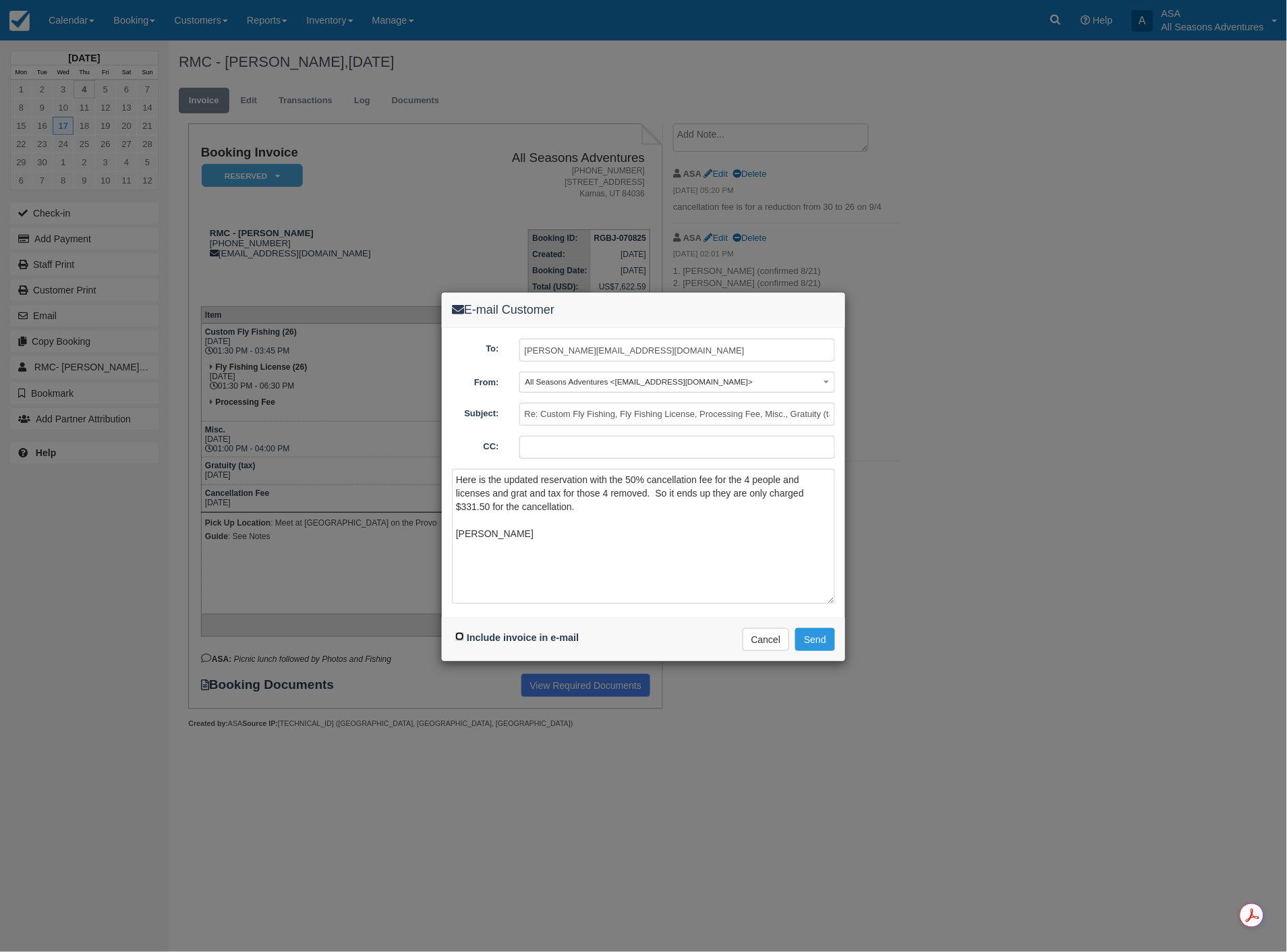
checkbox input "true"
click at [826, 636] on button "Send" at bounding box center [814, 640] width 39 height 23
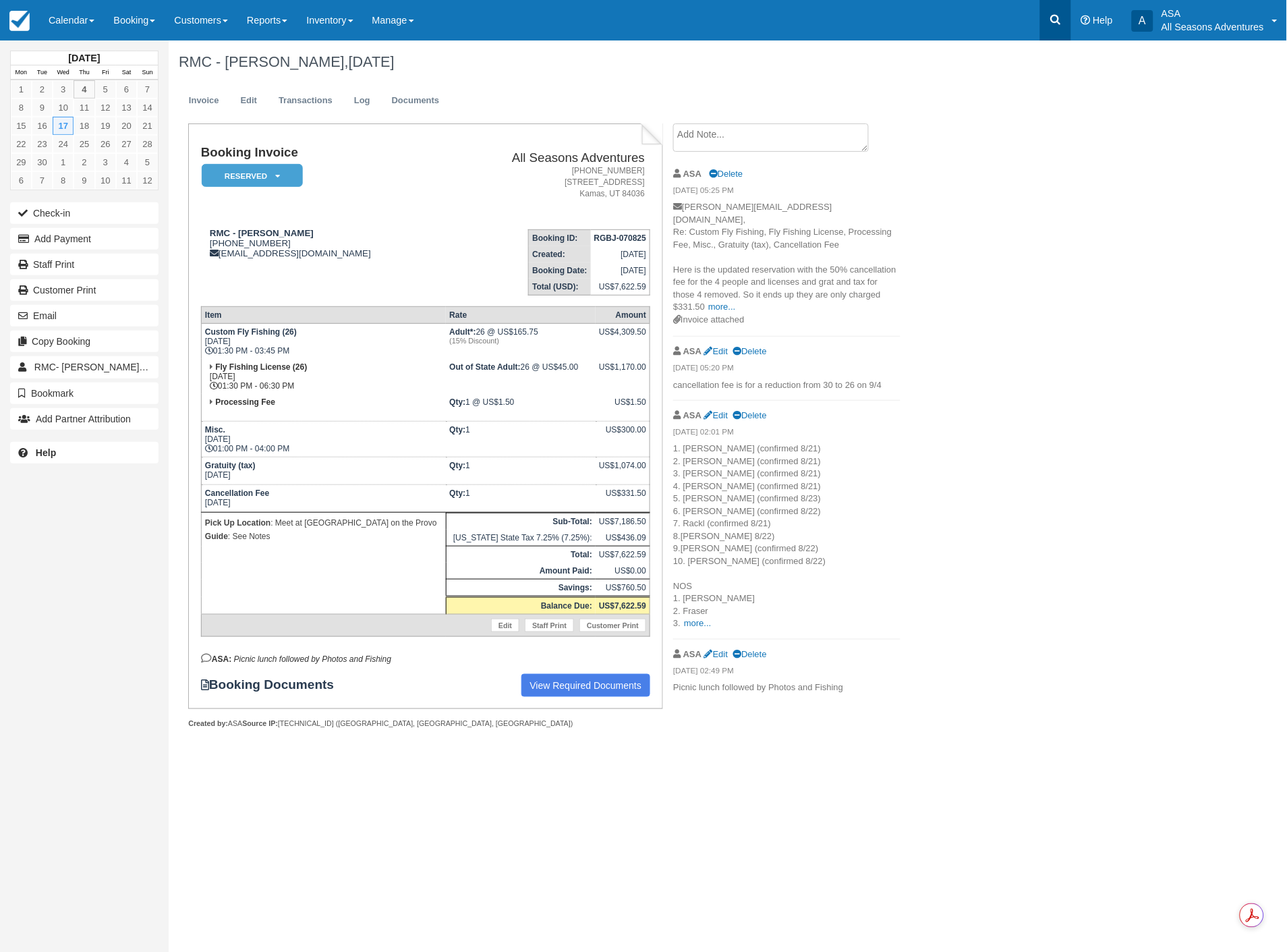
click at [1060, 8] on link at bounding box center [1056, 20] width 31 height 40
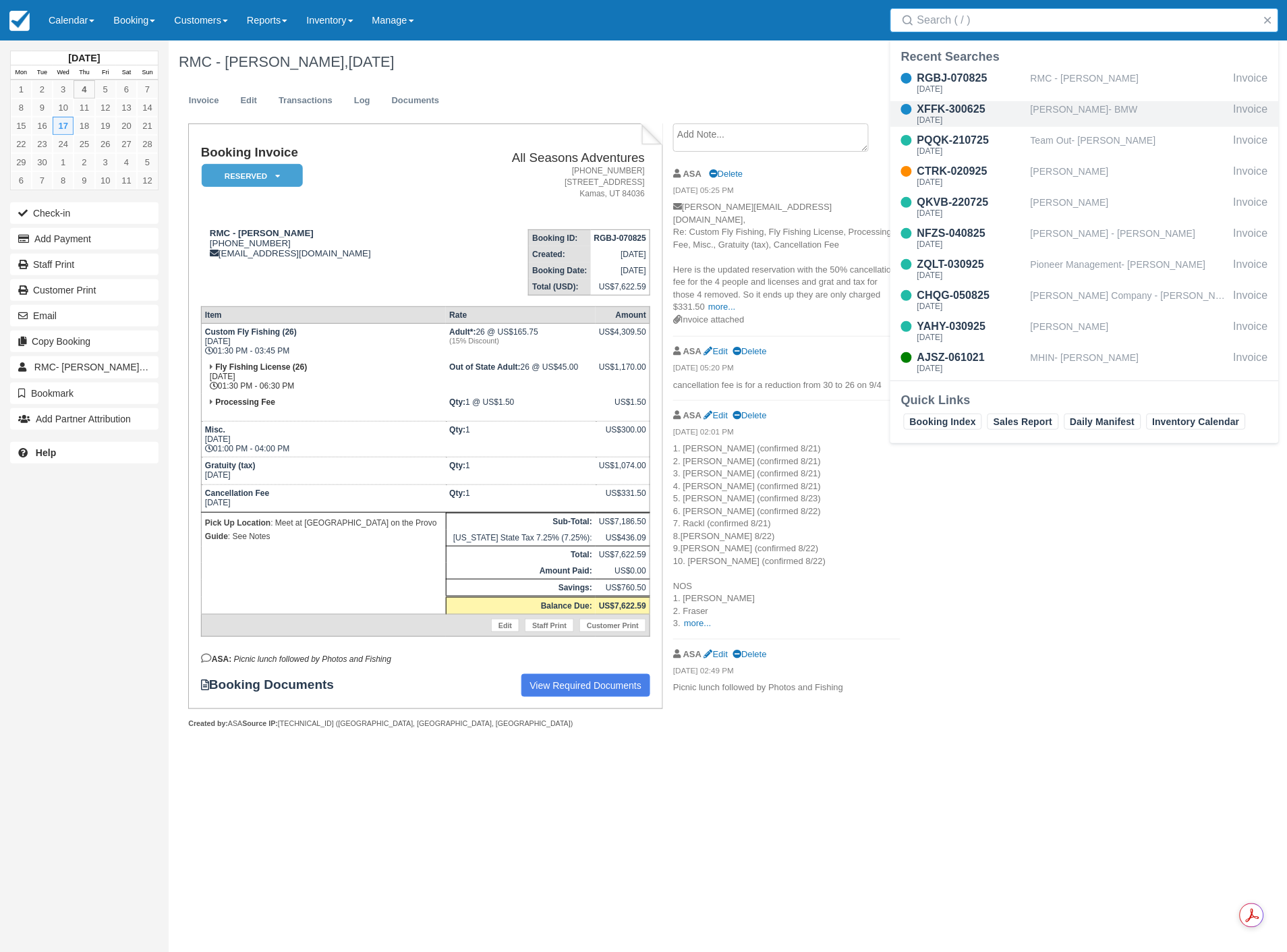
click at [1077, 110] on div "[PERSON_NAME]- BMW" at bounding box center [1129, 113] width 198 height 26
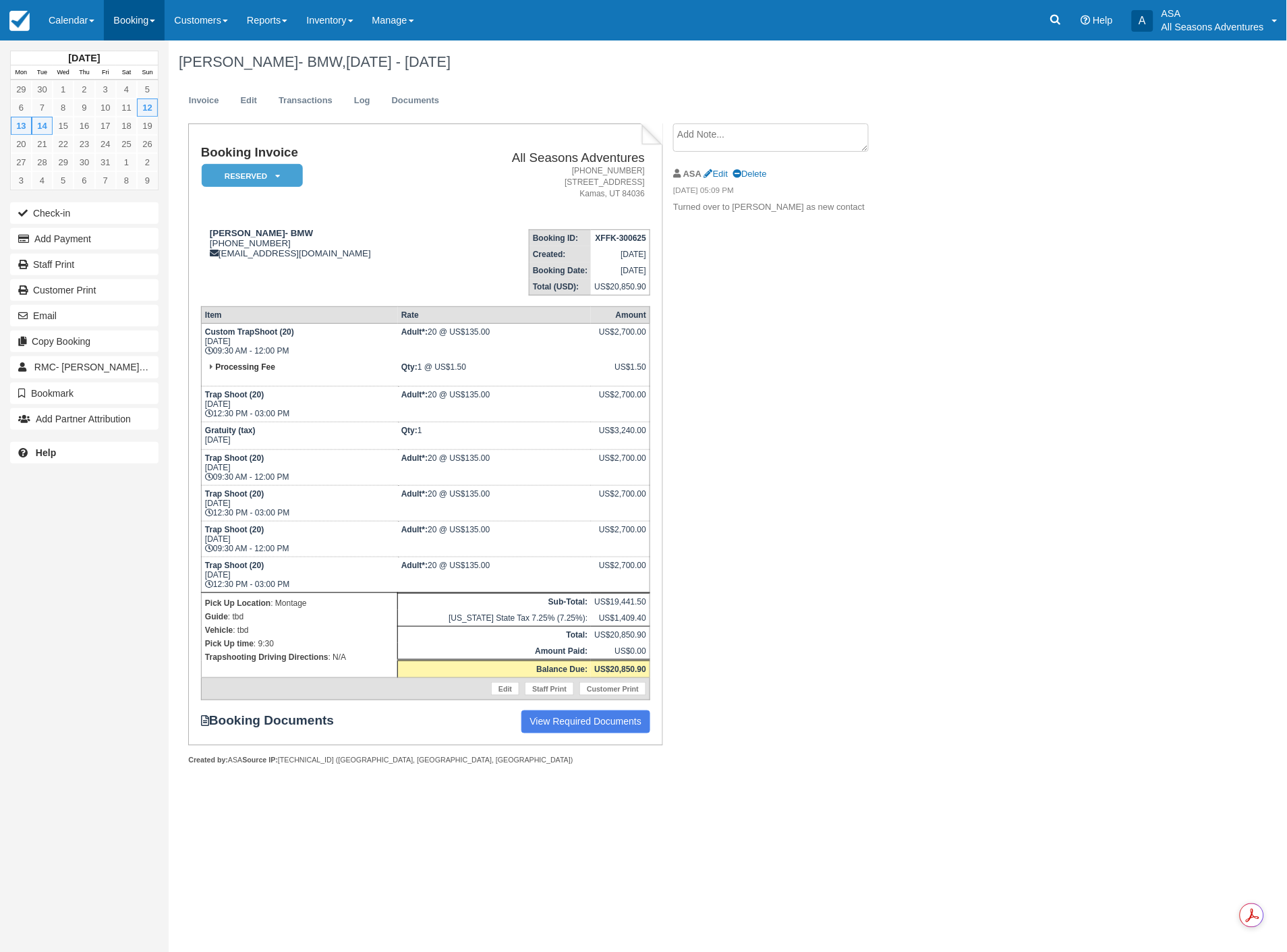
click at [136, 14] on link "Booking" at bounding box center [134, 20] width 61 height 40
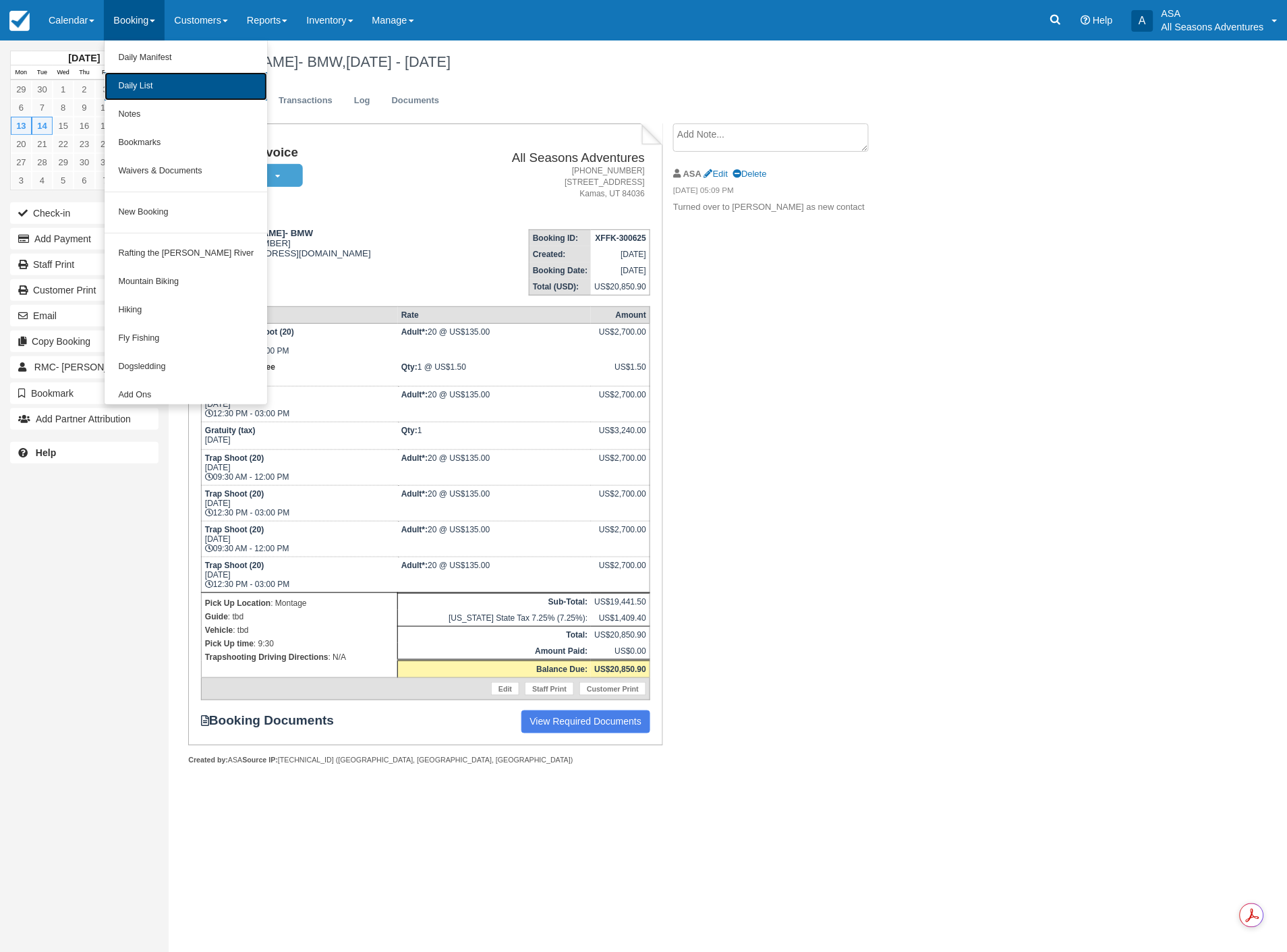
click at [165, 94] on link "Daily List" at bounding box center [185, 85] width 162 height 28
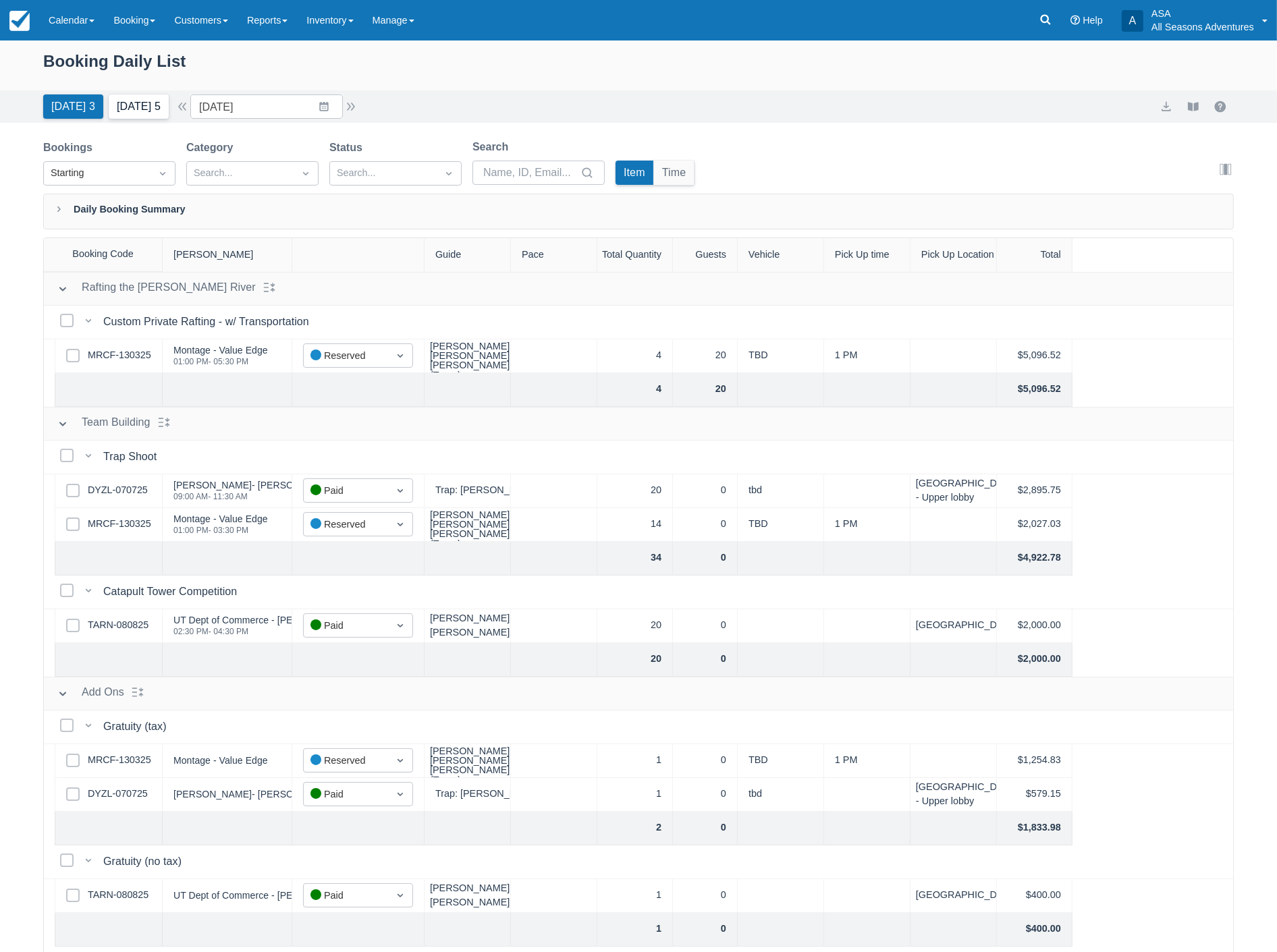
click at [135, 107] on button "Tomorrow 5" at bounding box center [138, 106] width 60 height 24
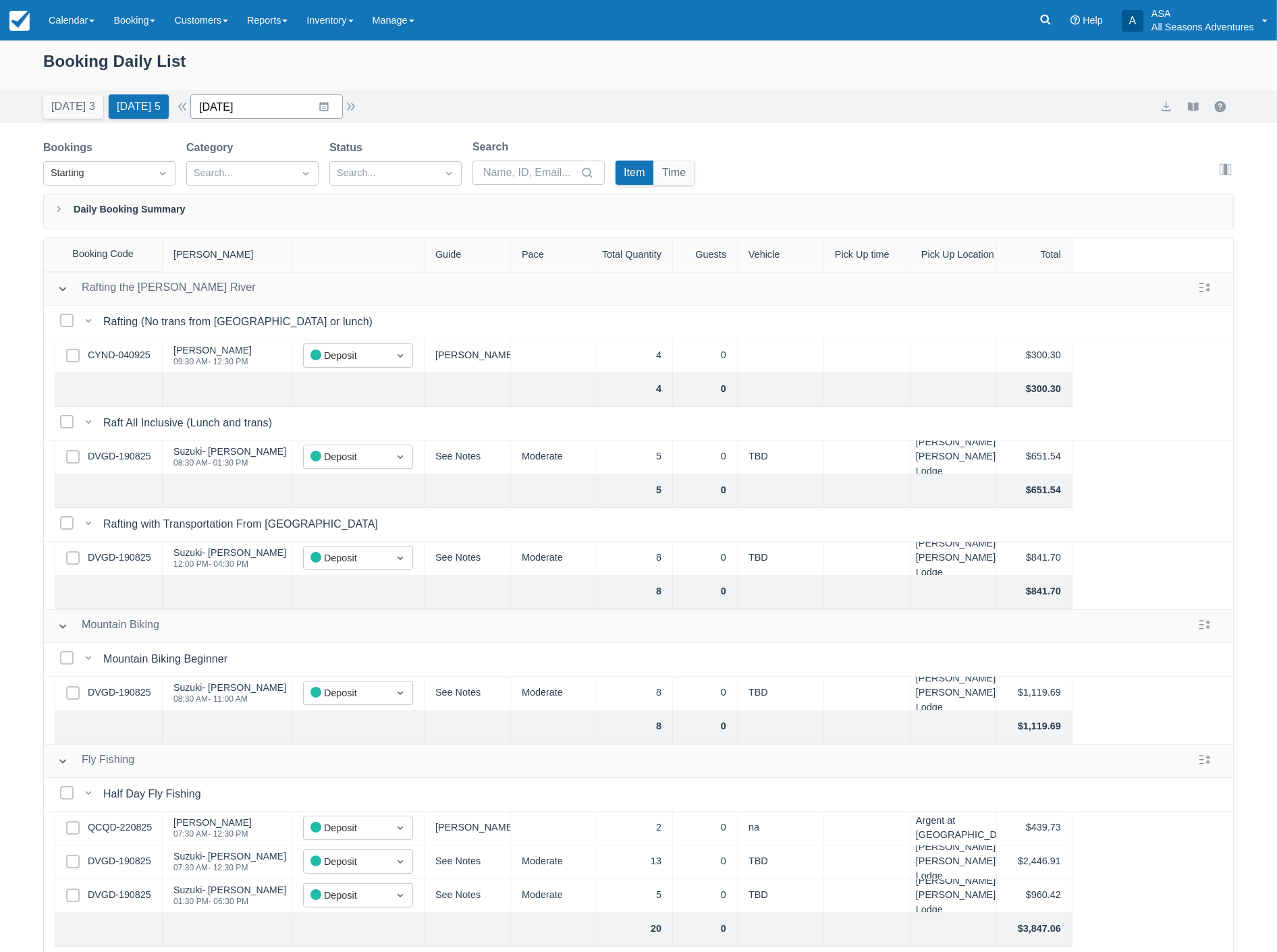
click at [268, 110] on input "09/05/25" at bounding box center [266, 106] width 153 height 24
click at [219, 234] on td "7" at bounding box center [218, 235] width 26 height 26
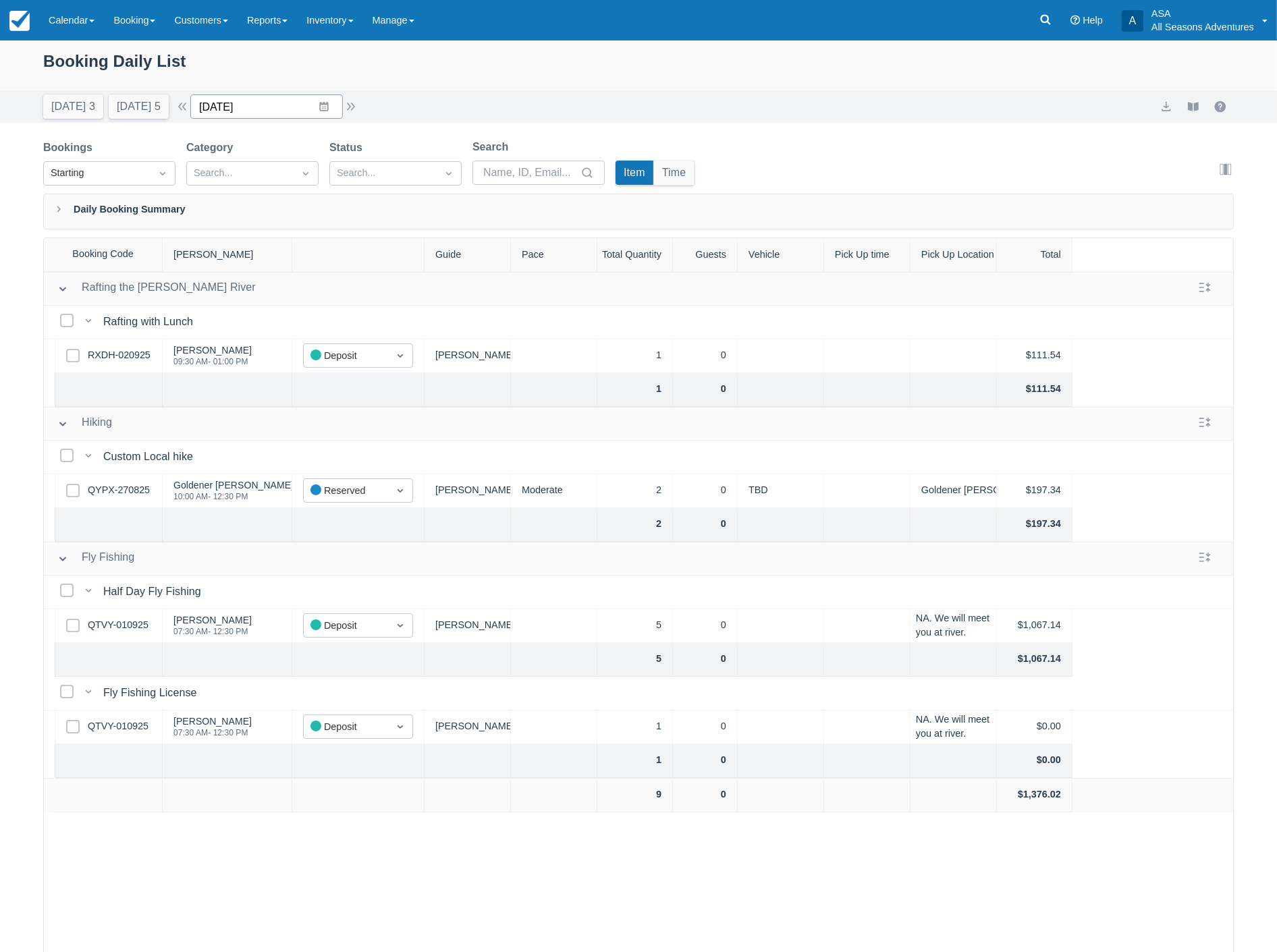
click at [266, 105] on input "09/07/25" at bounding box center [266, 106] width 153 height 24
click at [298, 230] on td "10" at bounding box center [297, 235] width 26 height 26
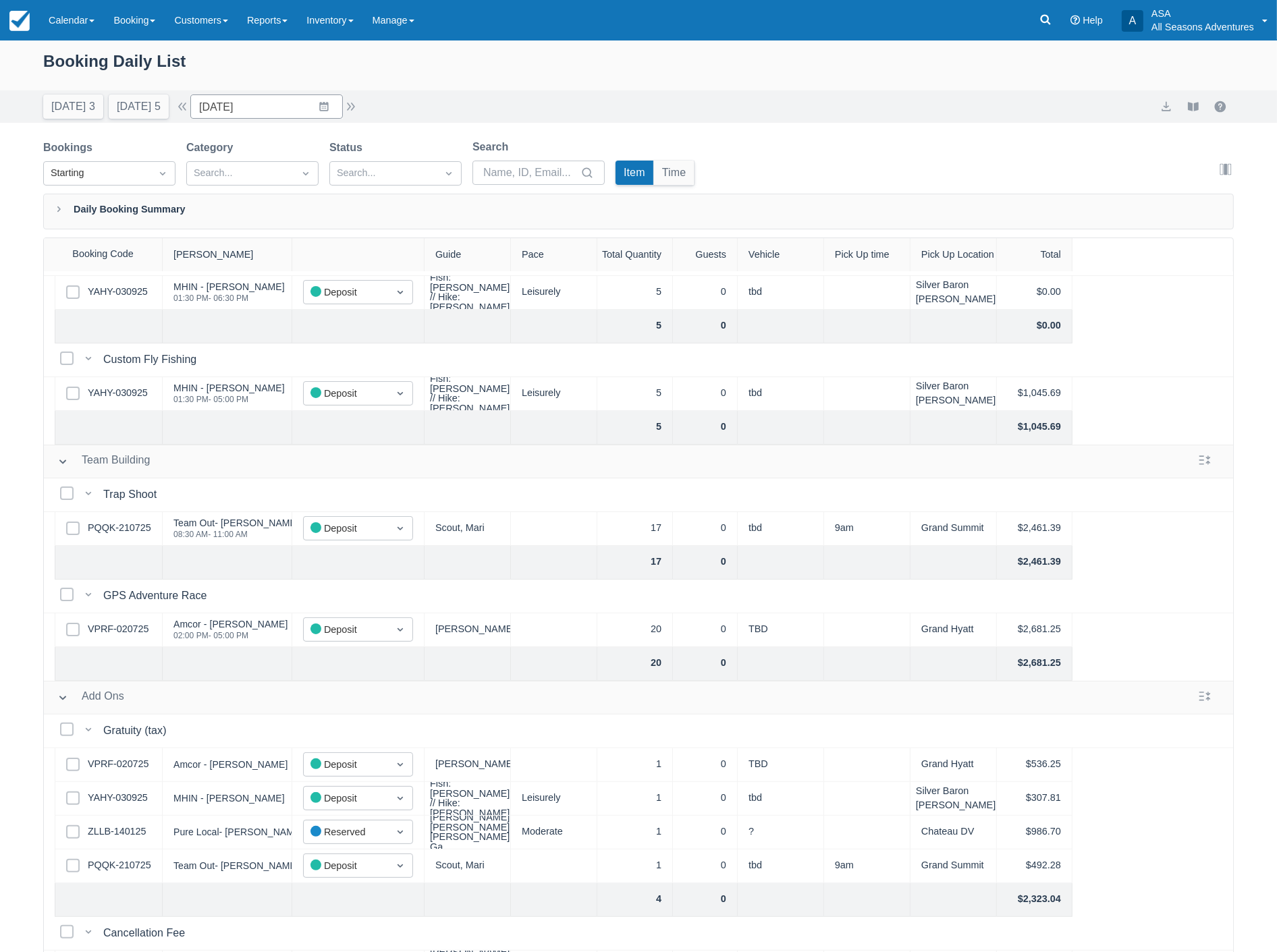
scroll to position [343, 0]
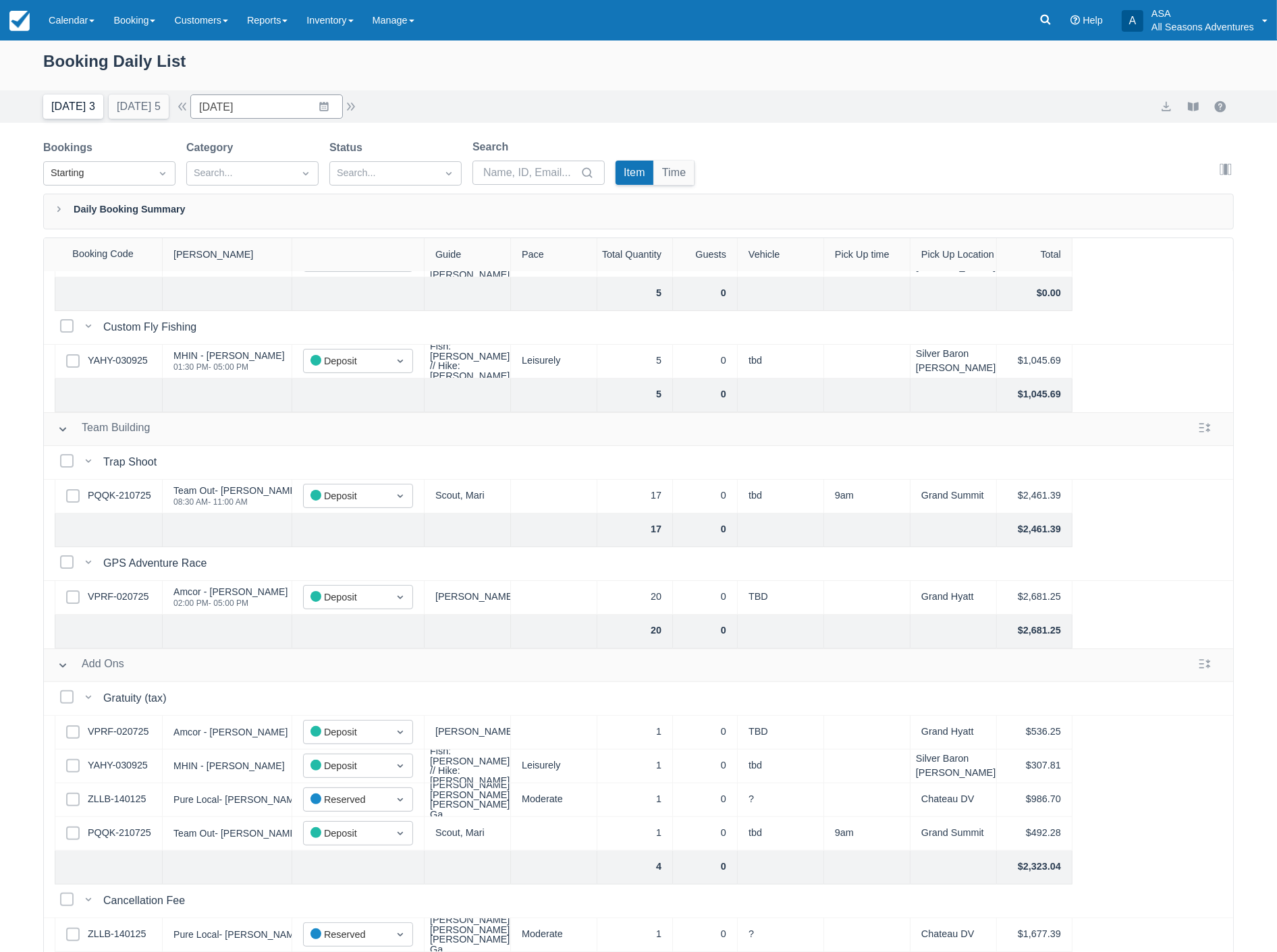
click at [65, 105] on button "Today 3" at bounding box center [73, 106] width 60 height 24
type input "09/04/25"
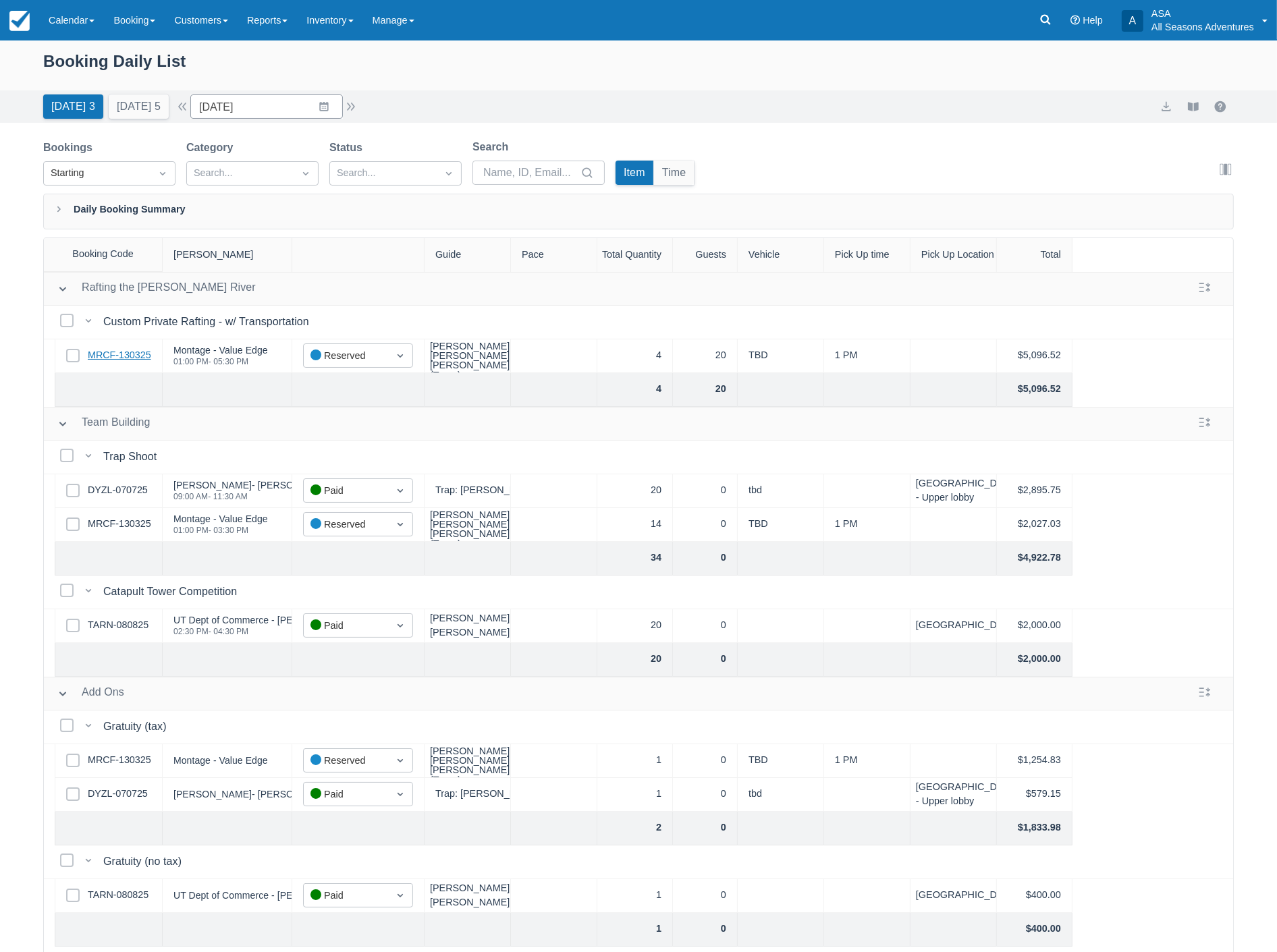
click at [124, 354] on link "MRCF-130325" at bounding box center [119, 354] width 63 height 14
click at [139, 486] on link "DYZL-070725" at bounding box center [117, 490] width 60 height 14
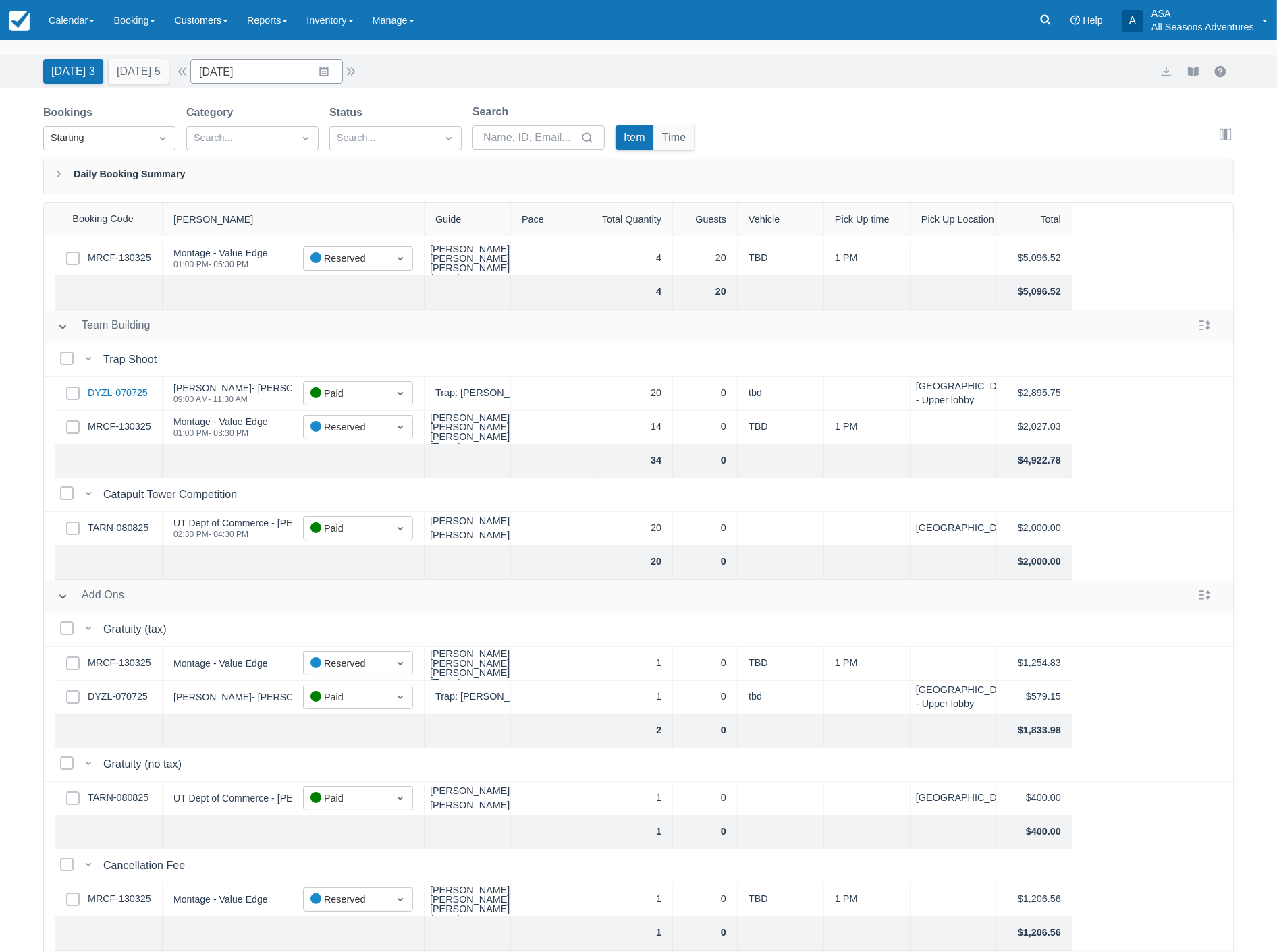
scroll to position [68, 0]
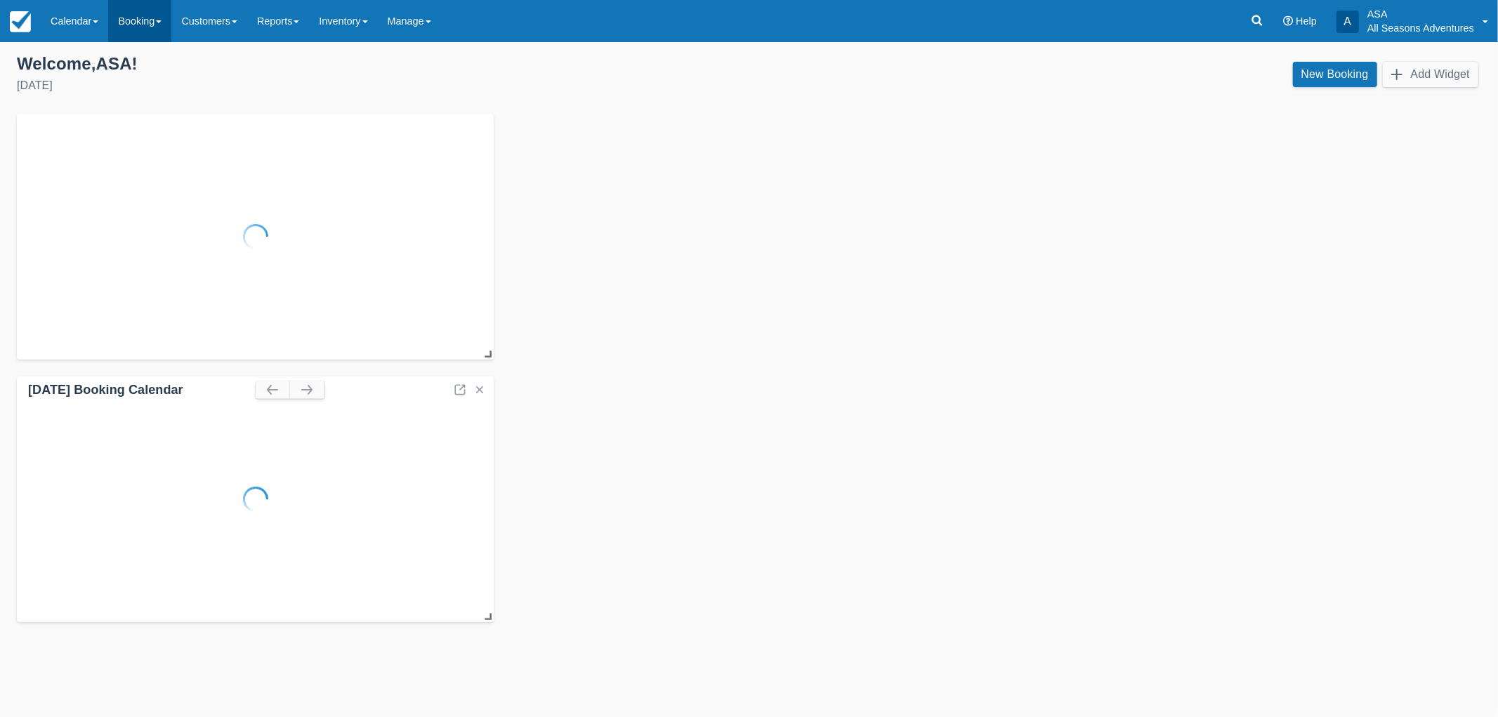
click at [149, 32] on link "Booking" at bounding box center [139, 21] width 63 height 42
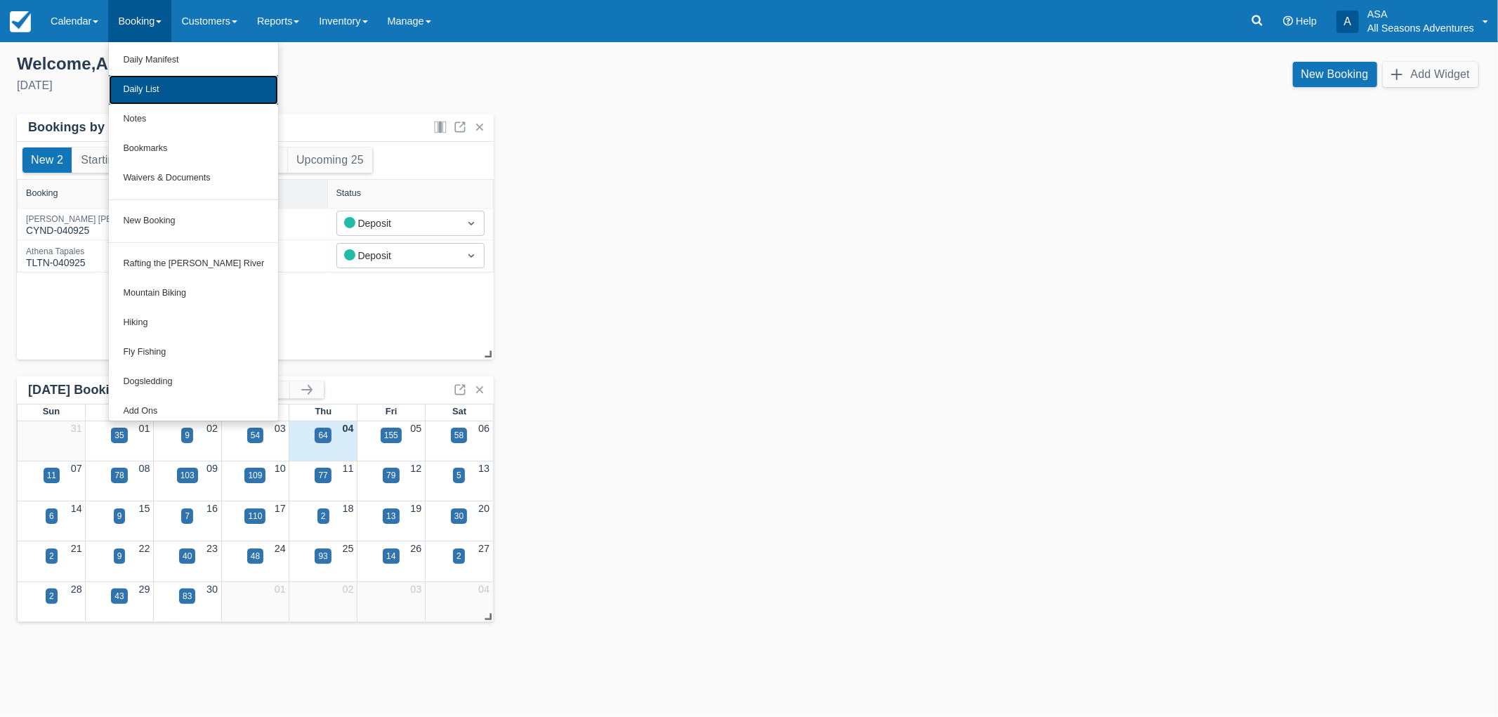
click at [131, 95] on link "Daily List" at bounding box center [193, 89] width 169 height 29
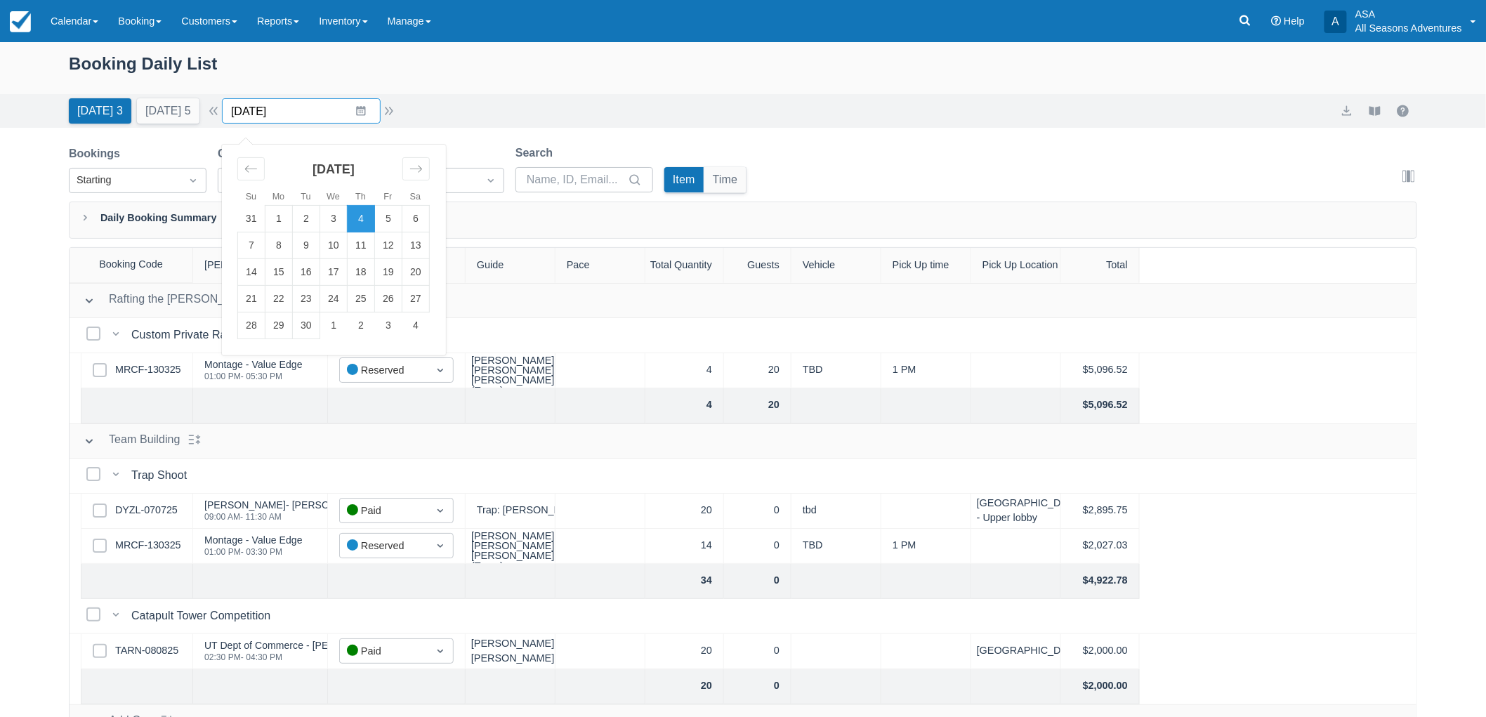
click at [235, 116] on input "[DATE]" at bounding box center [301, 110] width 159 height 25
click at [291, 256] on td "8" at bounding box center [278, 245] width 27 height 27
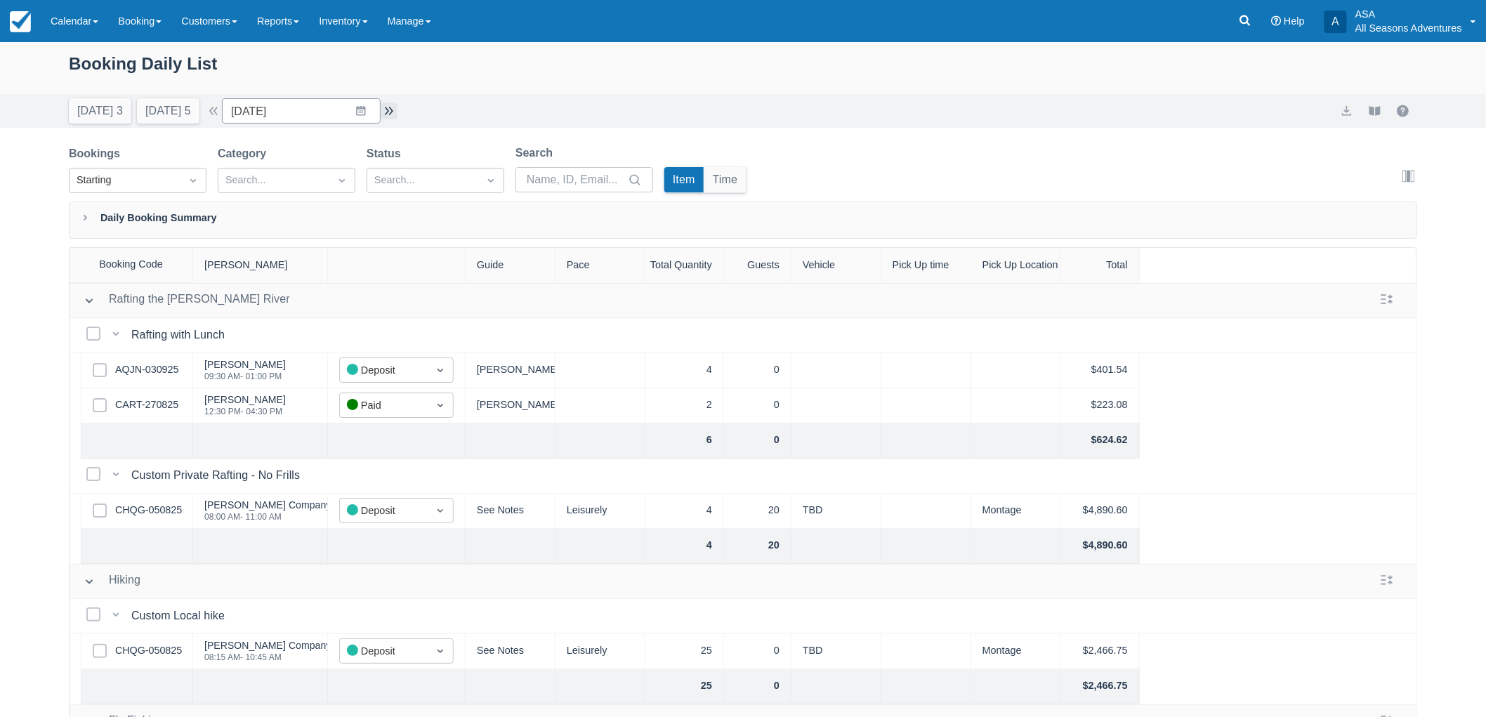
click at [390, 108] on button "button" at bounding box center [389, 111] width 17 height 17
type input "09/09/25"
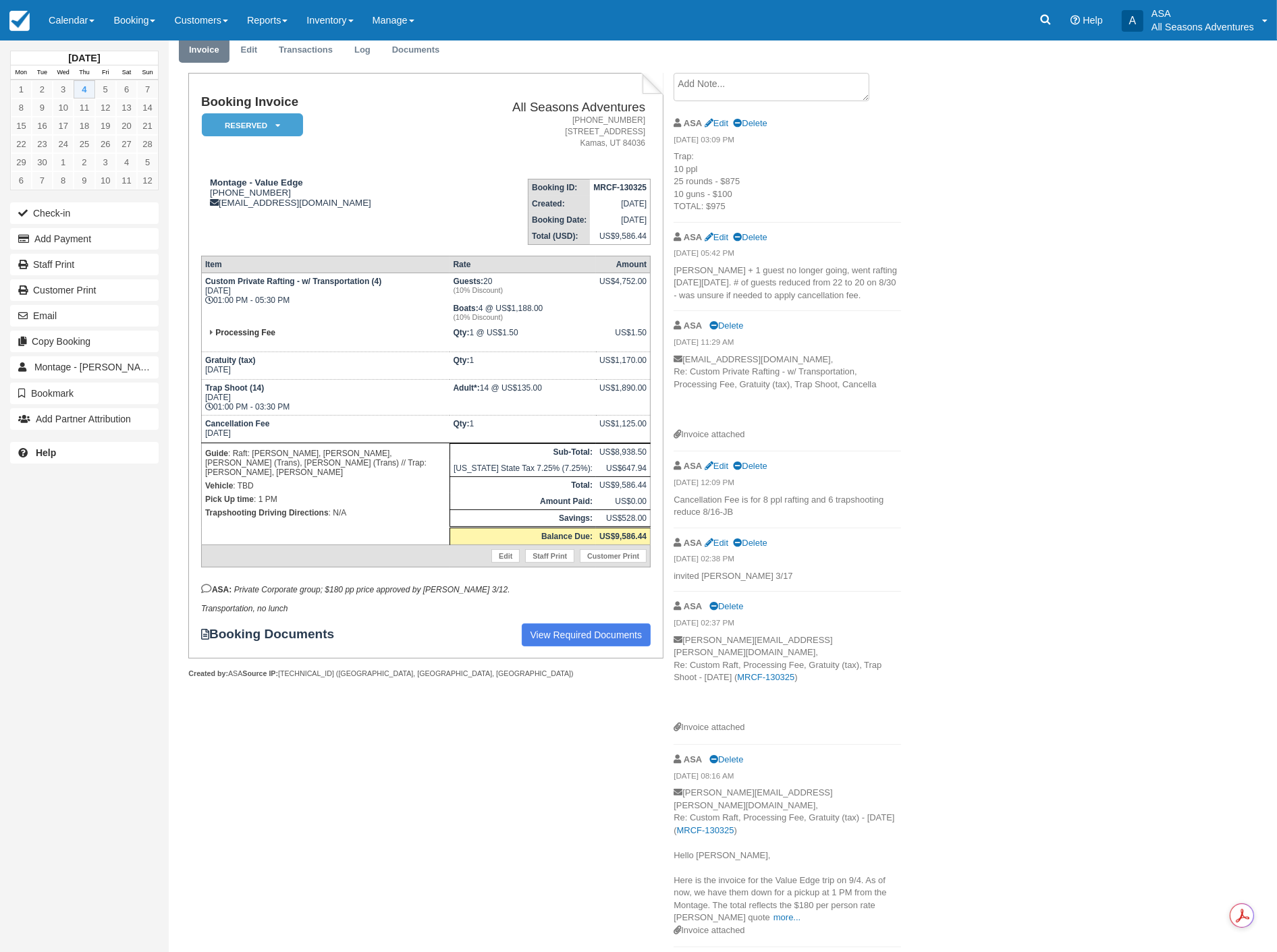
scroll to position [121, 0]
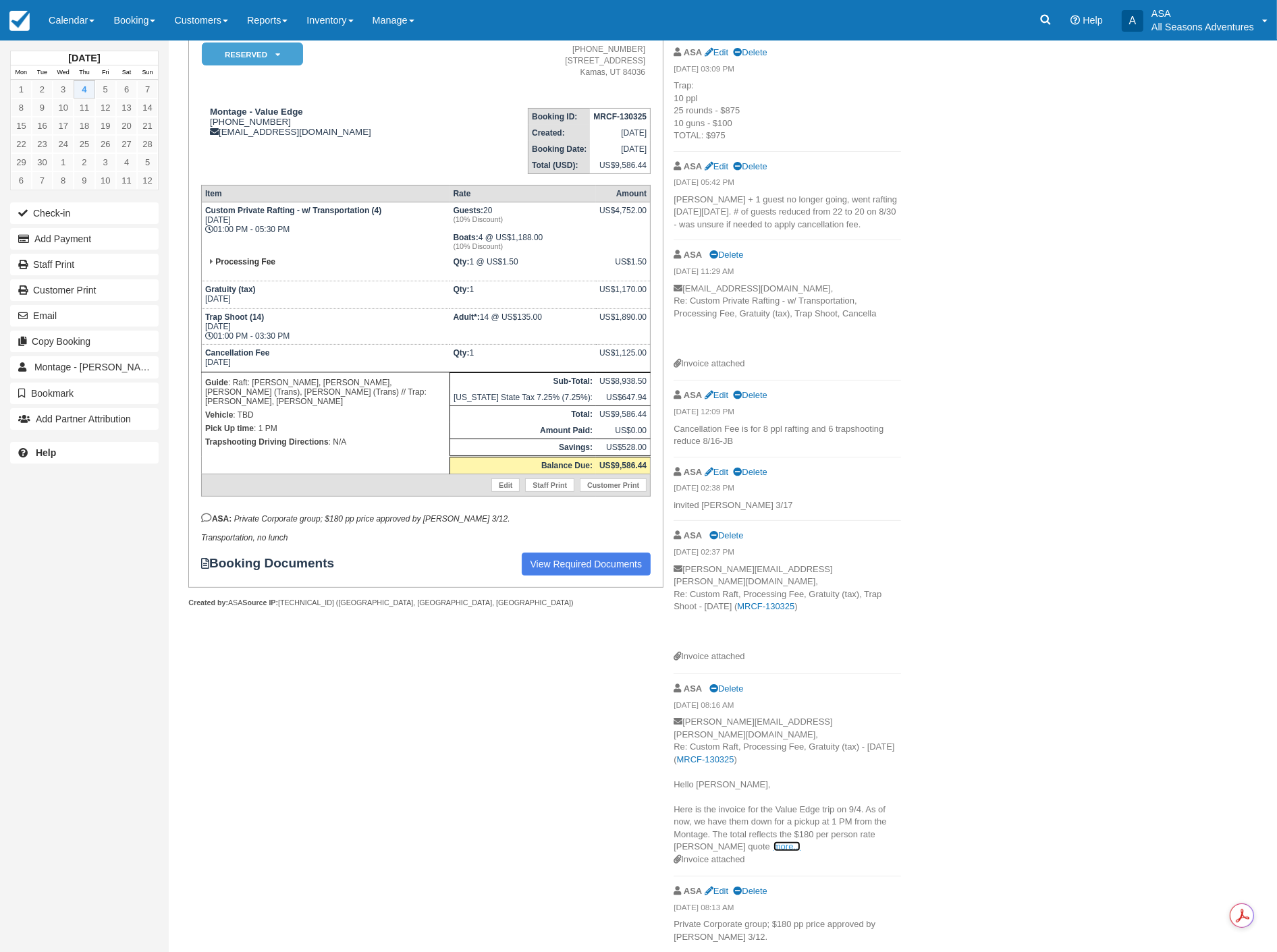
click at [774, 842] on link "more..." at bounding box center [787, 846] width 27 height 11
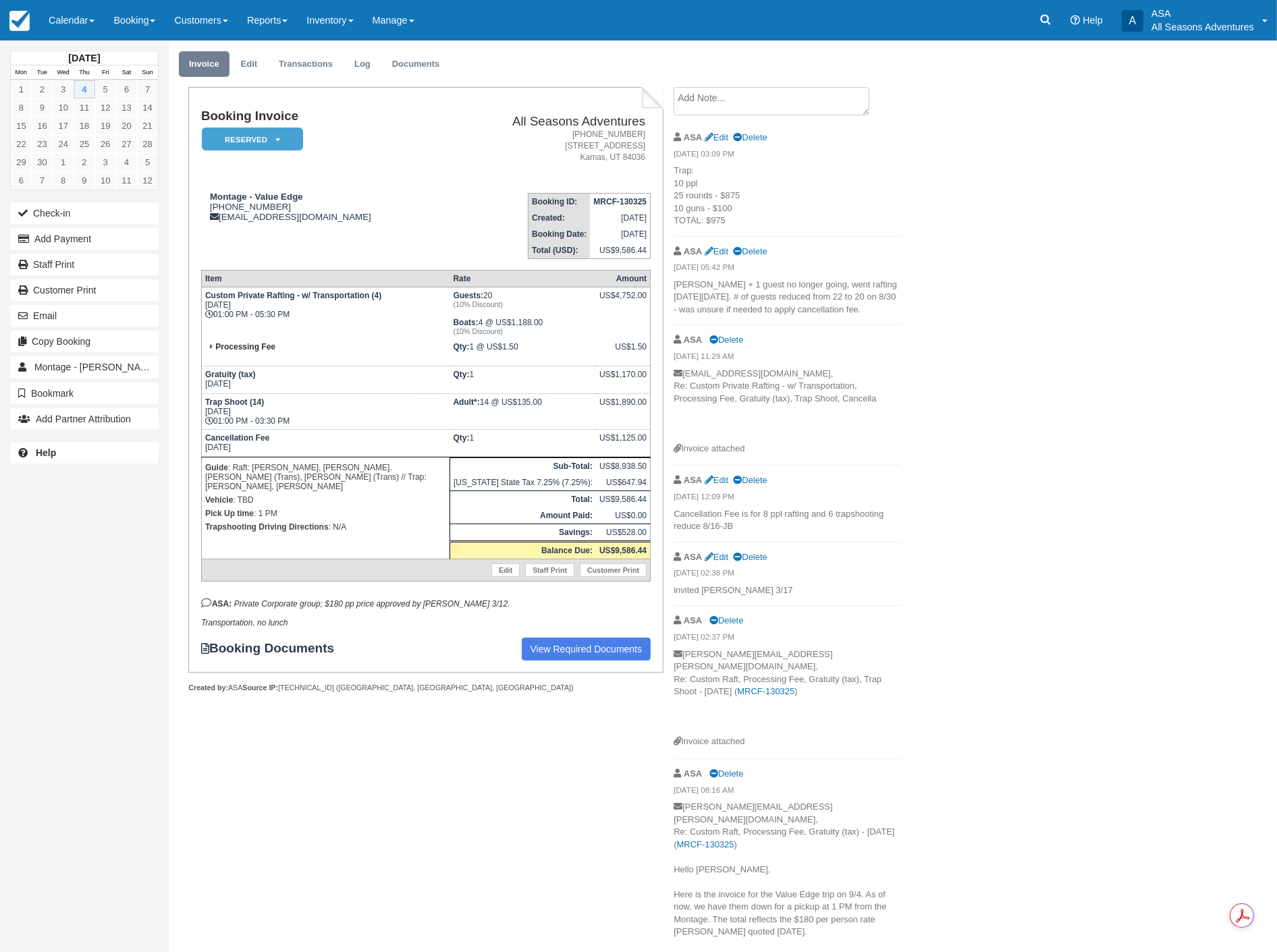
scroll to position [0, 0]
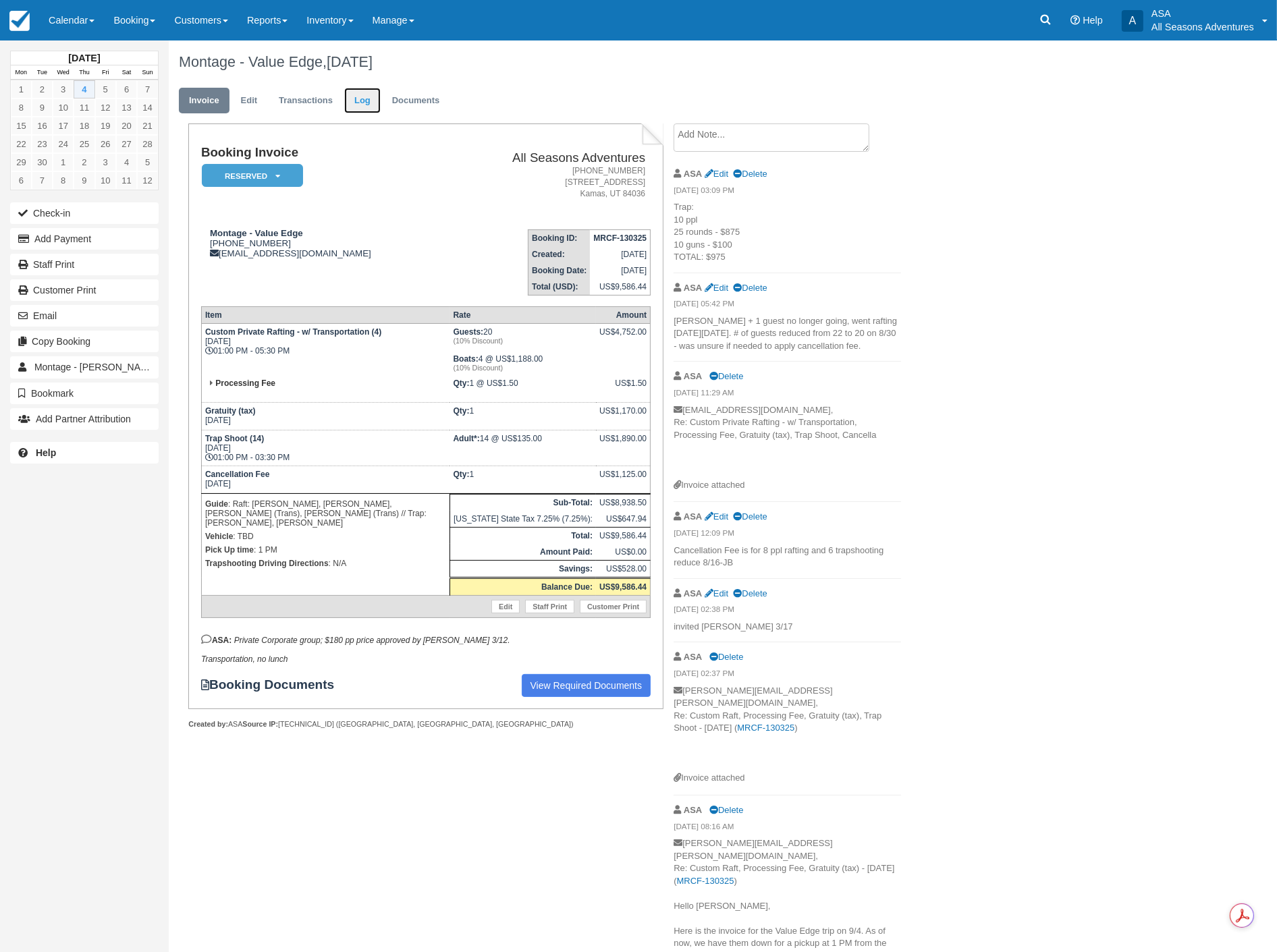
click at [358, 99] on link "Log" at bounding box center [362, 100] width 37 height 26
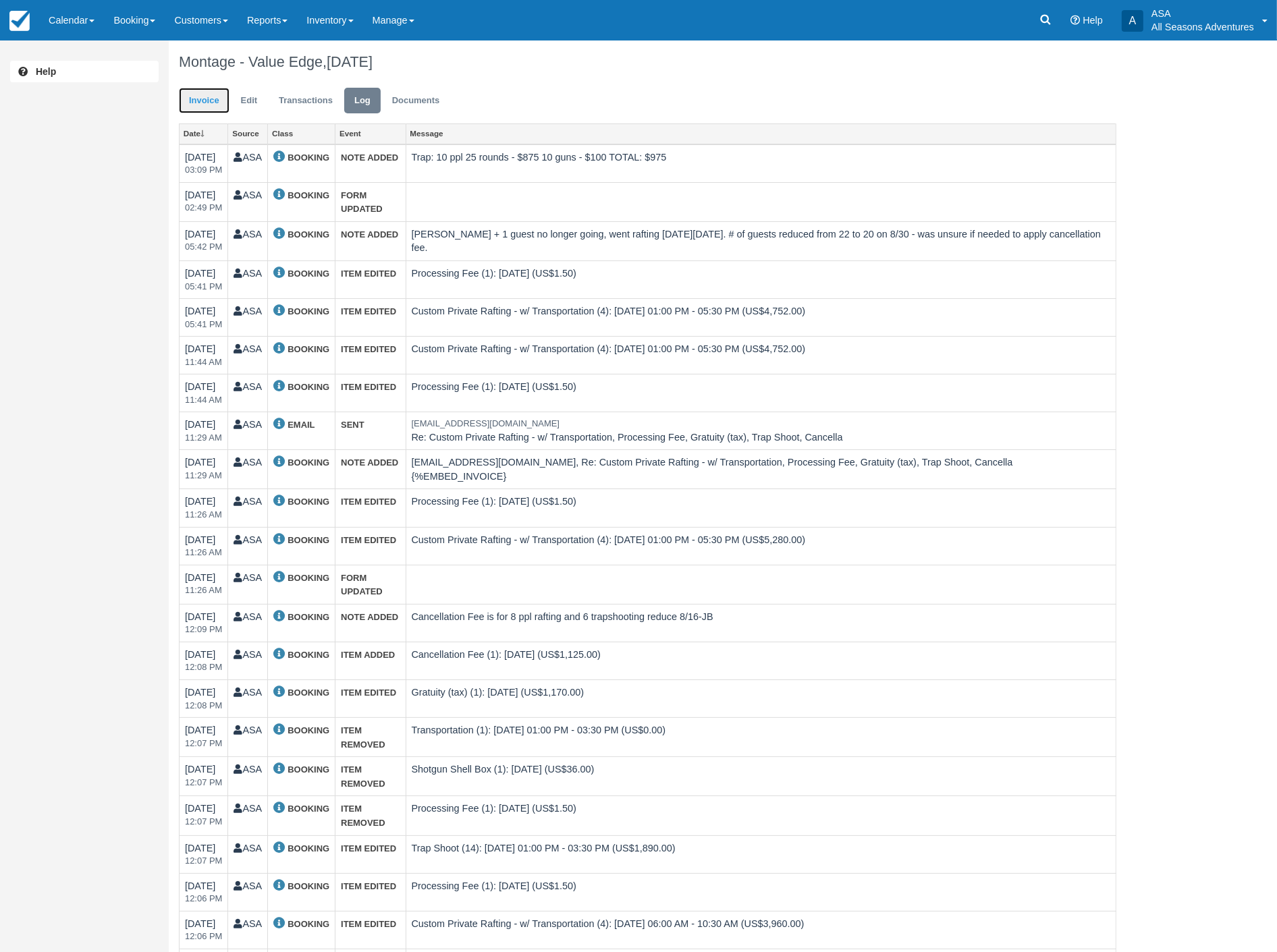
click at [197, 104] on link "Invoice" at bounding box center [204, 100] width 51 height 26
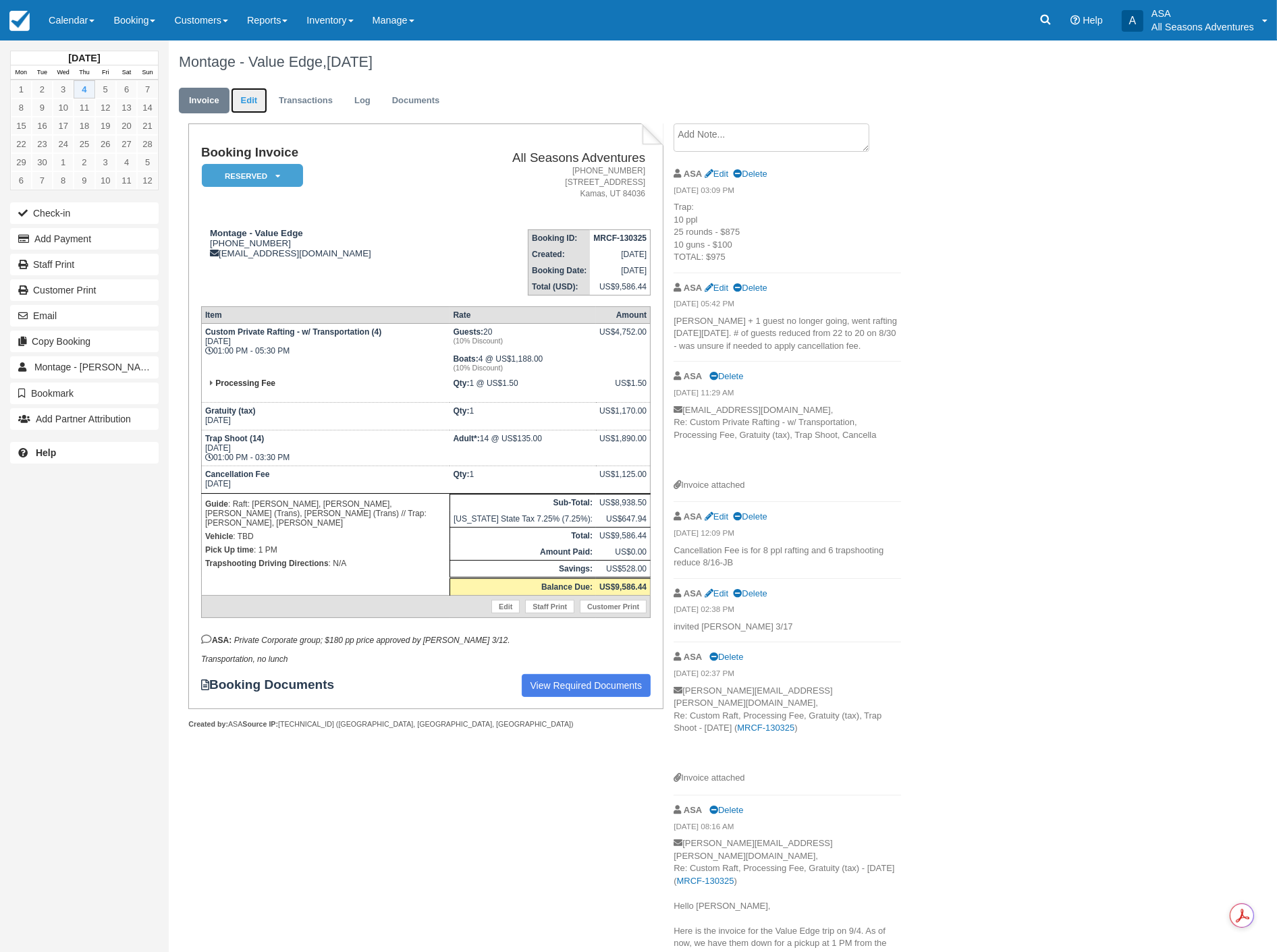
click at [260, 108] on link "Edit" at bounding box center [249, 100] width 37 height 26
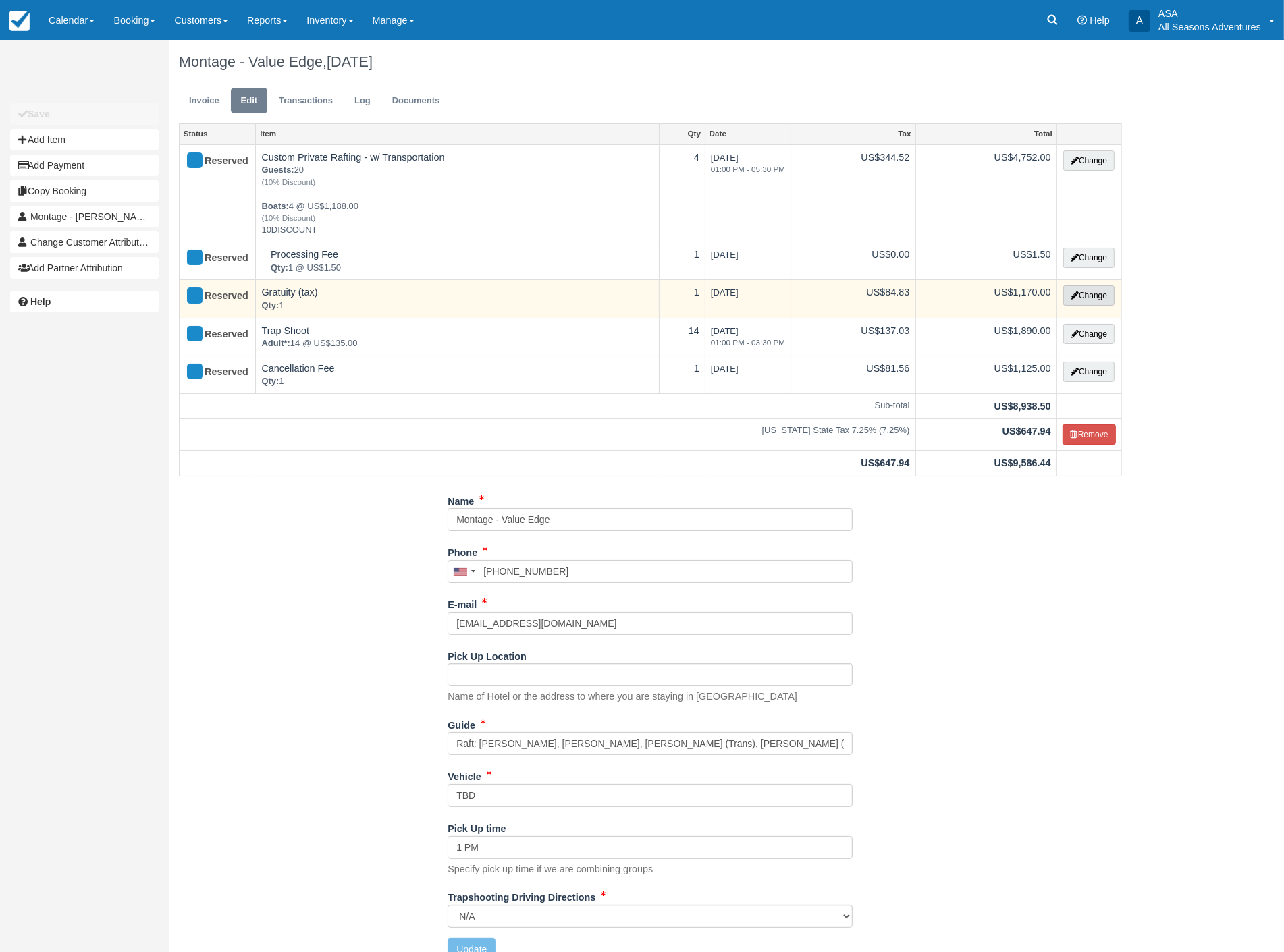
click at [1087, 291] on button "Change" at bounding box center [1088, 295] width 51 height 20
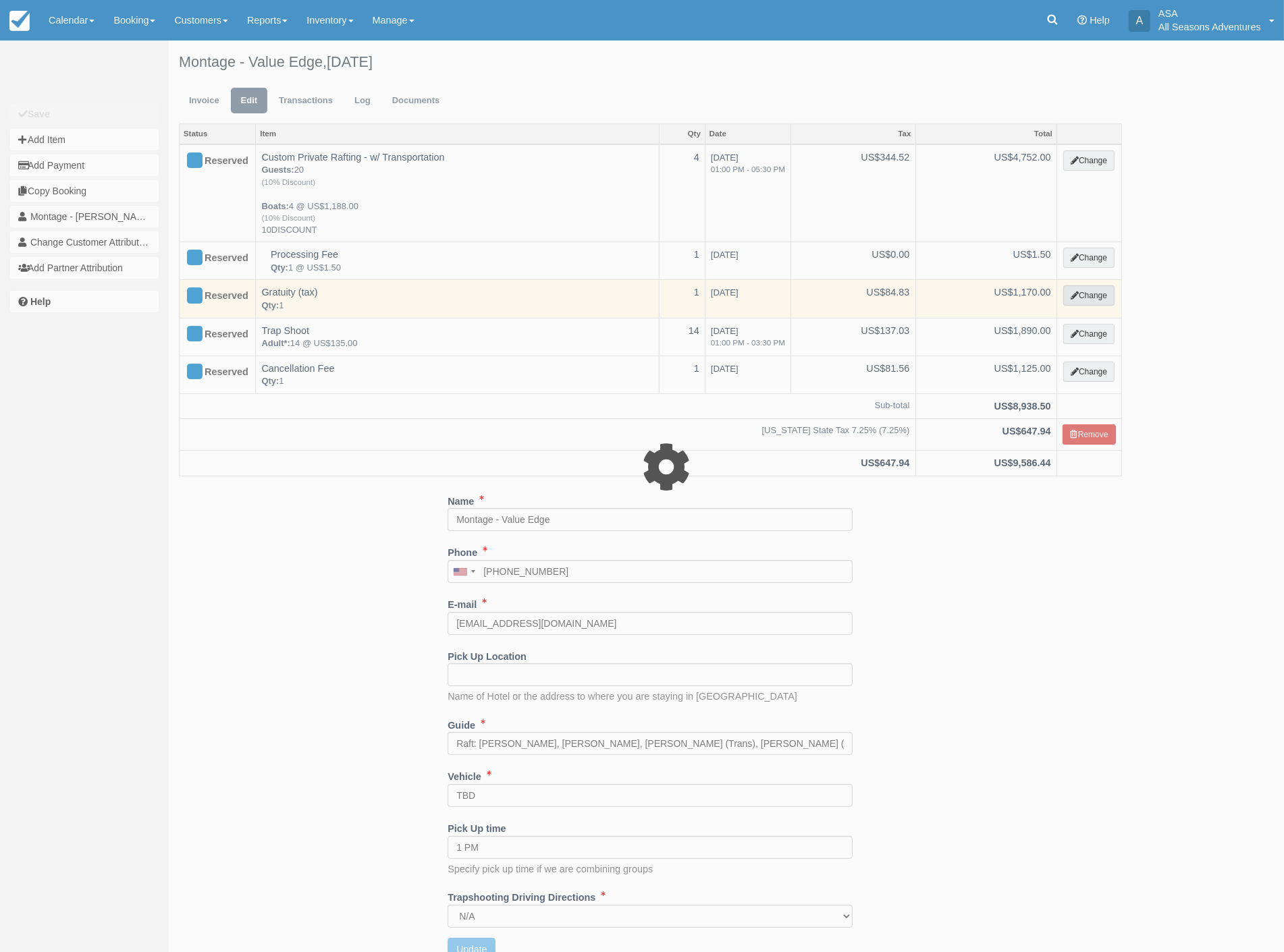
select select "13"
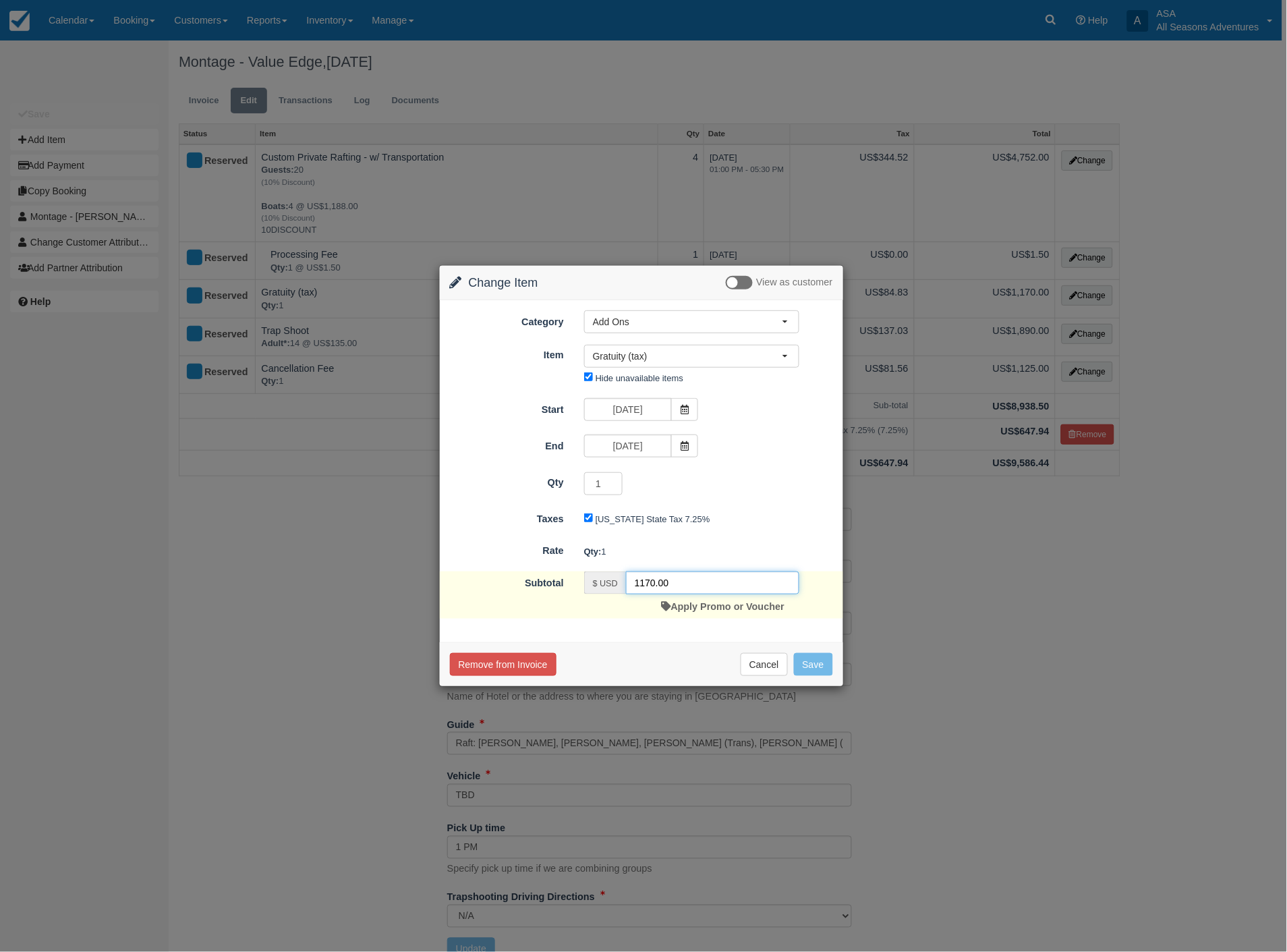
drag, startPoint x: 680, startPoint y: 583, endPoint x: 587, endPoint y: 572, distance: 93.6
click at [579, 574] on div "$ USD 1170.00 Apply Promo or Voucher" at bounding box center [692, 595] width 235 height 47
type input "1098"
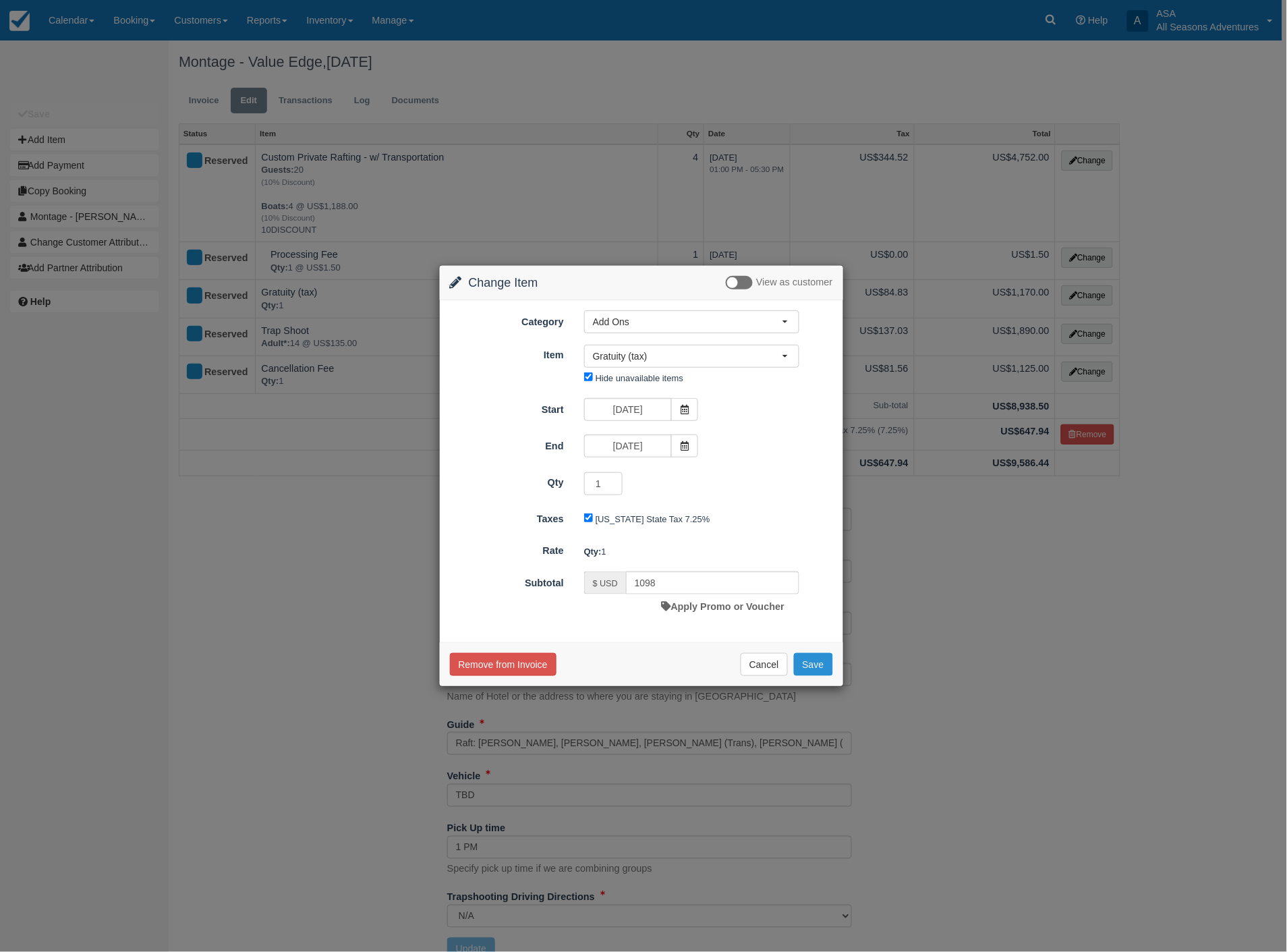
click at [823, 663] on button "Save" at bounding box center [813, 665] width 39 height 23
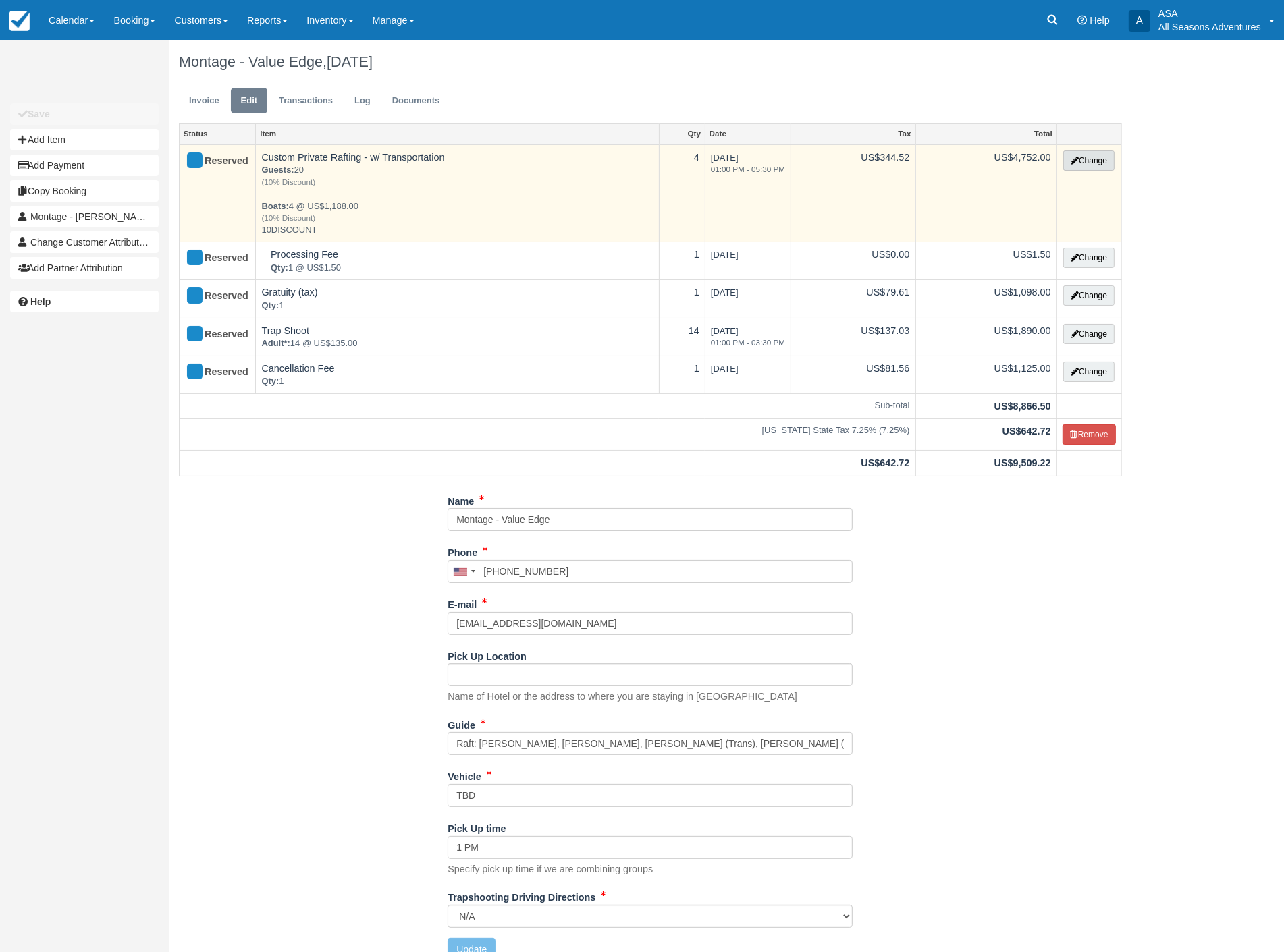
click at [1089, 156] on button "Change" at bounding box center [1088, 160] width 51 height 20
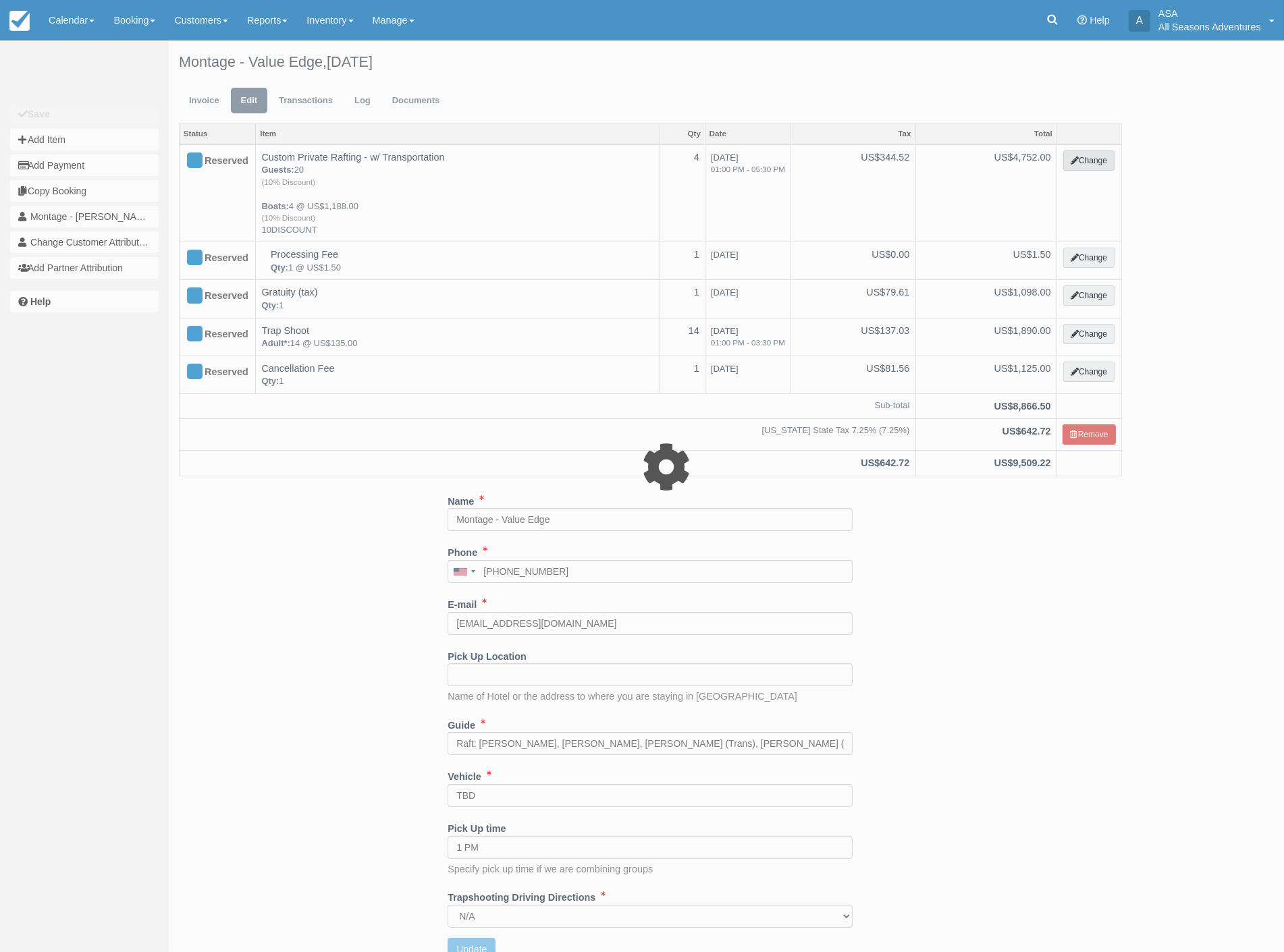
type input "4752.00"
type input "10DISCOUNT"
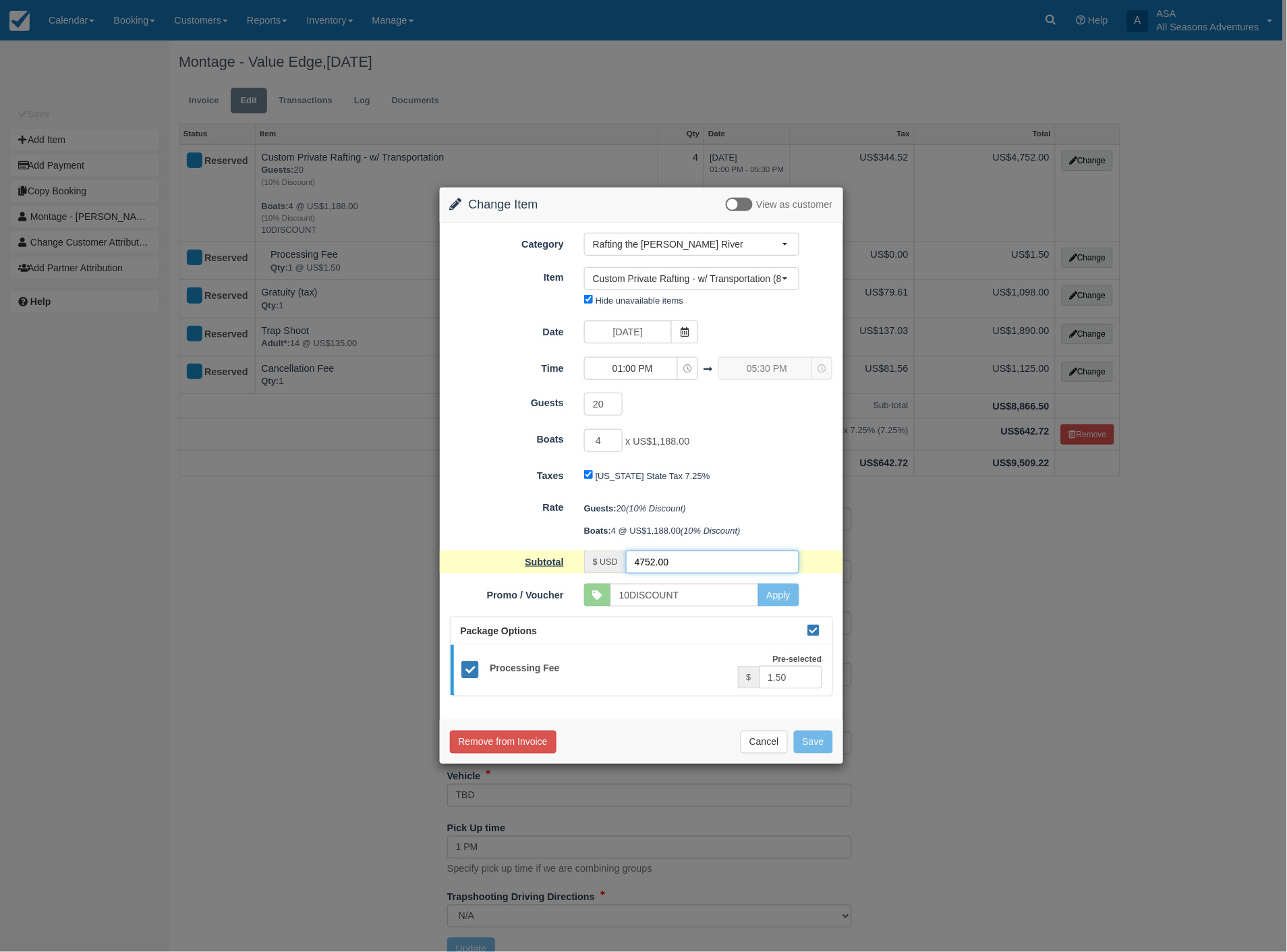
drag, startPoint x: 713, startPoint y: 556, endPoint x: 527, endPoint y: 558, distance: 186.0
click at [527, 558] on div "Subtotal $ USD 4752.00 Apply Promo or Voucher" at bounding box center [642, 562] width 403 height 23
type input "3600"
click at [808, 745] on button "Save" at bounding box center [813, 743] width 39 height 23
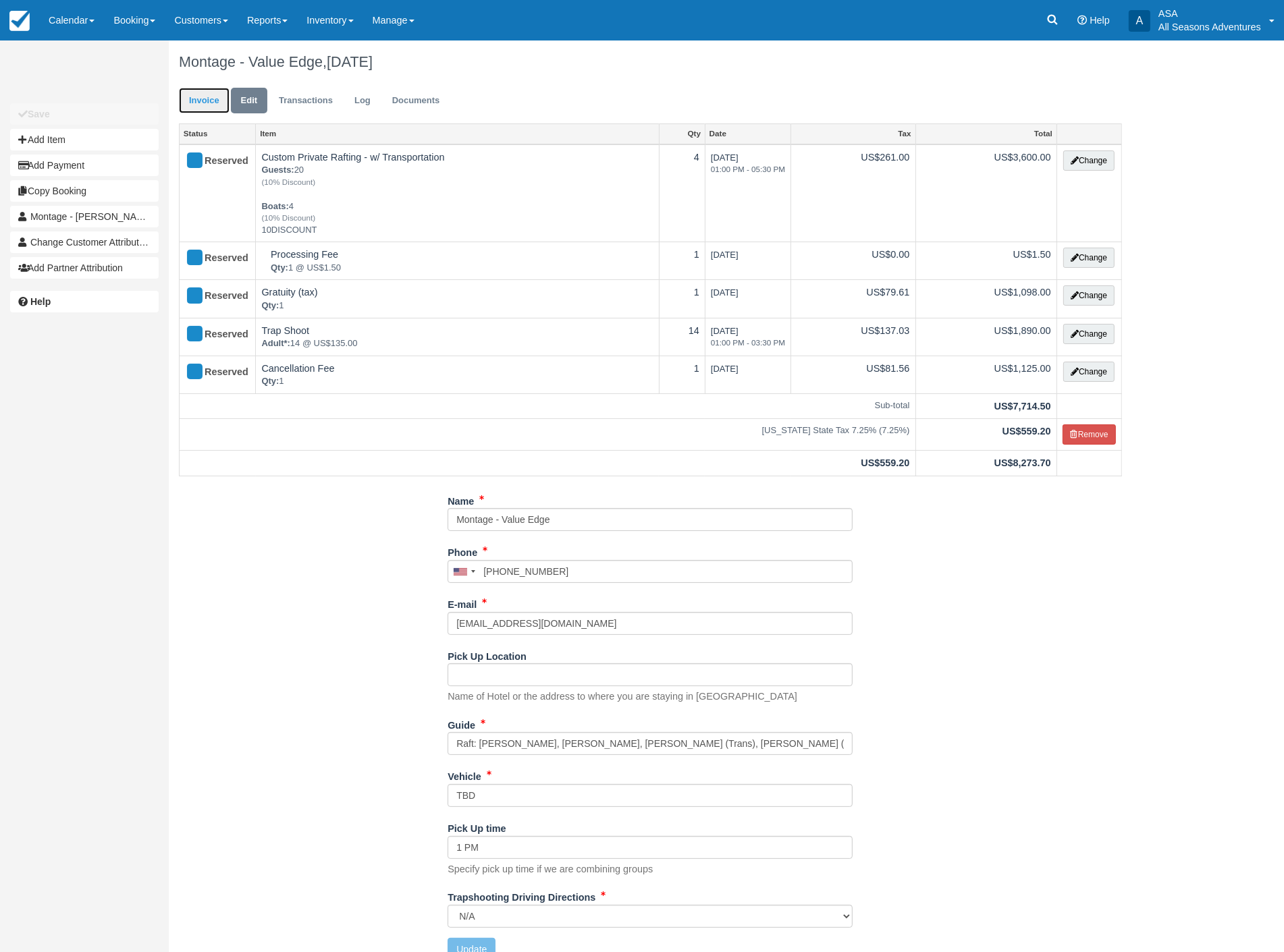
click at [214, 101] on link "Invoice" at bounding box center [204, 100] width 51 height 26
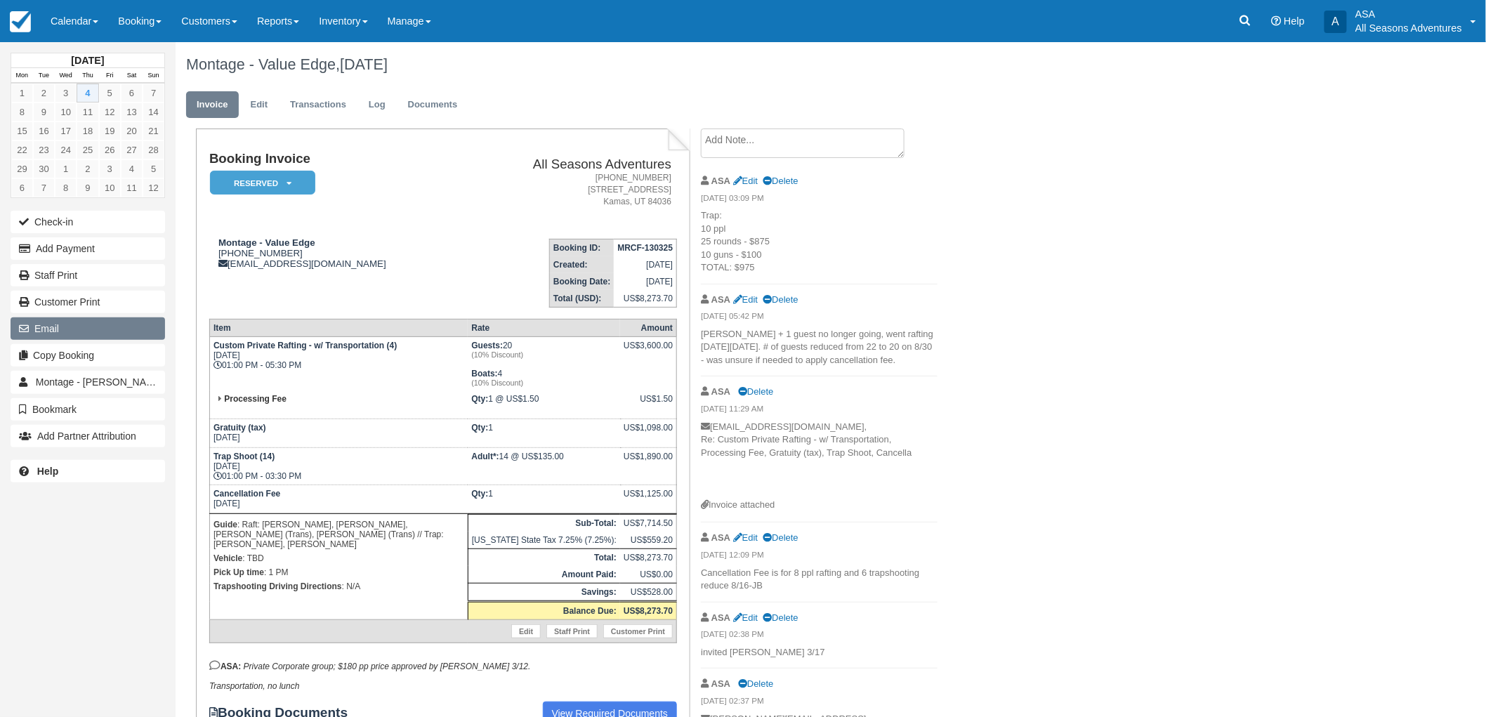
click at [44, 328] on button "Email" at bounding box center [88, 328] width 154 height 22
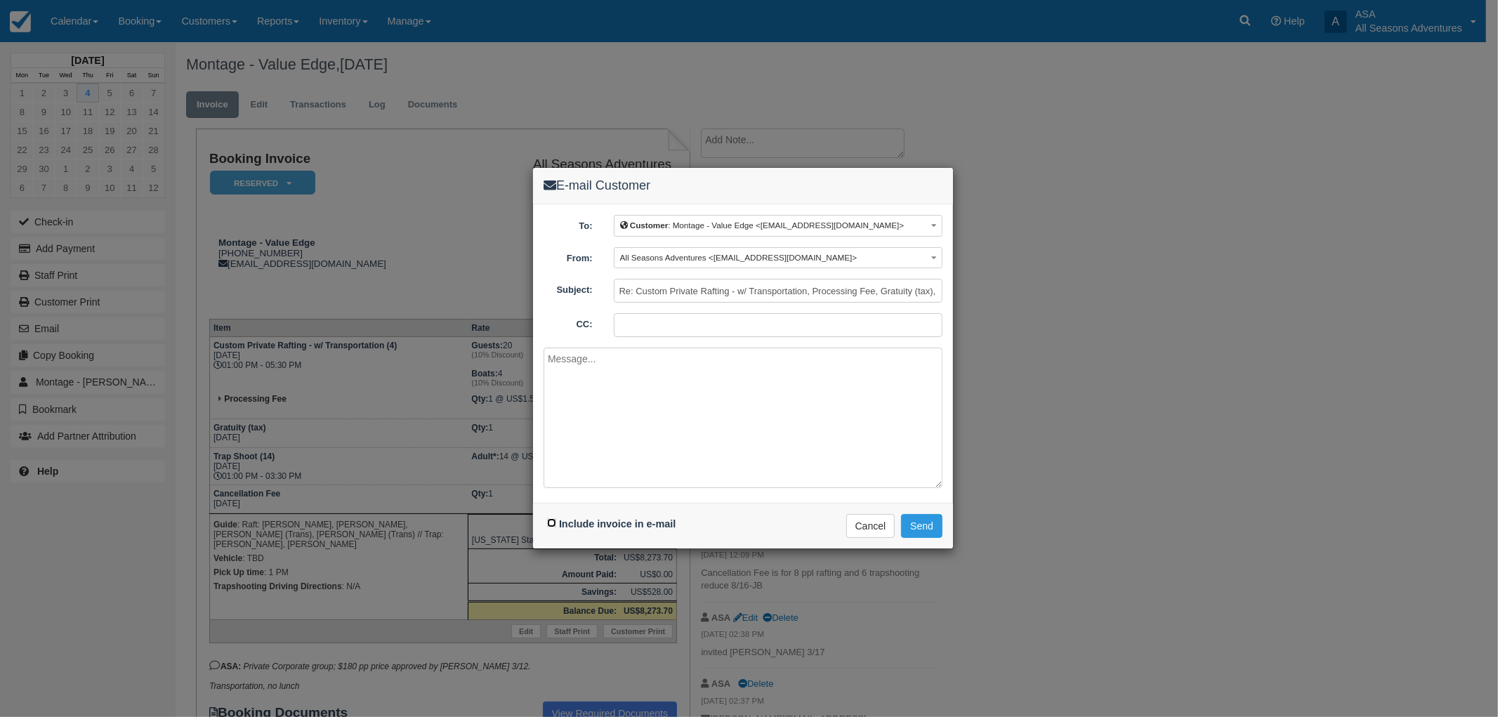
click at [550, 520] on input "Include invoice in e-mail" at bounding box center [551, 522] width 9 height 9
checkbox input "true"
click at [633, 410] on textarea at bounding box center [743, 418] width 399 height 140
type textarea "Thank you for your business!"
click at [914, 534] on button "Send" at bounding box center [921, 526] width 41 height 24
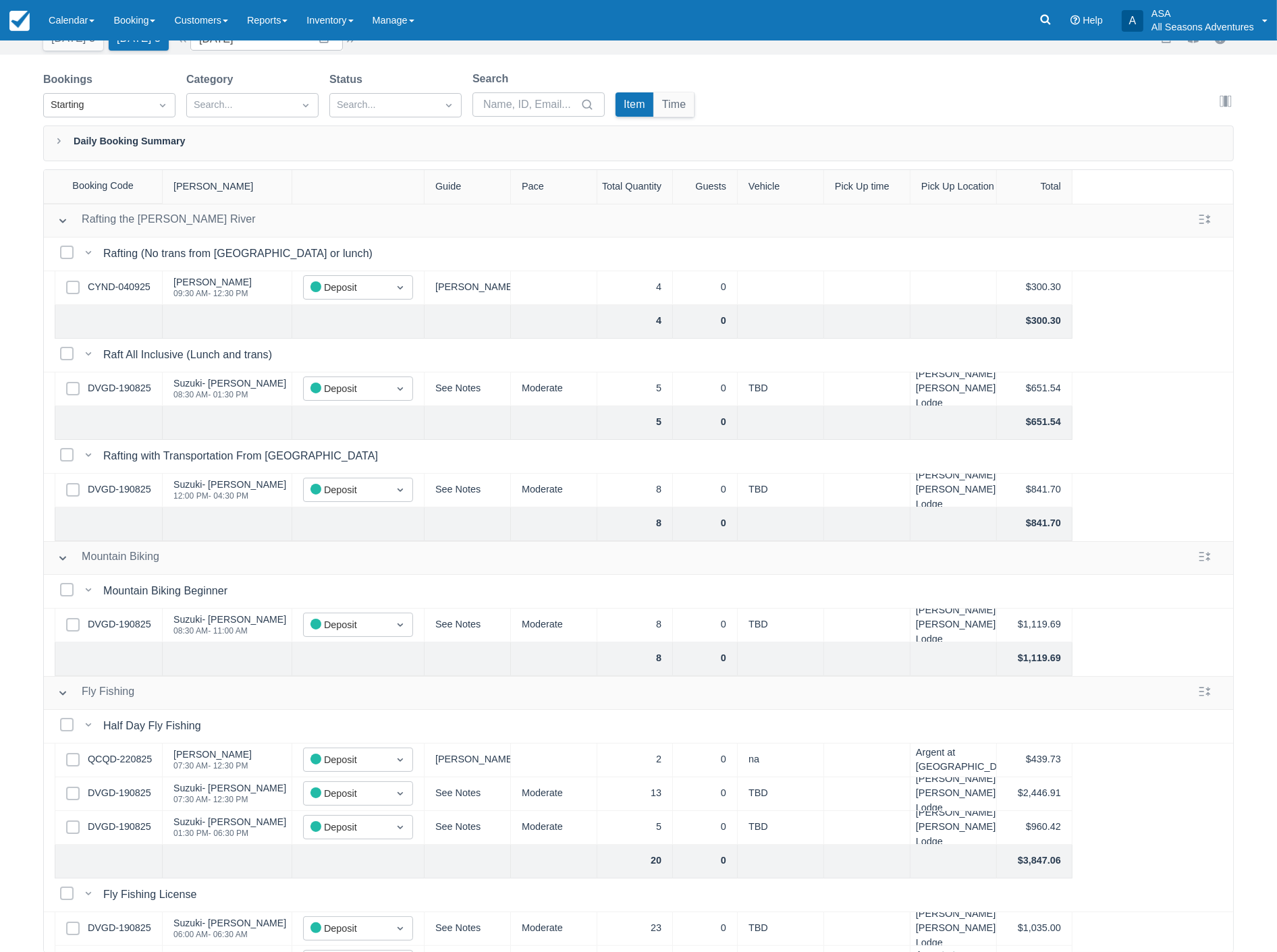
scroll to position [714, 0]
